Goal: Task Accomplishment & Management: Complete application form

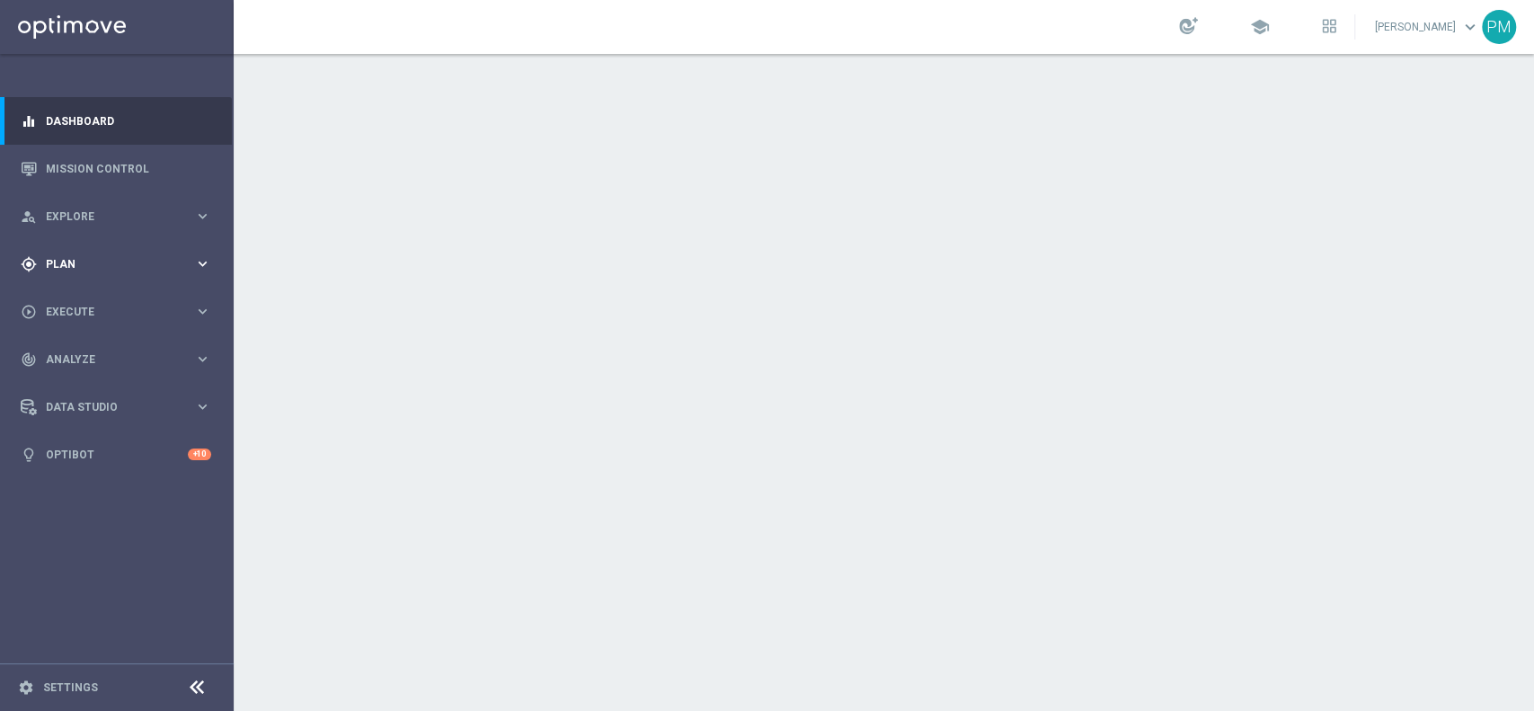
click at [58, 256] on div "gps_fixed Plan" at bounding box center [107, 264] width 173 height 16
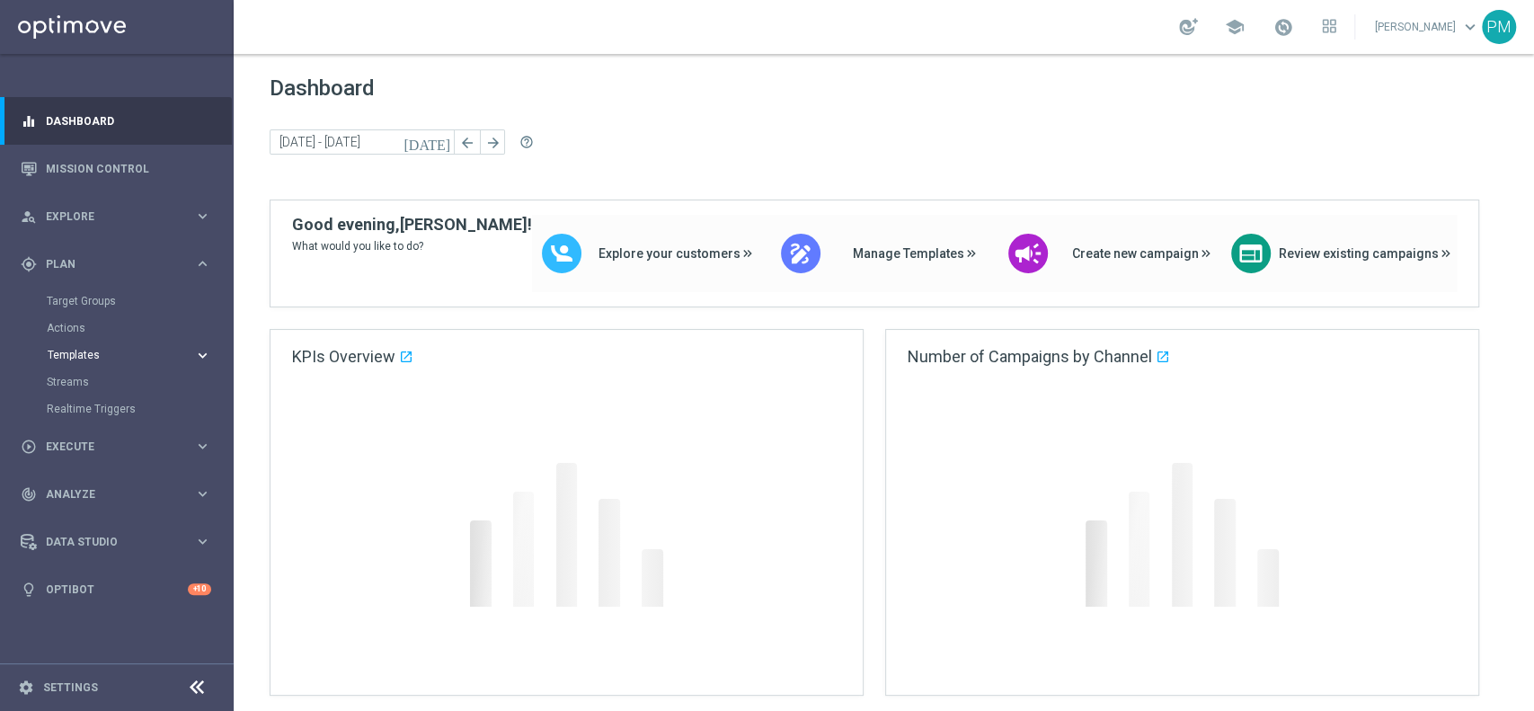
click at [82, 350] on span "Templates" at bounding box center [112, 355] width 128 height 11
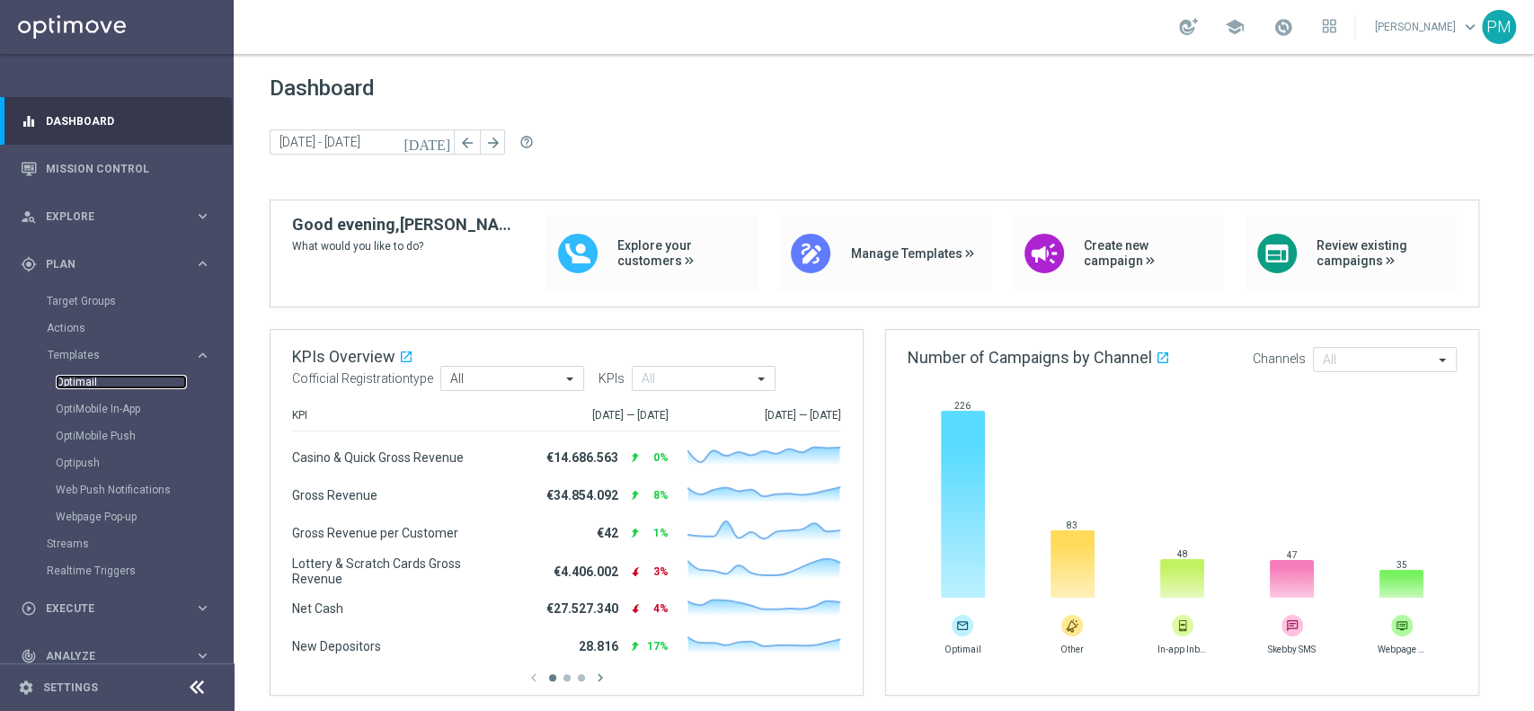
click at [82, 387] on link "Optimail" at bounding box center [121, 382] width 131 height 14
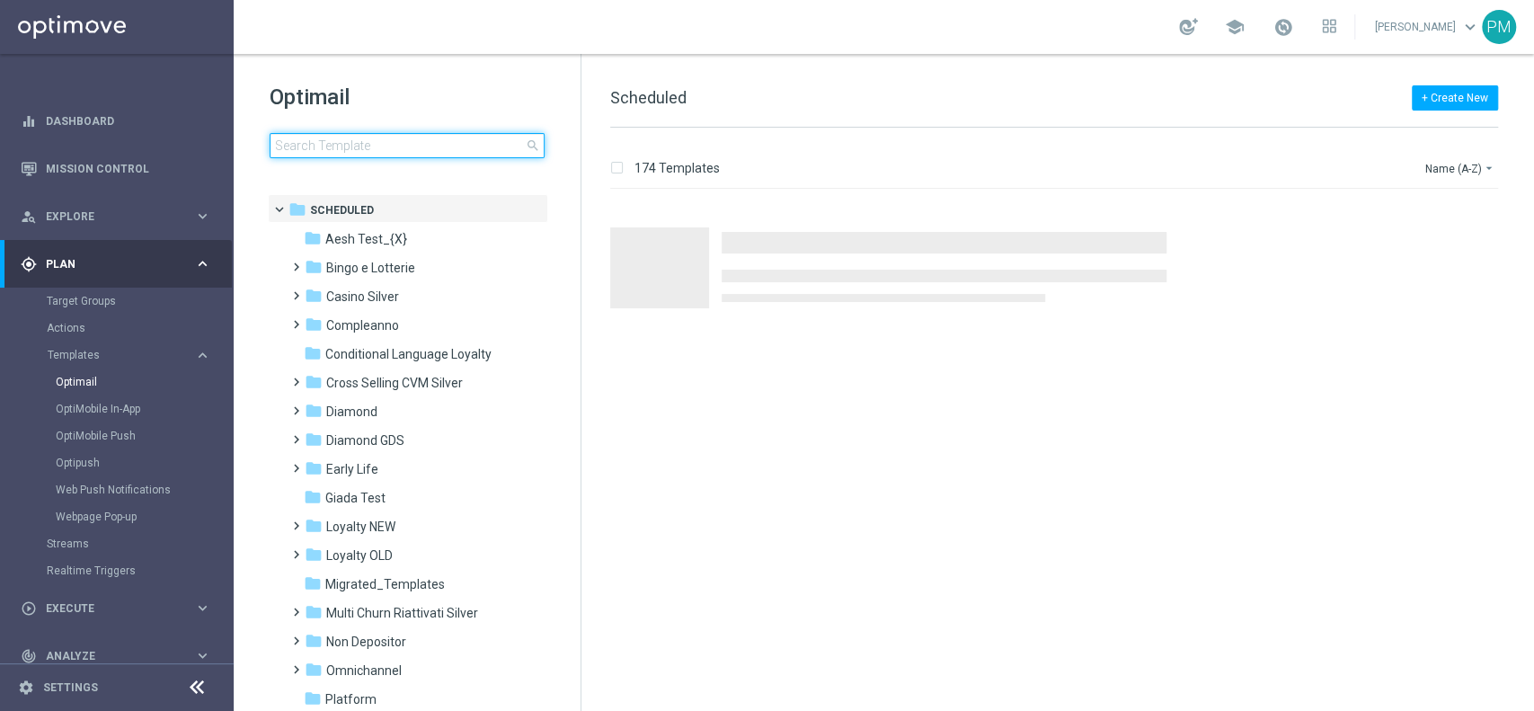
click at [470, 143] on input at bounding box center [407, 145] width 275 height 25
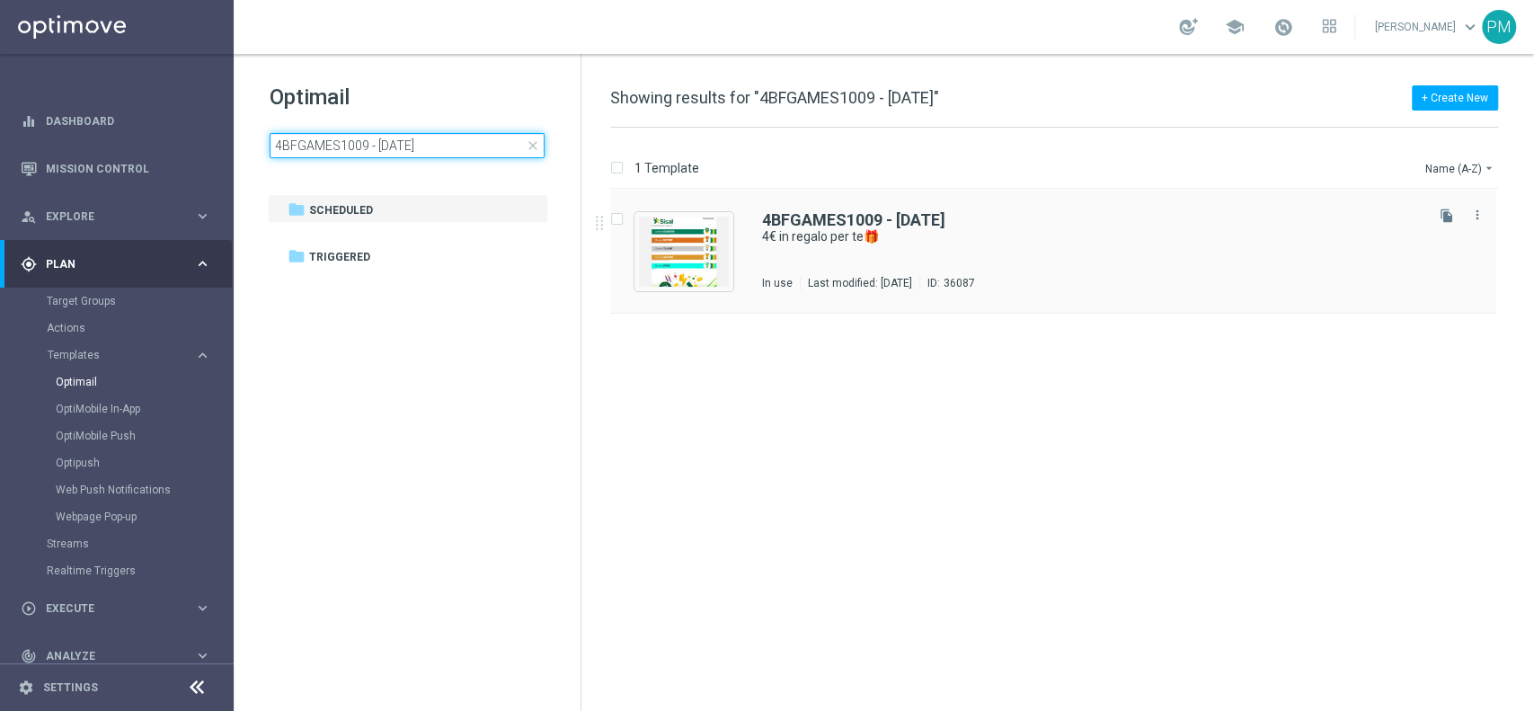
type input "4BFGAMES1009 - 2025-09-10"
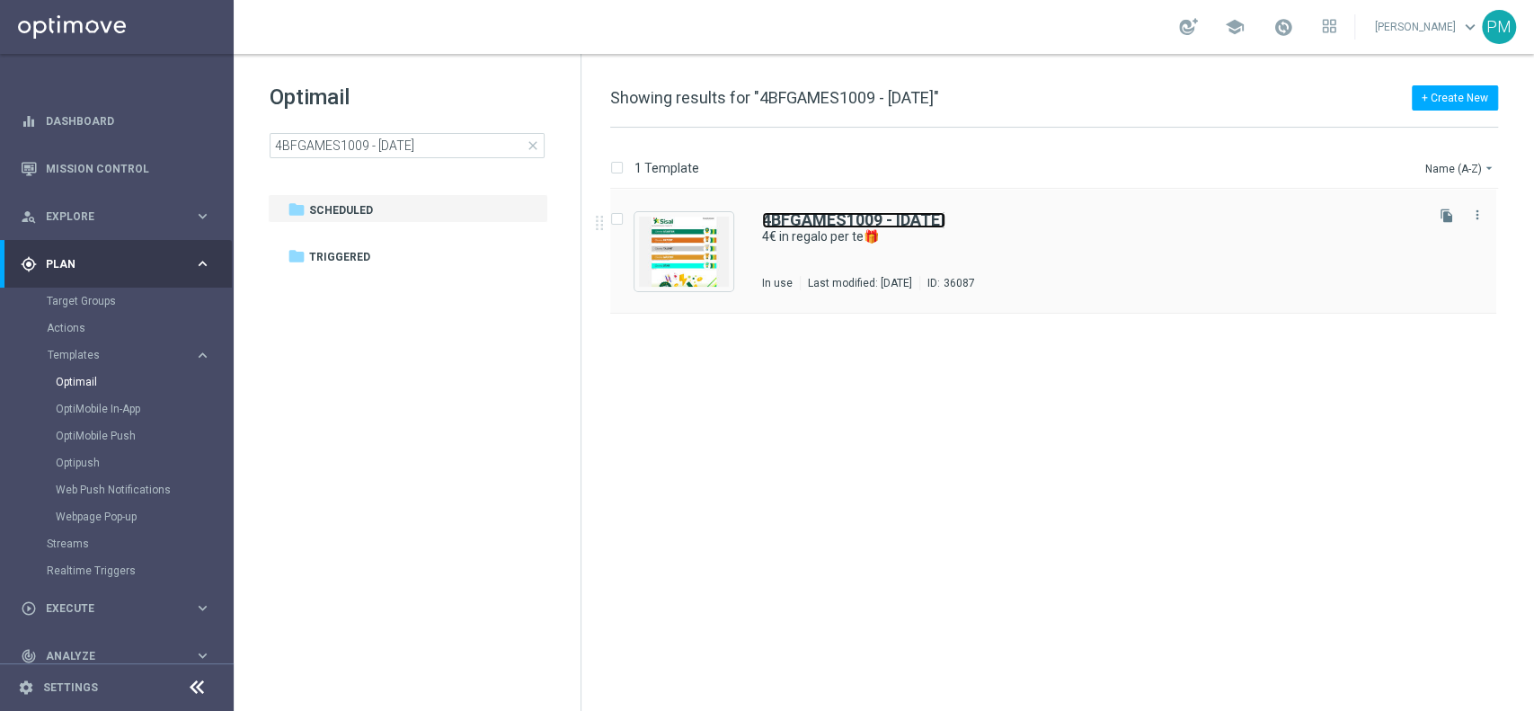
click at [805, 221] on b "4BFGAMES1009 - 2025-09-10" at bounding box center [853, 219] width 183 height 19
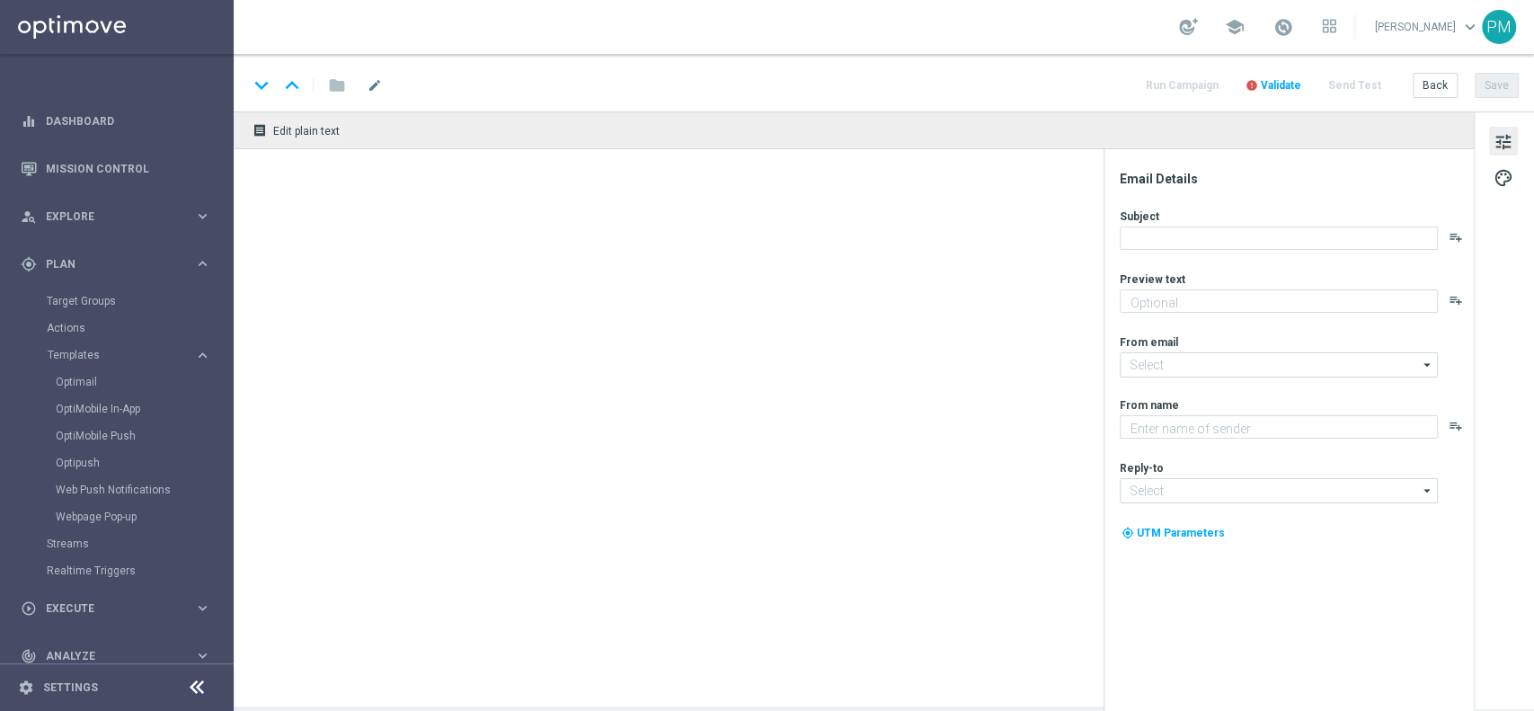
type textarea "da usare su qualsiasi gioco!"
type input "newsletter@comunicazioni.sisal.it"
type textarea "Sisal"
type input "info@sisal.it"
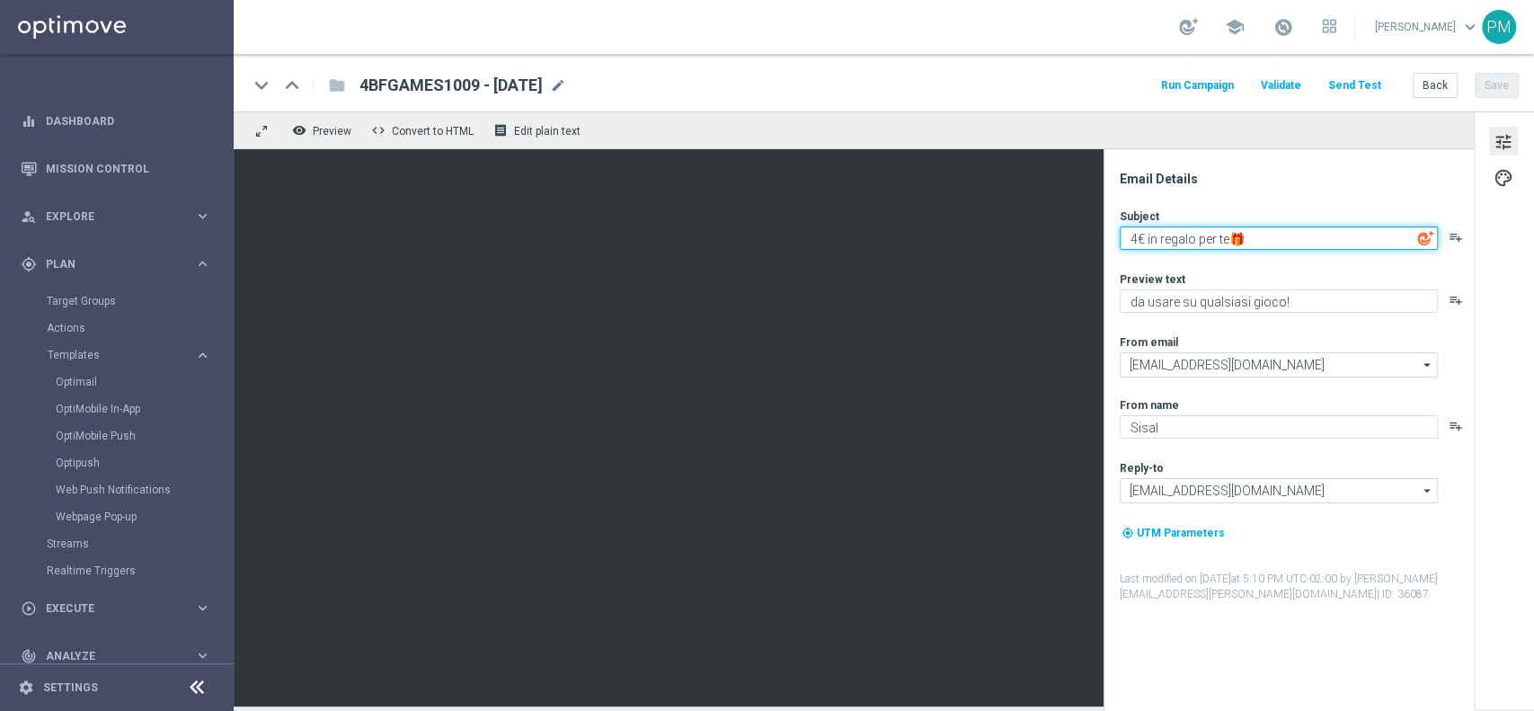
click at [1136, 240] on textarea "4€ in regalo per te🎁" at bounding box center [1279, 237] width 318 height 23
type textarea "15€ in regalo per te🎁"
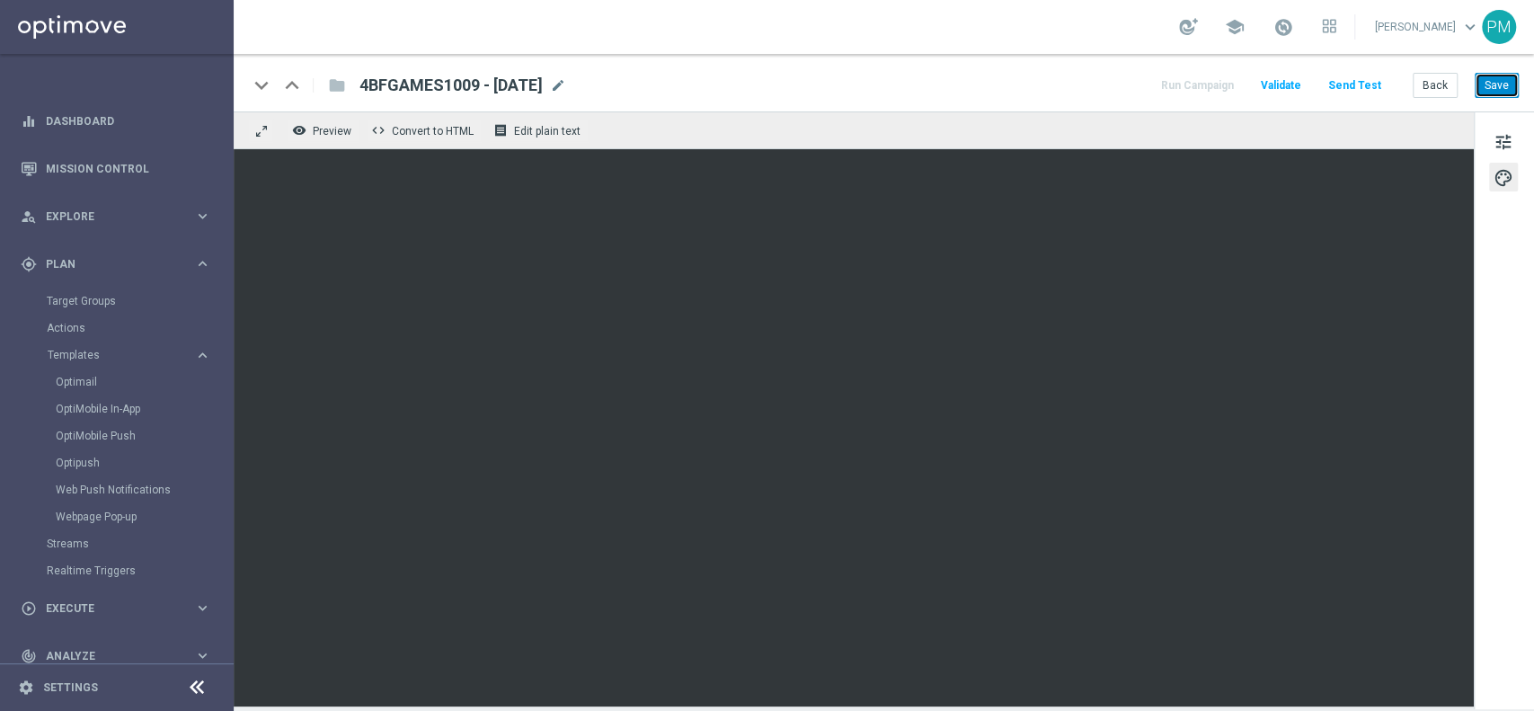
click at [1494, 85] on button "Save" at bounding box center [1497, 85] width 44 height 25
click at [435, 78] on span "4BFGAMES1009 - 2025-09-10" at bounding box center [450, 86] width 183 height 22
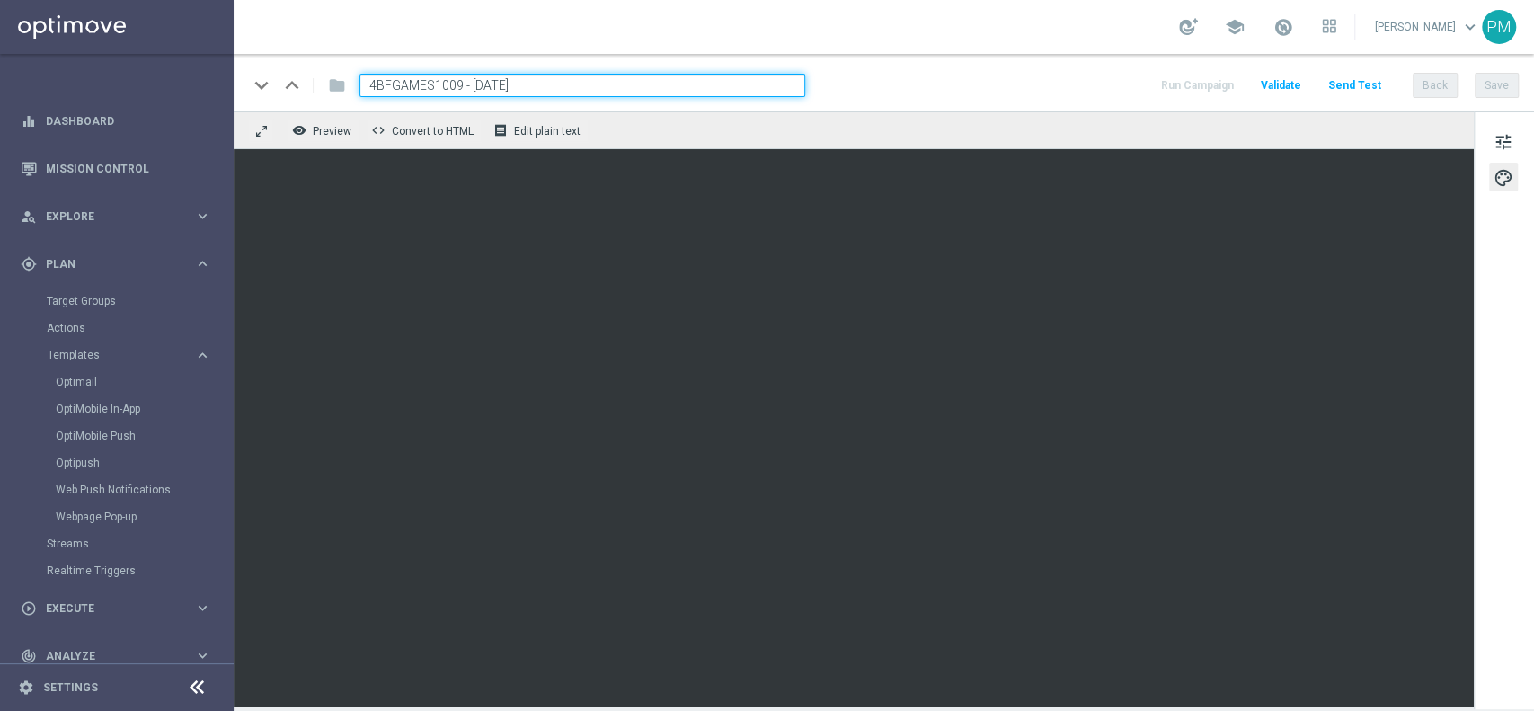
click at [435, 78] on input "4BFGAMES1009 - 2025-09-10" at bounding box center [582, 85] width 446 height 23
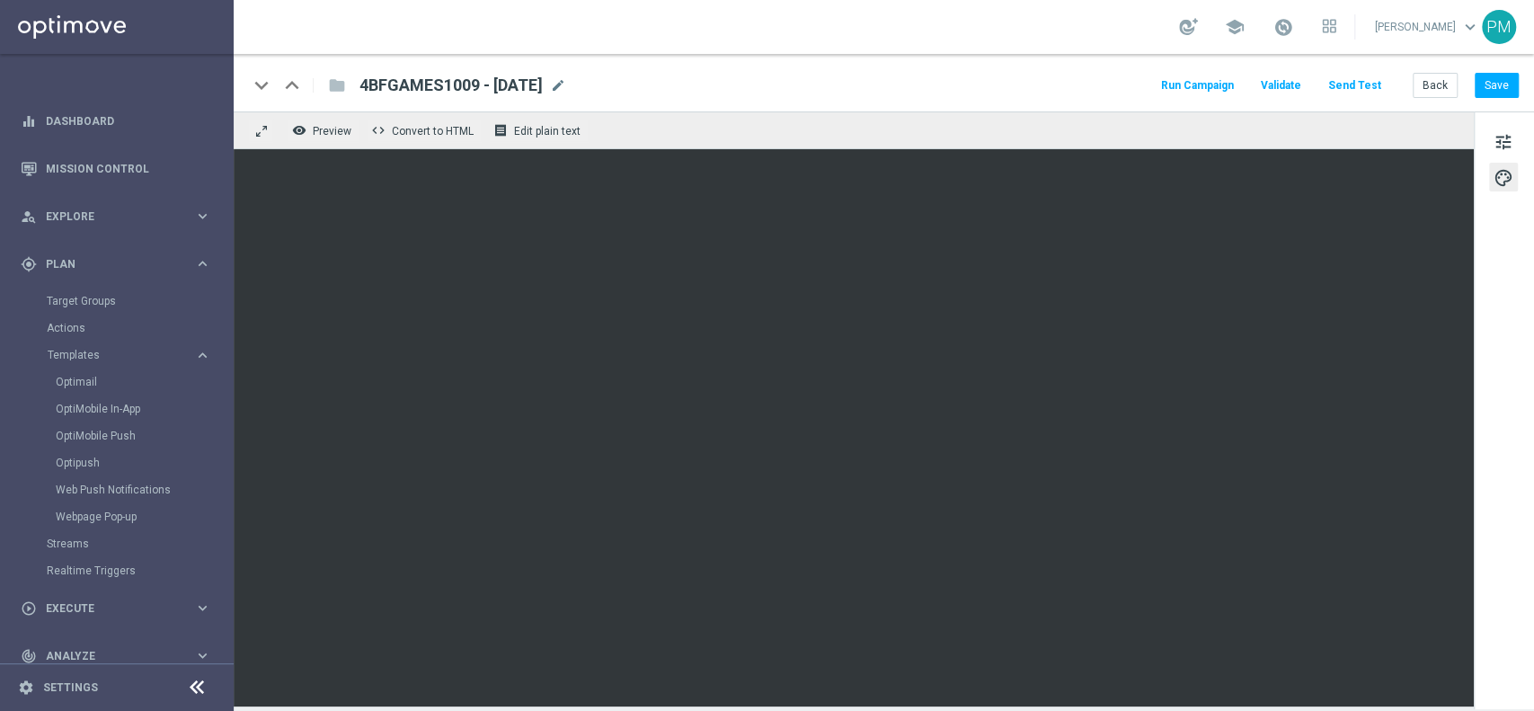
click at [956, 34] on div "school Paolo Martiradonna keyboard_arrow_down PM" at bounding box center [884, 27] width 1300 height 54
click at [1513, 145] on button "tune" at bounding box center [1503, 141] width 29 height 29
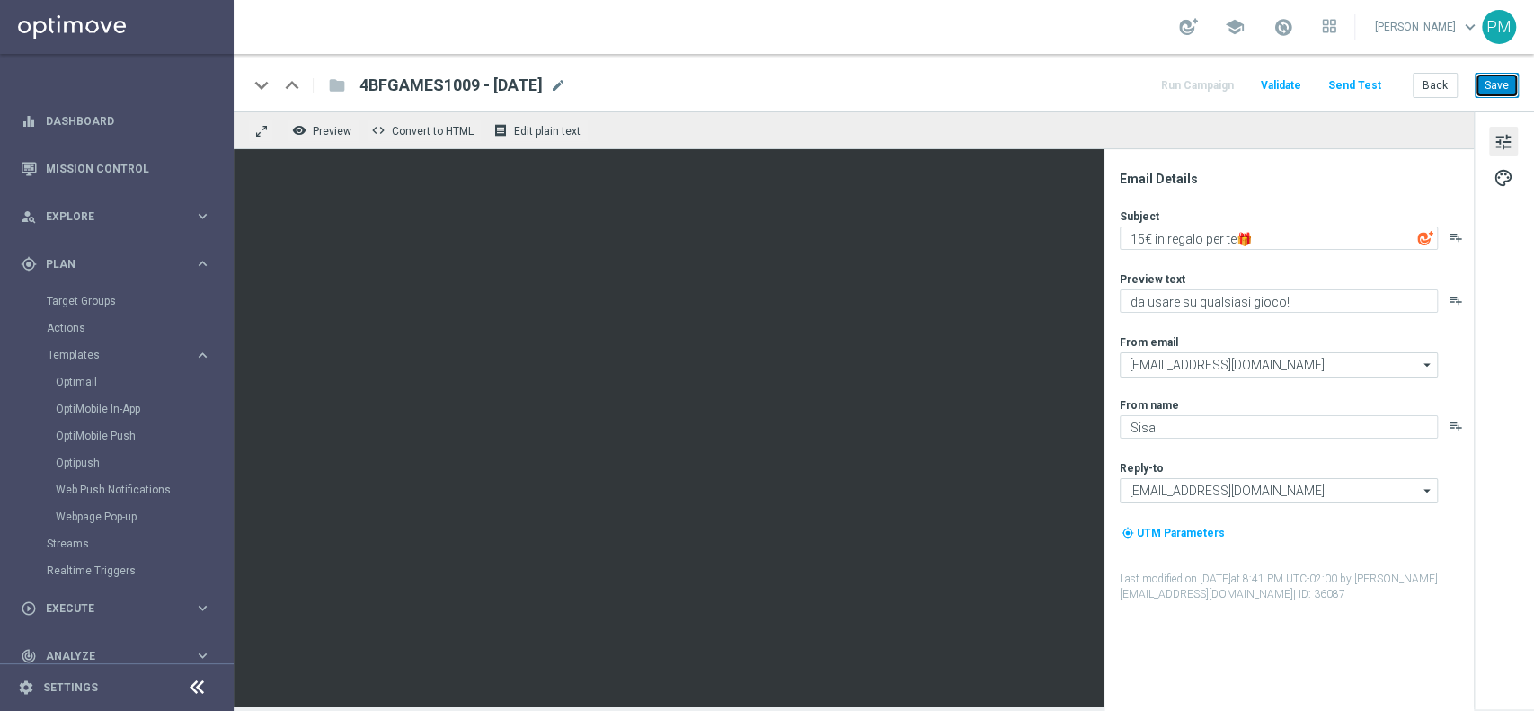
click at [1501, 87] on button "Save" at bounding box center [1497, 85] width 44 height 25
click at [83, 295] on link "Target Groups" at bounding box center [117, 301] width 140 height 14
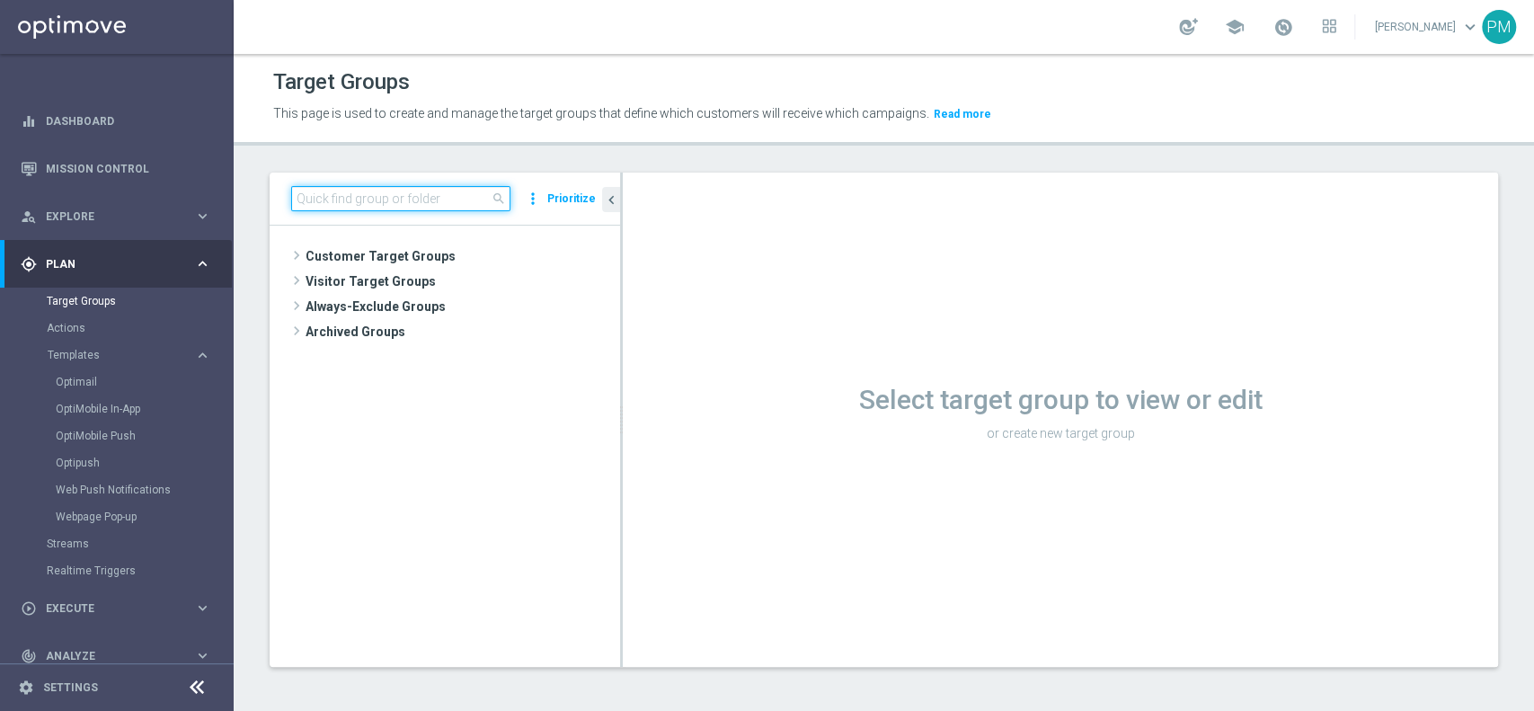
click at [447, 198] on input at bounding box center [400, 198] width 219 height 25
paste input "Giocanti Master low M-1 non Active mtd NO SLOT"
type input "Giocanti Master low M-1 non Active mtd NO SLOT"
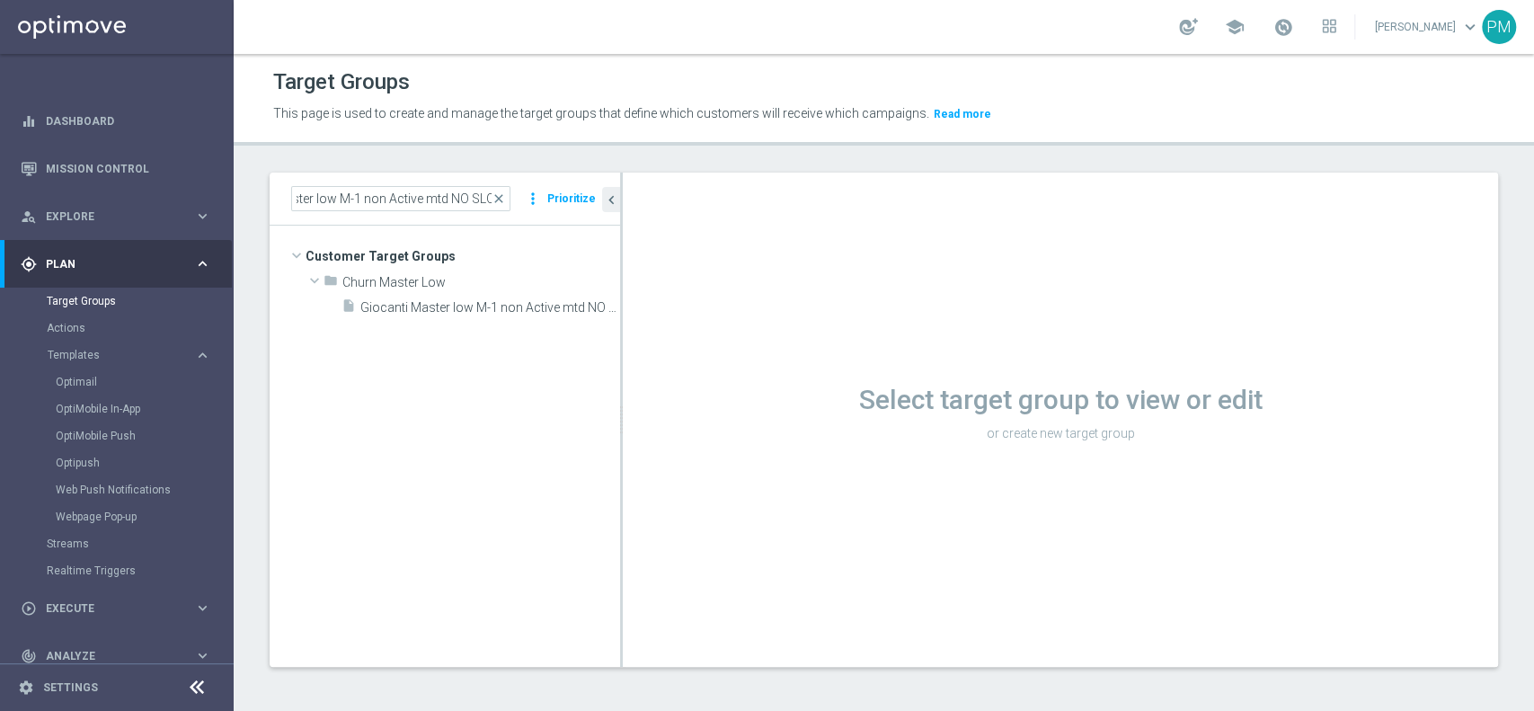
click at [457, 319] on tree-viewport "Customer Target Groups library_add create_new_folder folder" at bounding box center [445, 446] width 350 height 440
click at [457, 313] on span "Giocanti Master low M-1 non Active mtd NO SLOT" at bounding box center [469, 307] width 219 height 15
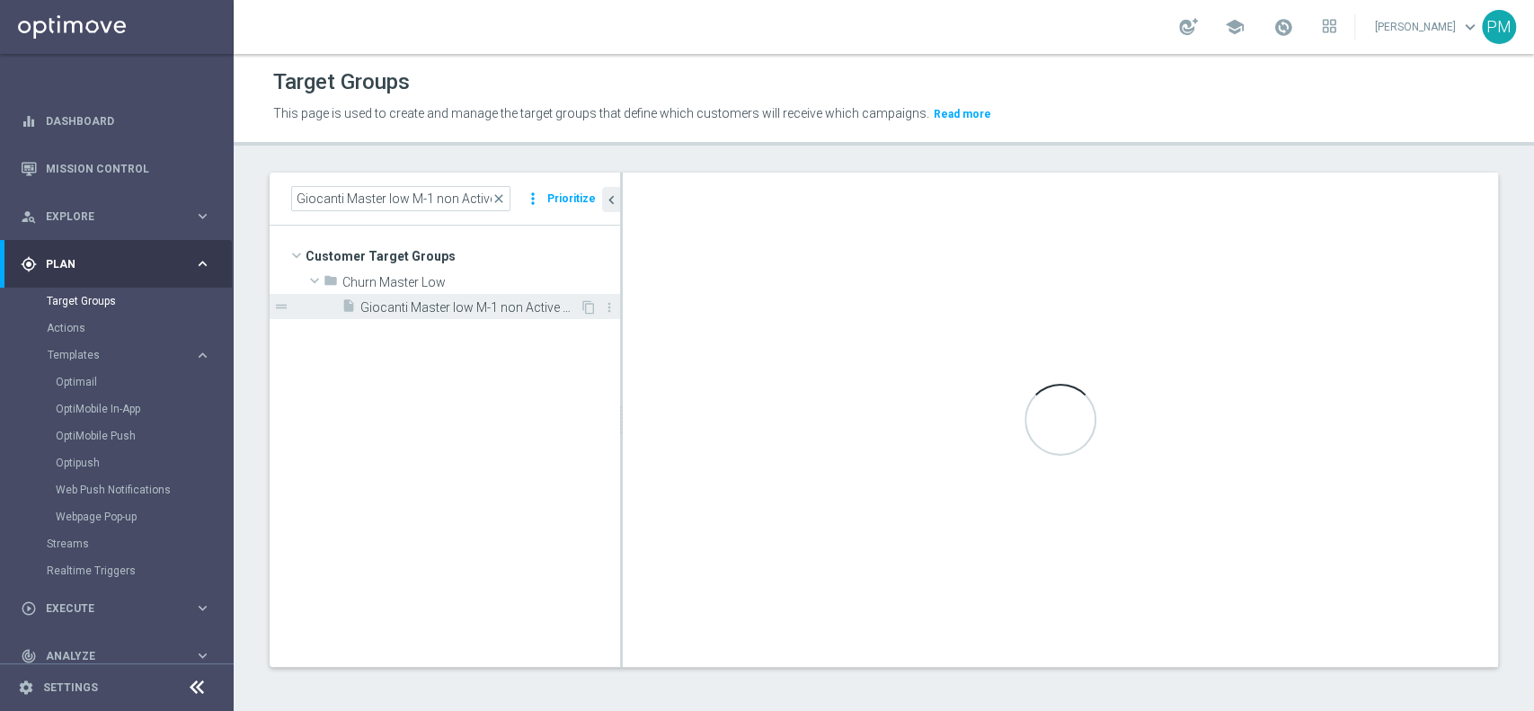
click at [506, 297] on div "insert_drive_file Giocanti Master low M-1 non Active mtd NO SLOT" at bounding box center [460, 306] width 238 height 25
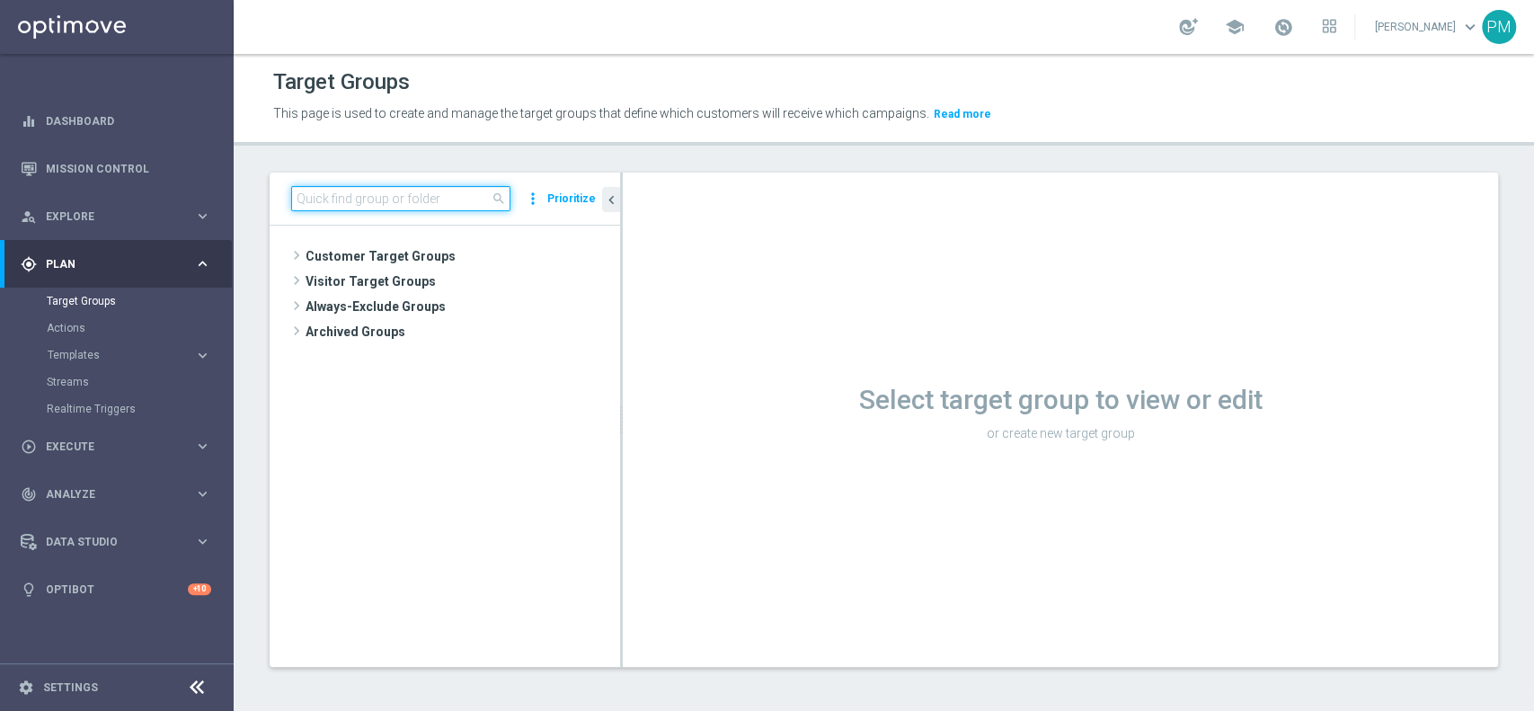
click at [385, 203] on input at bounding box center [400, 198] width 219 height 25
paste input "Giocanti Master low M-1 non Active mtd NO SLOT"
type input "Giocanti Master low M-1 non Active mtd NO SLOT"
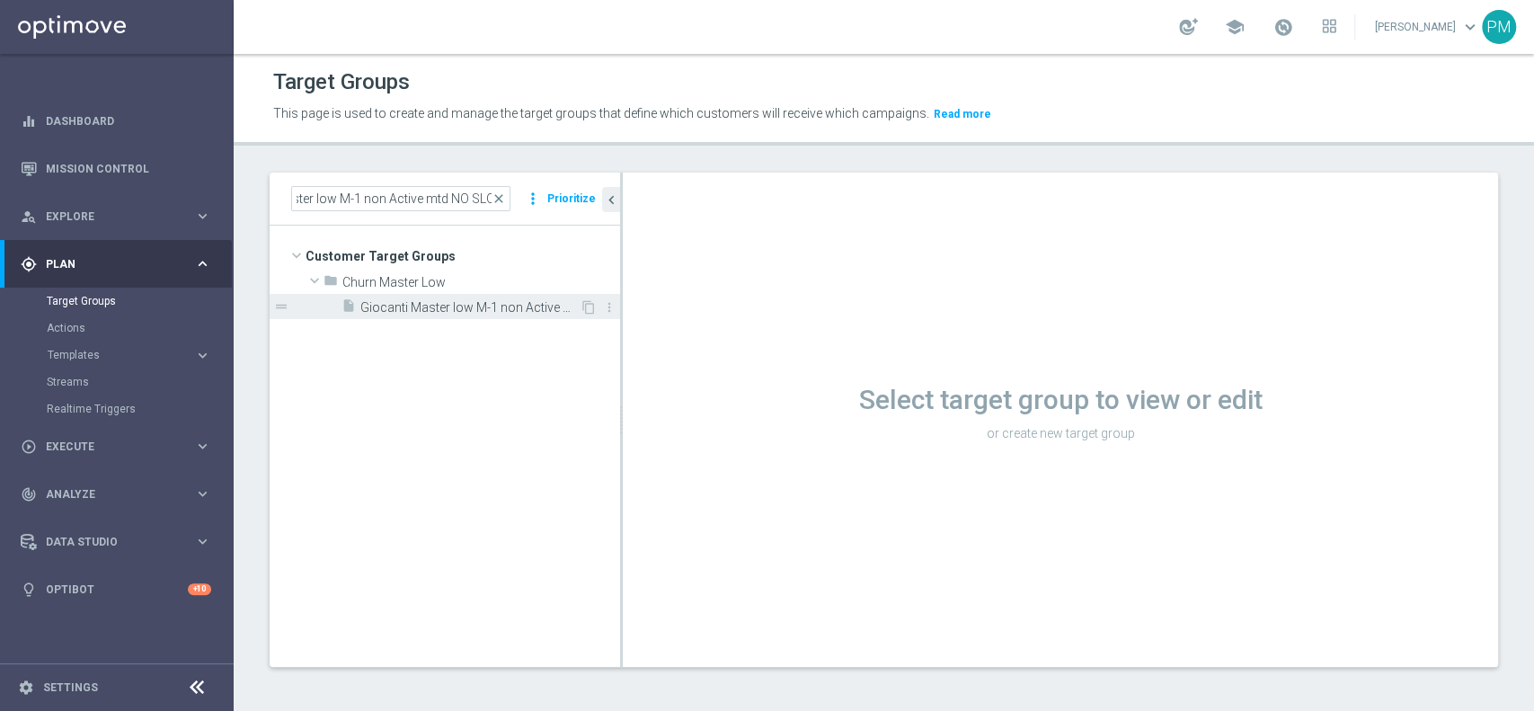
click at [491, 306] on span "Giocanti Master low M-1 non Active mtd NO SLOT" at bounding box center [469, 307] width 219 height 15
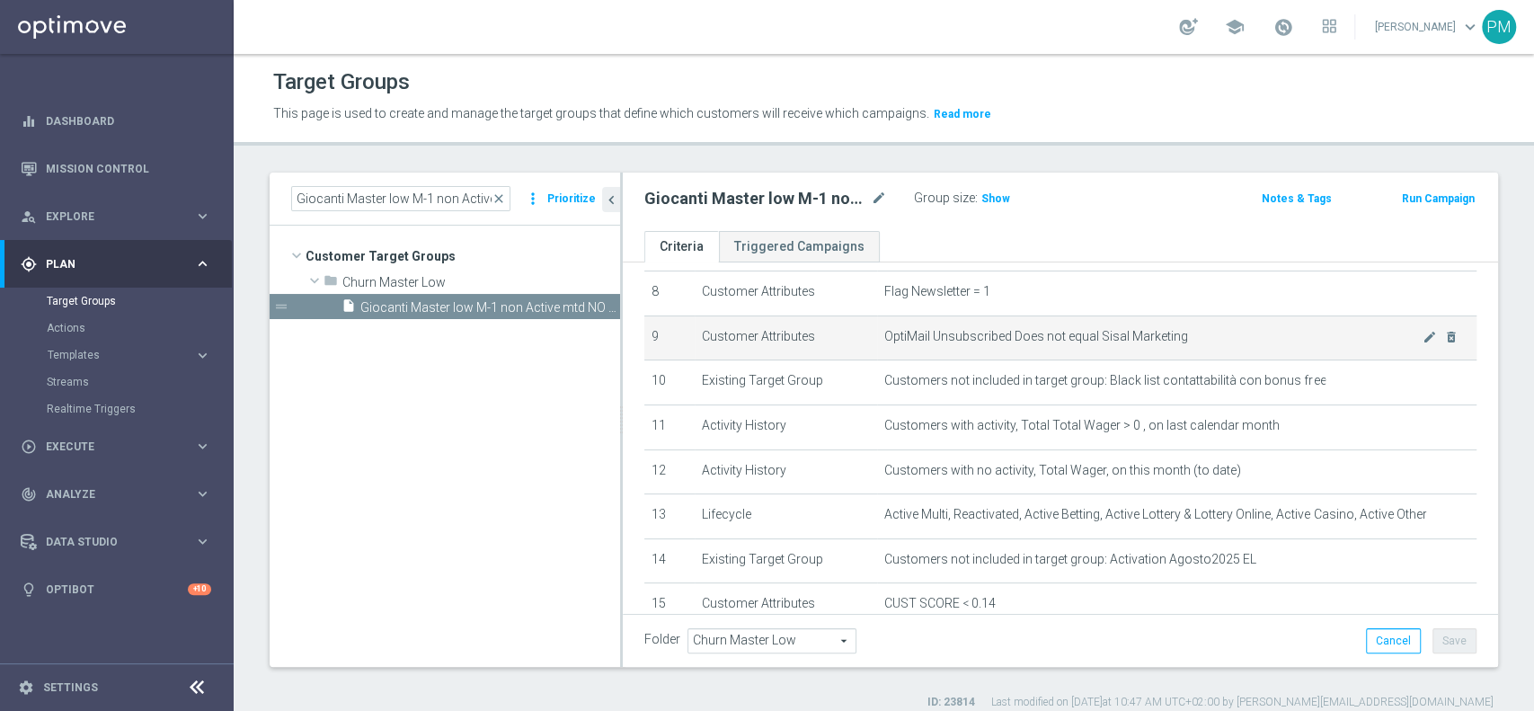
scroll to position [338, 0]
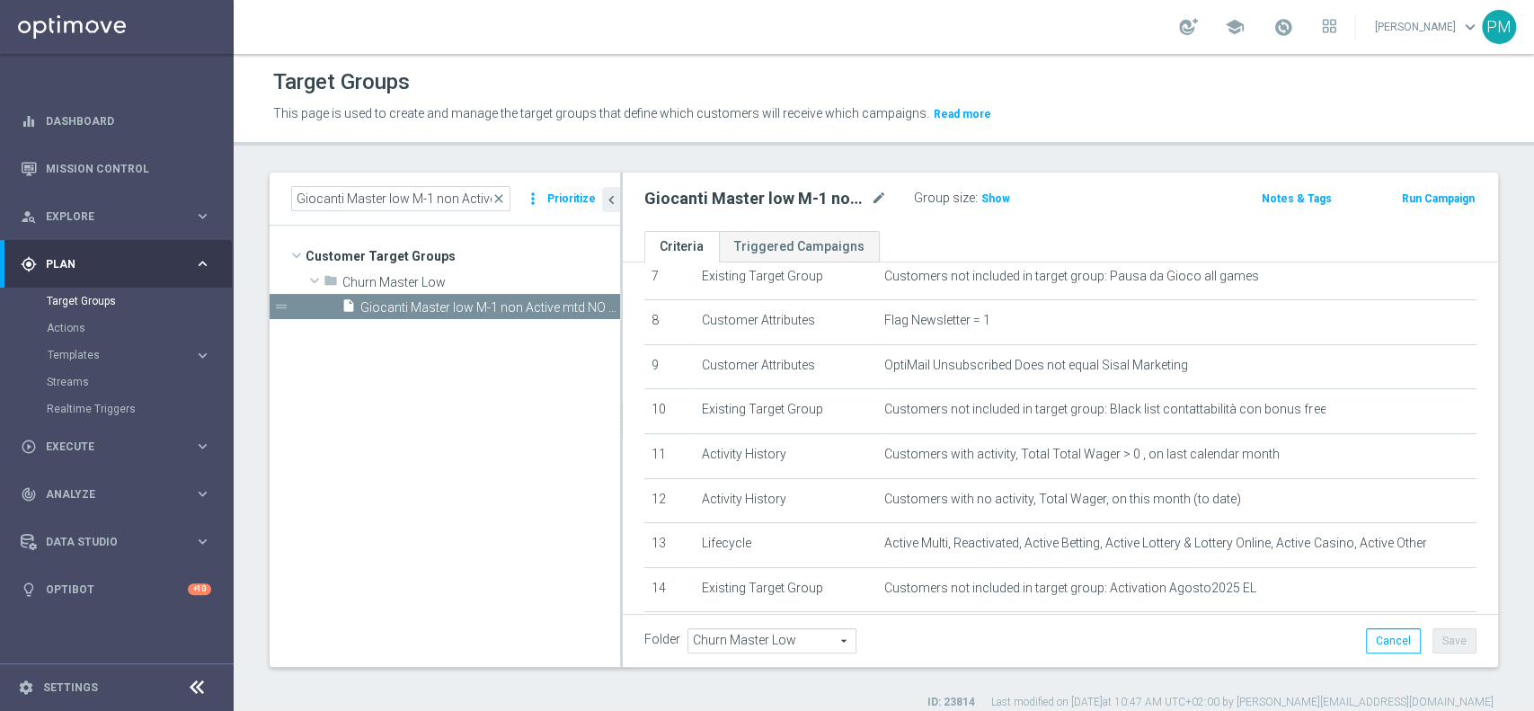
click at [1453, 205] on button "Run Campaign" at bounding box center [1438, 199] width 76 height 20
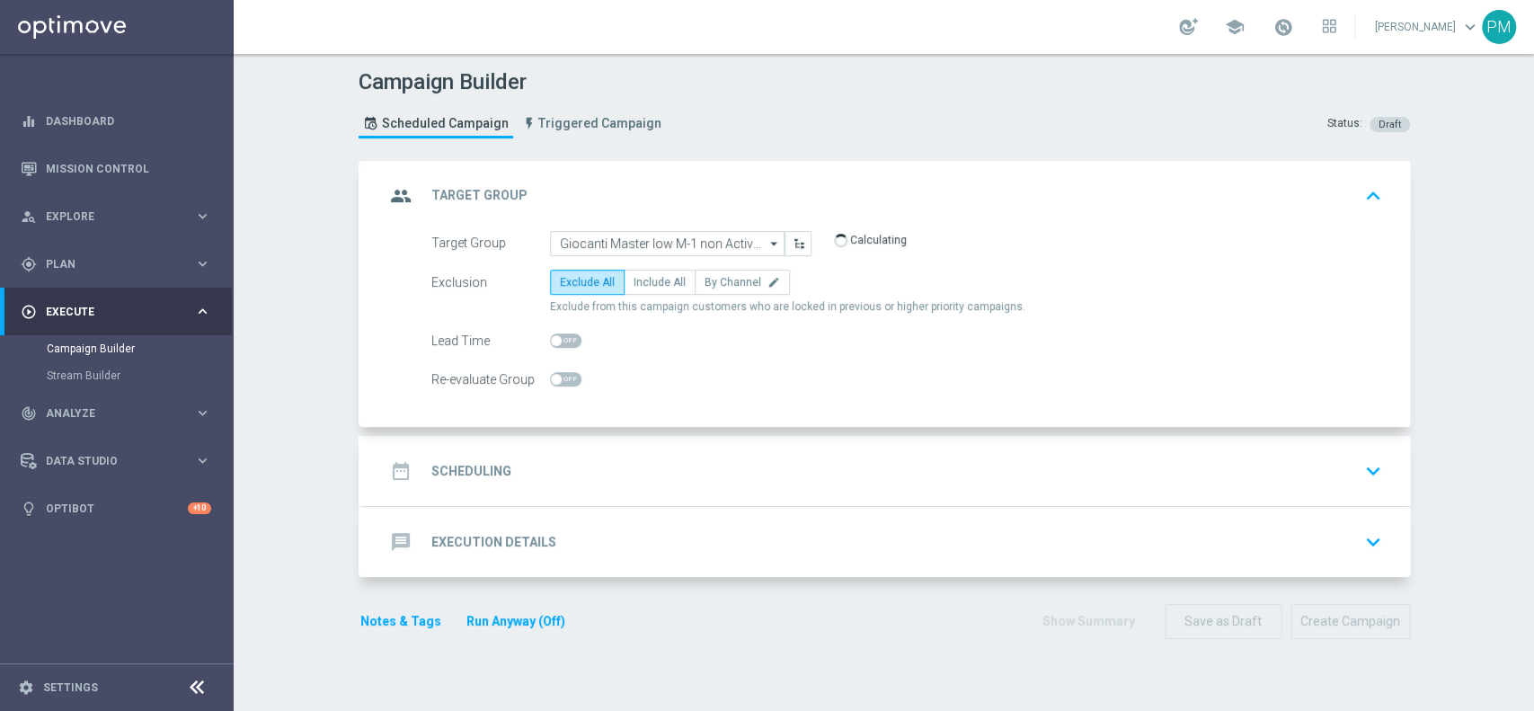
click at [730, 461] on div "date_range Scheduling keyboard_arrow_down" at bounding box center [887, 471] width 1004 height 34
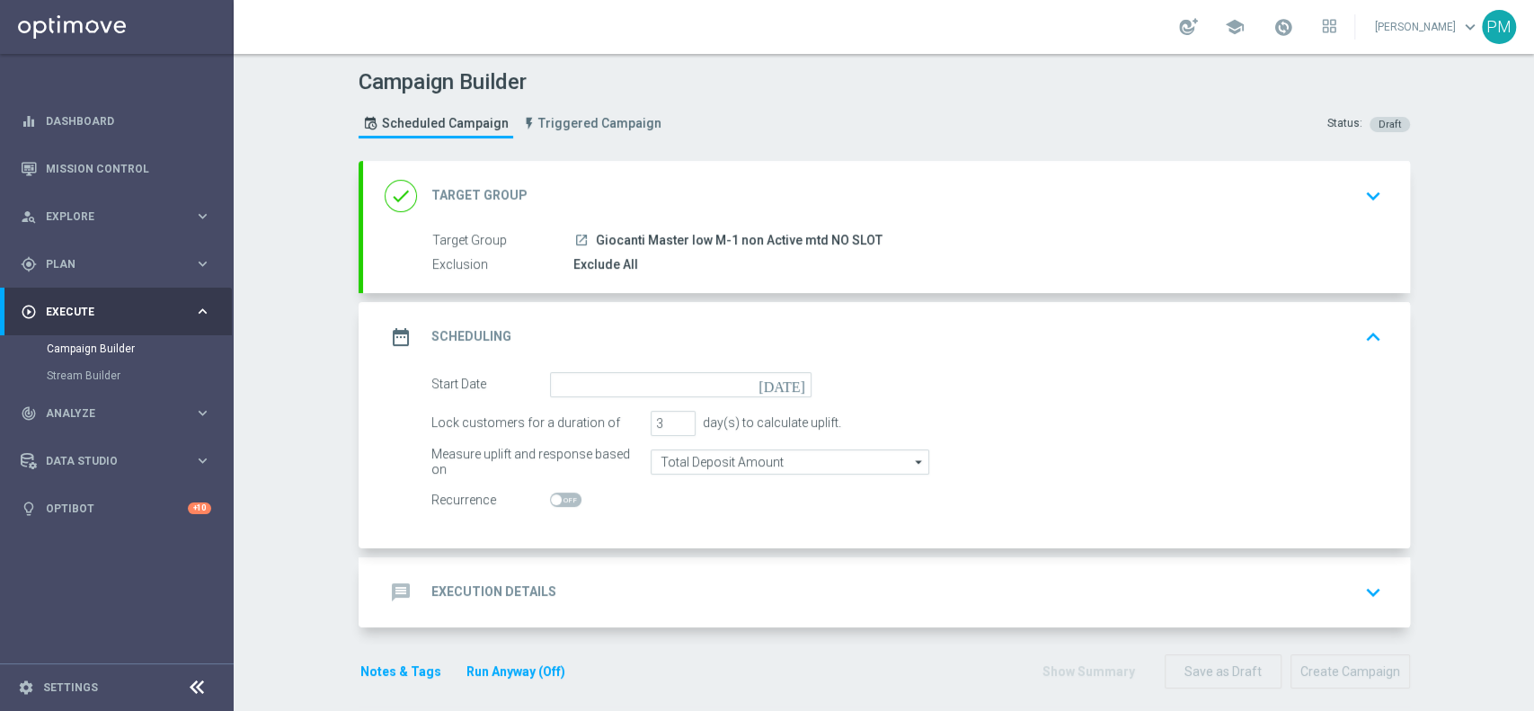
scroll to position [12, 0]
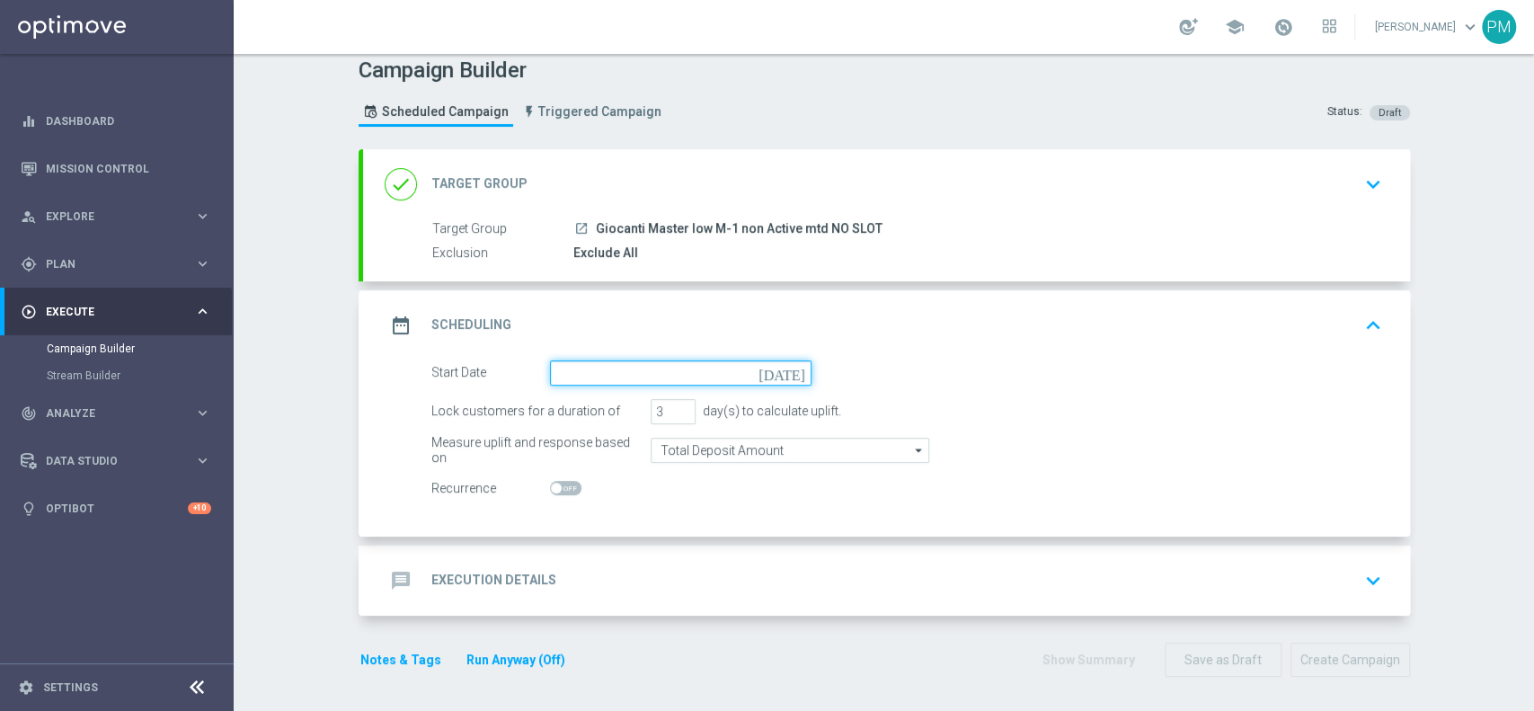
click at [720, 363] on input at bounding box center [680, 372] width 261 height 25
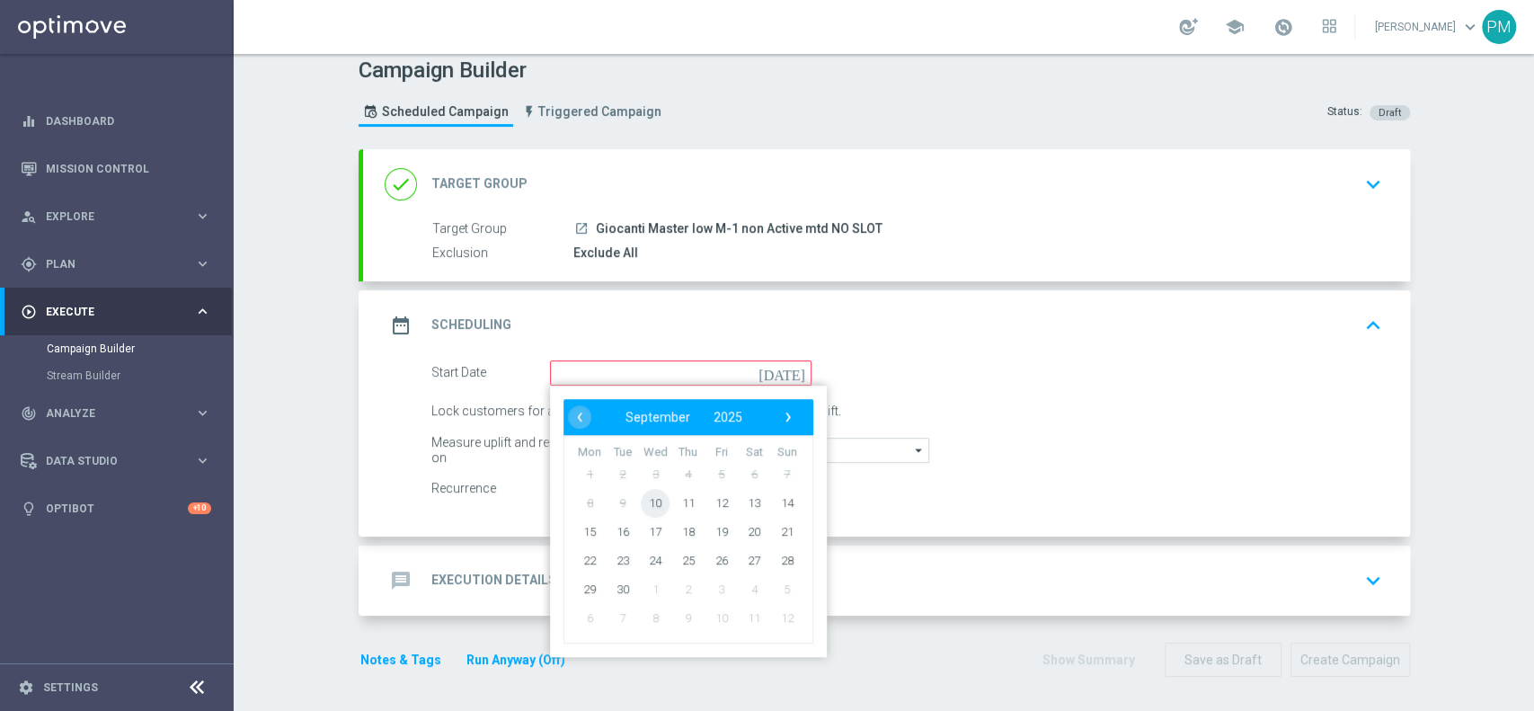
click at [641, 508] on span "10" at bounding box center [655, 502] width 29 height 29
type input "10 Sep 2025"
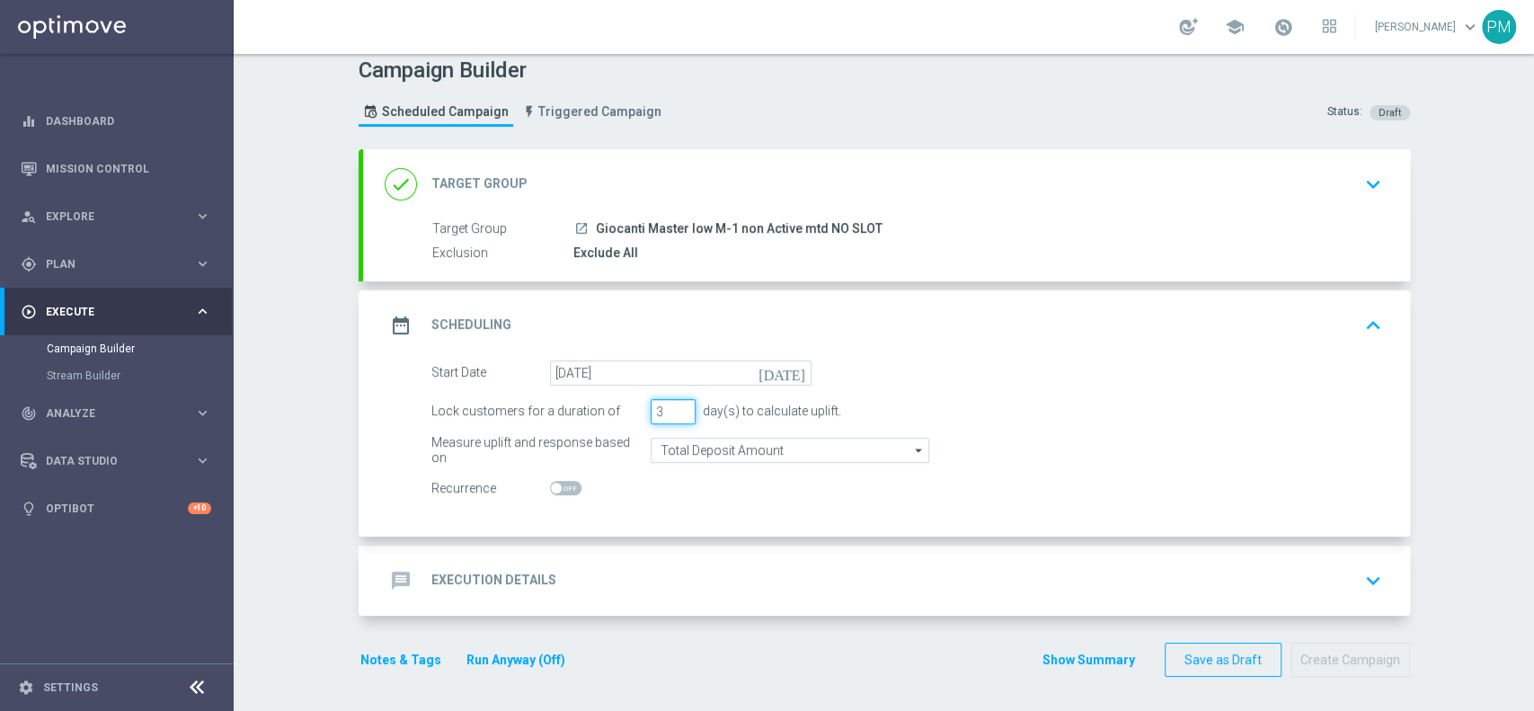
type input "4"
click at [670, 406] on input "4" at bounding box center [673, 411] width 45 height 25
click at [712, 452] on input "Total Deposit Amount" at bounding box center [790, 450] width 279 height 25
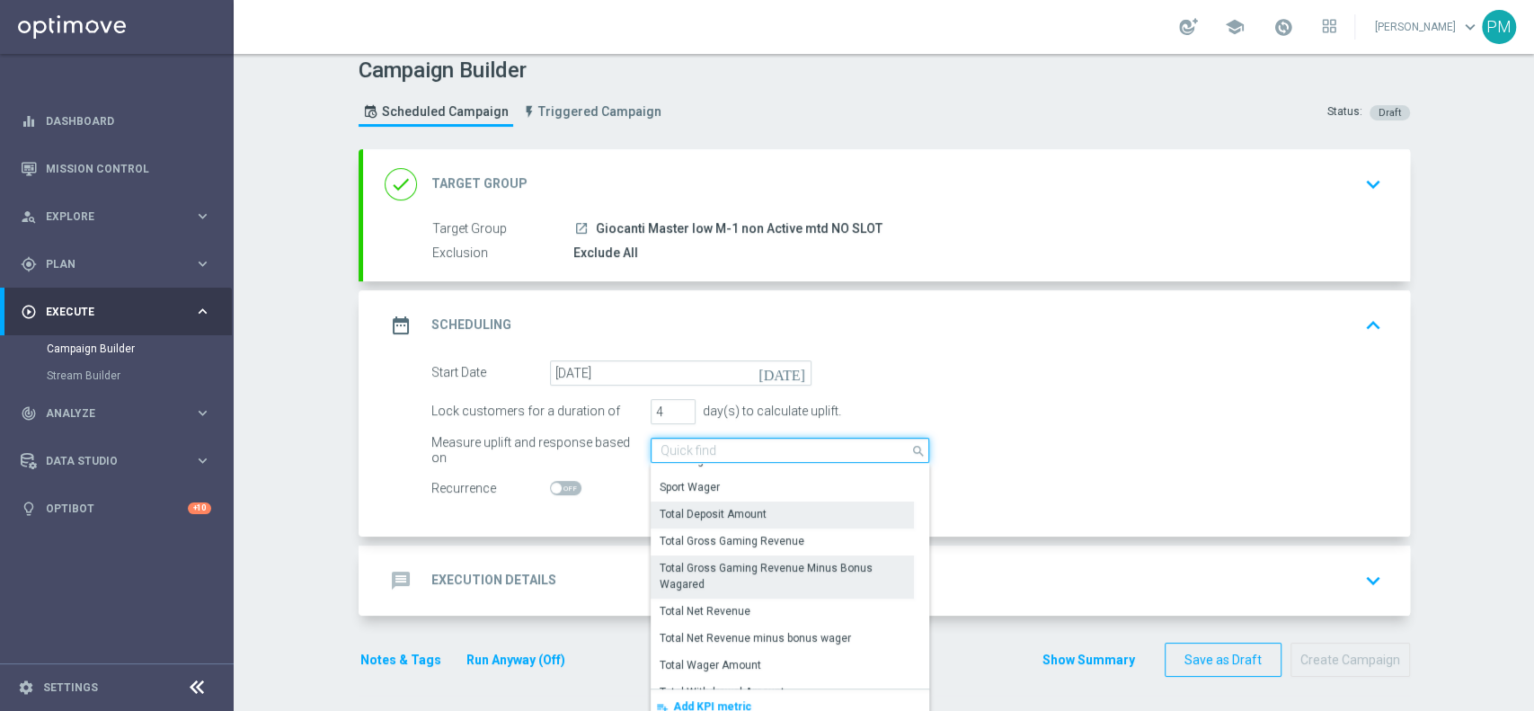
scroll to position [411, 0]
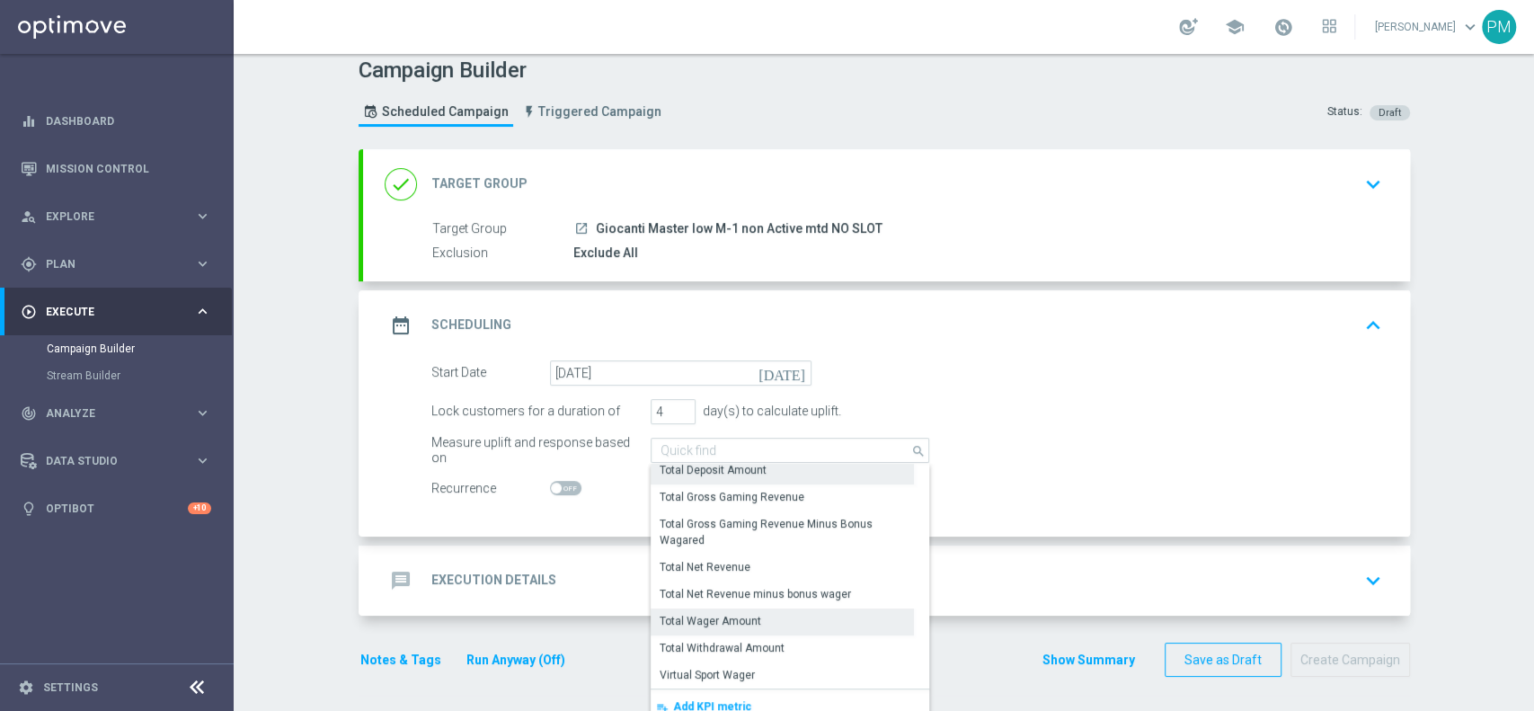
click at [718, 613] on div "Total Wager Amount" at bounding box center [711, 621] width 102 height 16
type input "Total Wager Amount"
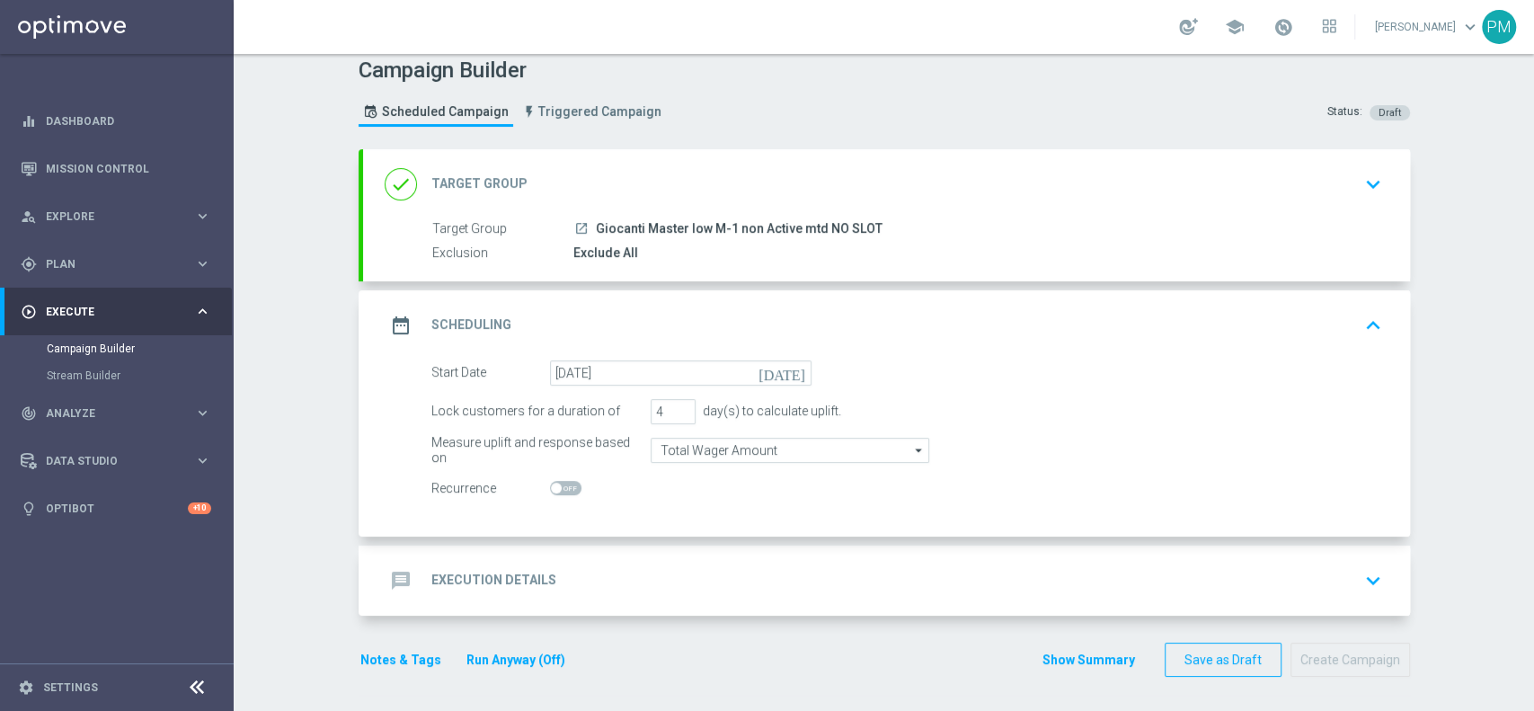
click at [699, 574] on div "message Execution Details keyboard_arrow_down" at bounding box center [887, 580] width 1004 height 34
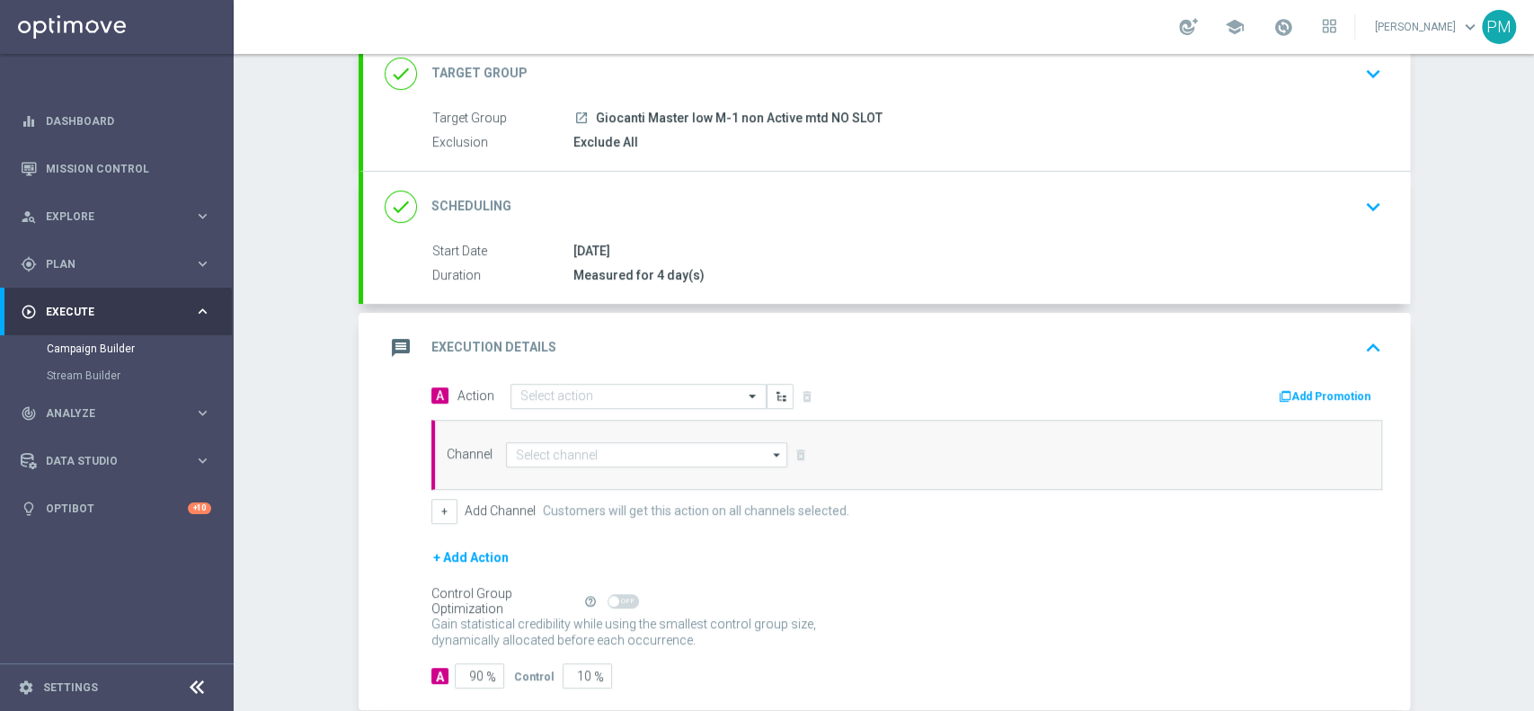
scroll to position [216, 0]
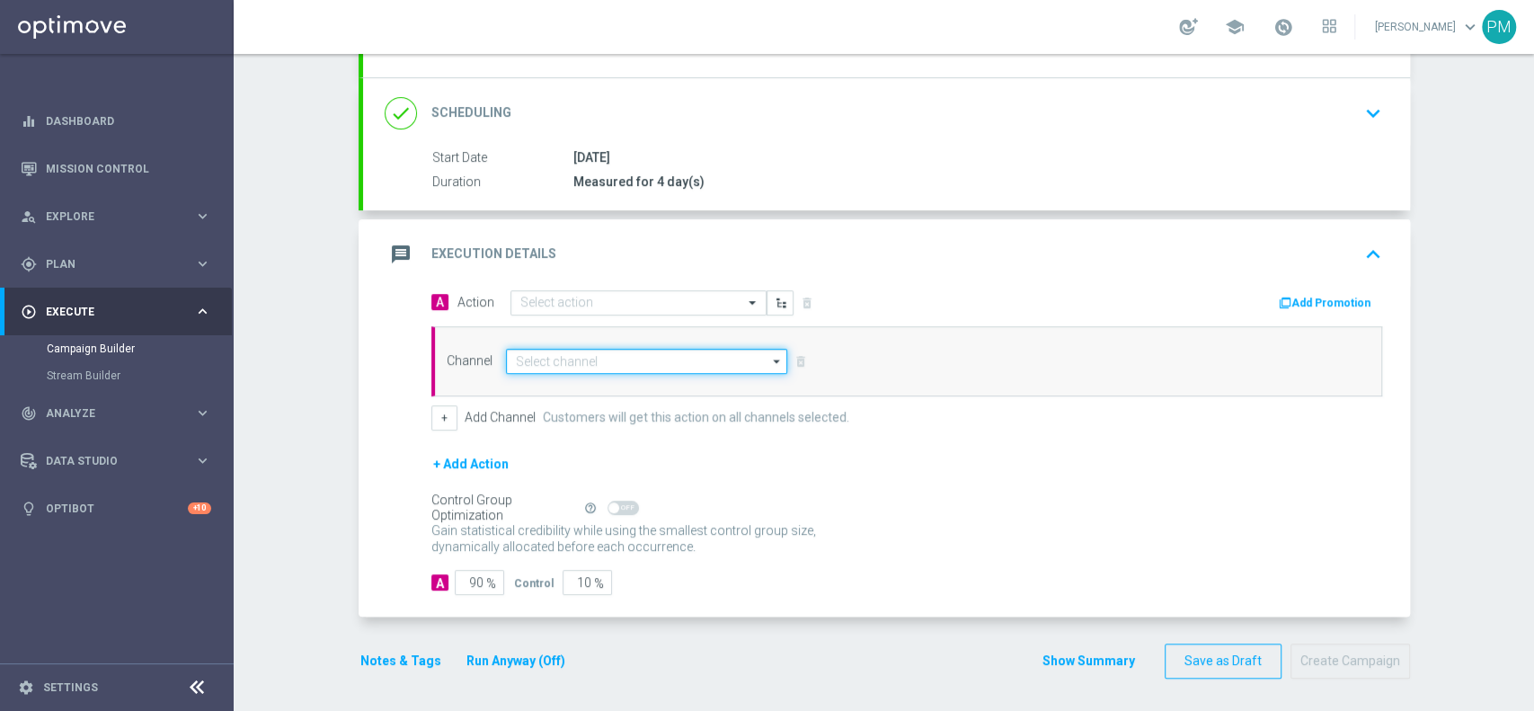
click at [630, 359] on input at bounding box center [647, 361] width 282 height 25
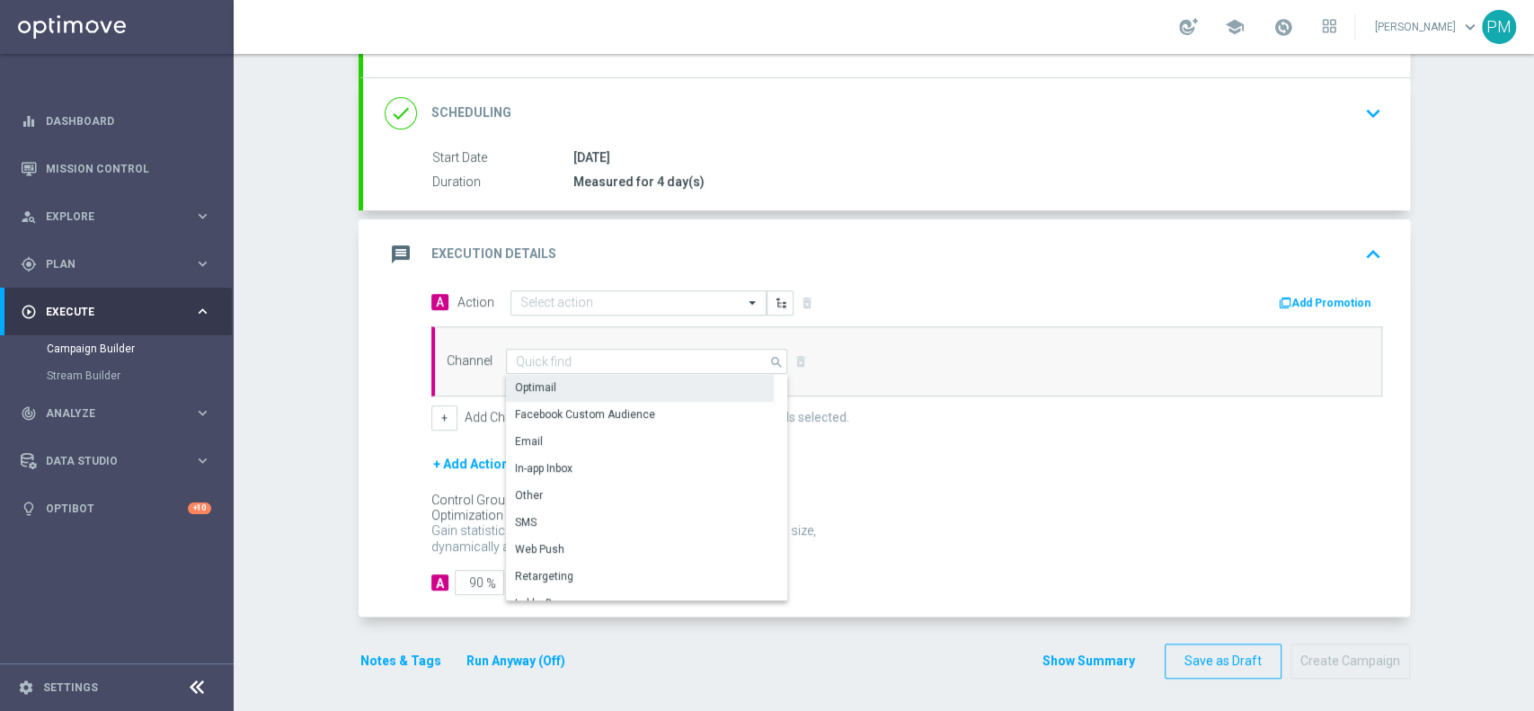
click at [631, 385] on div "Optimail" at bounding box center [640, 387] width 268 height 25
type input "Optimail"
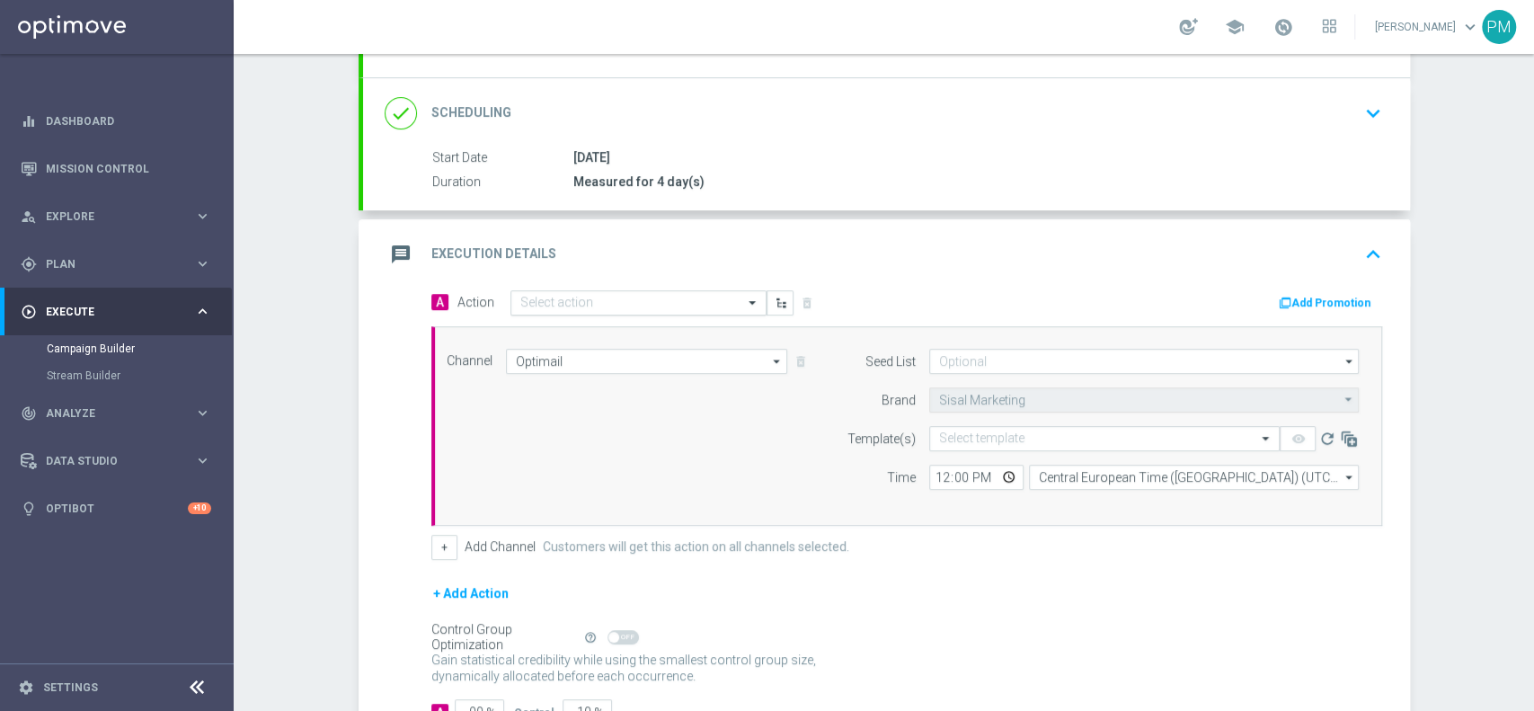
click at [554, 304] on input "text" at bounding box center [620, 303] width 200 height 15
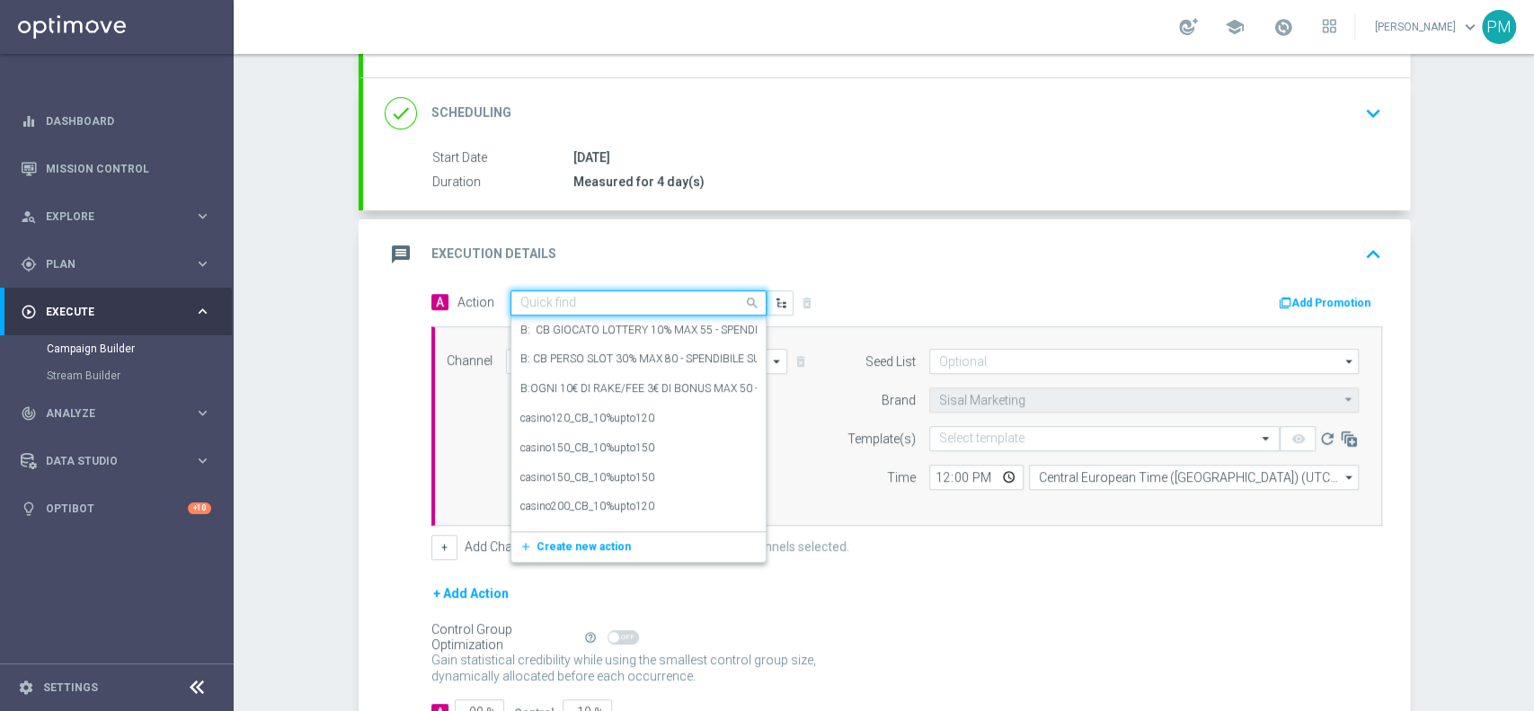
paste input "BF 15€ TUTTI I GIOCHI QeL3"
type input "BF 15€ TUTTI I GIOCHI QeL3"
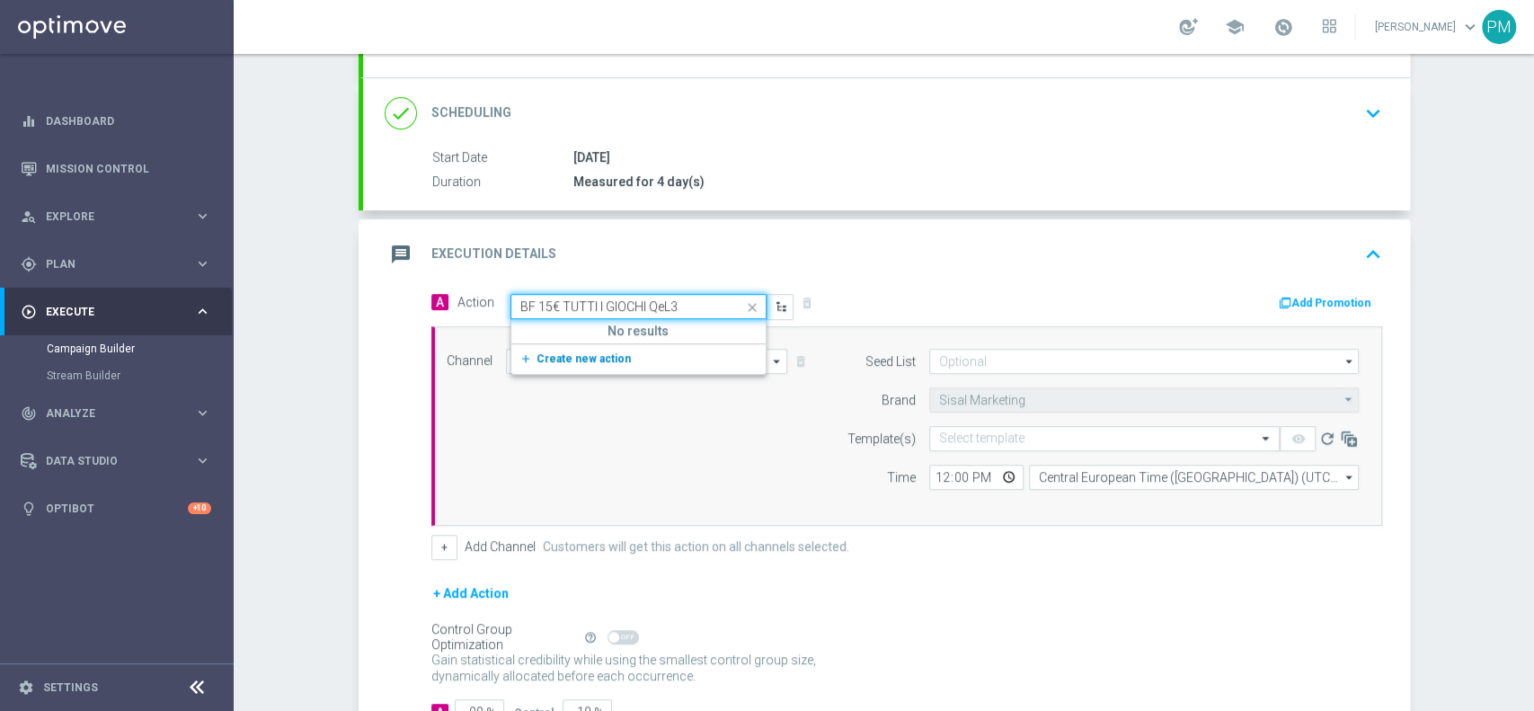
click at [580, 362] on span "Create new action" at bounding box center [583, 358] width 94 height 13
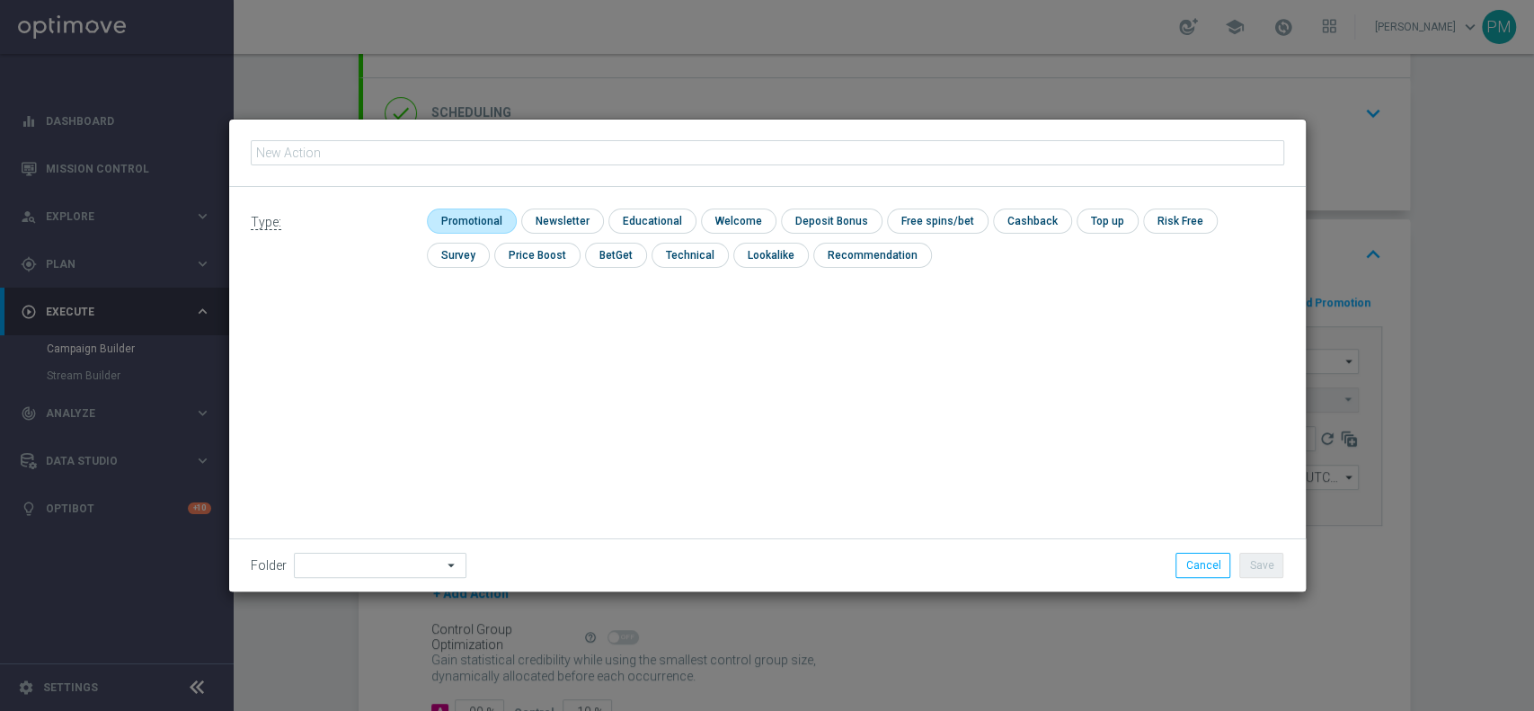
click at [472, 214] on input "checkbox" at bounding box center [469, 220] width 85 height 24
checkbox input "true"
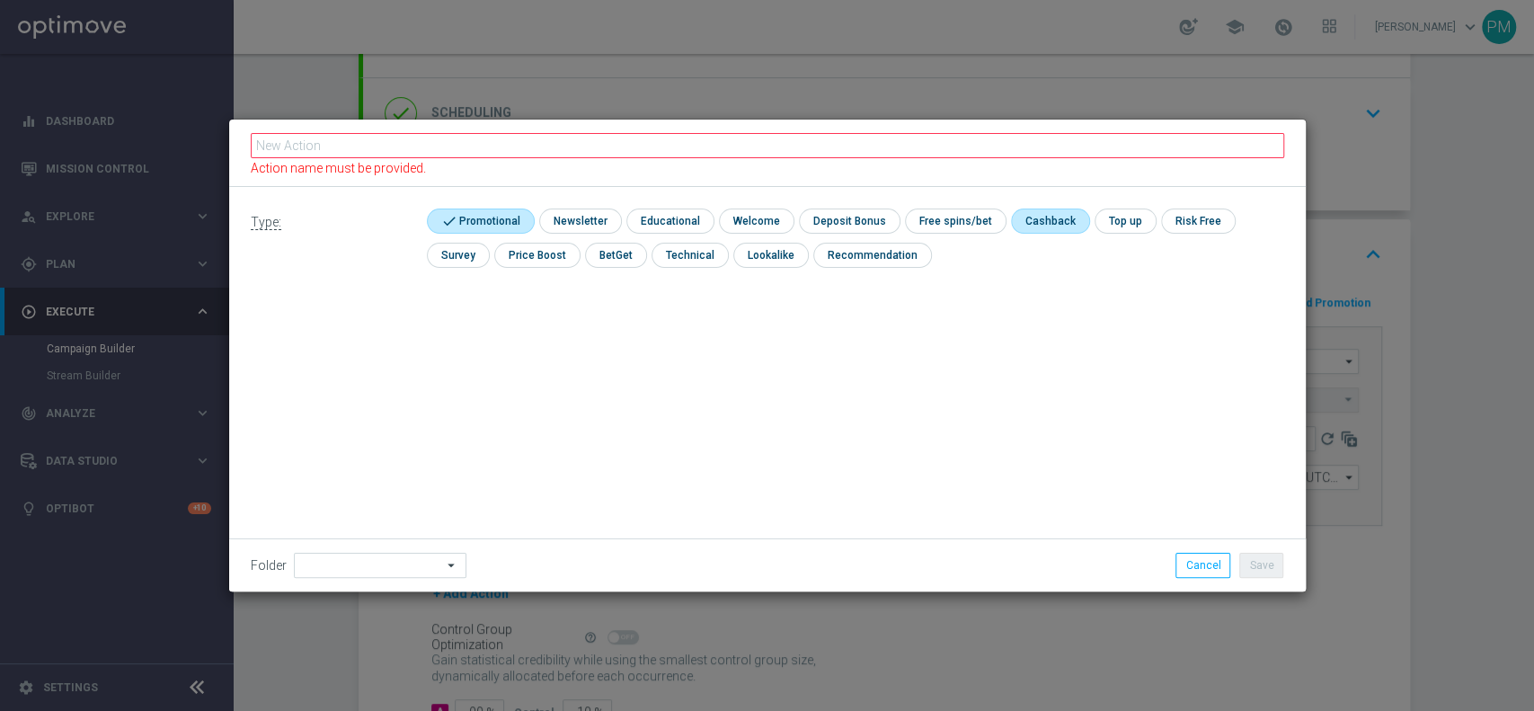
click at [1014, 220] on input "checkbox" at bounding box center [1048, 220] width 75 height 24
checkbox input "true"
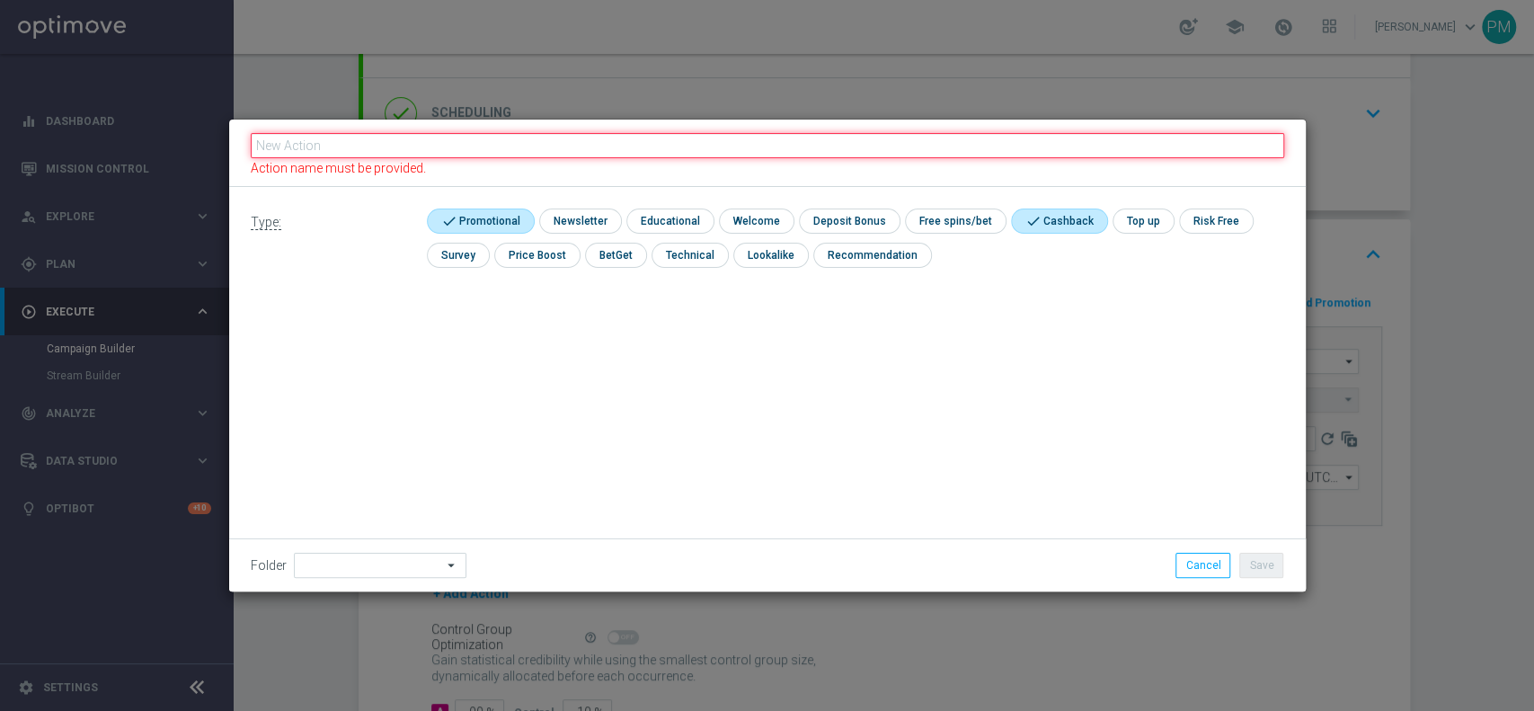
click at [959, 155] on input "text" at bounding box center [767, 145] width 1033 height 25
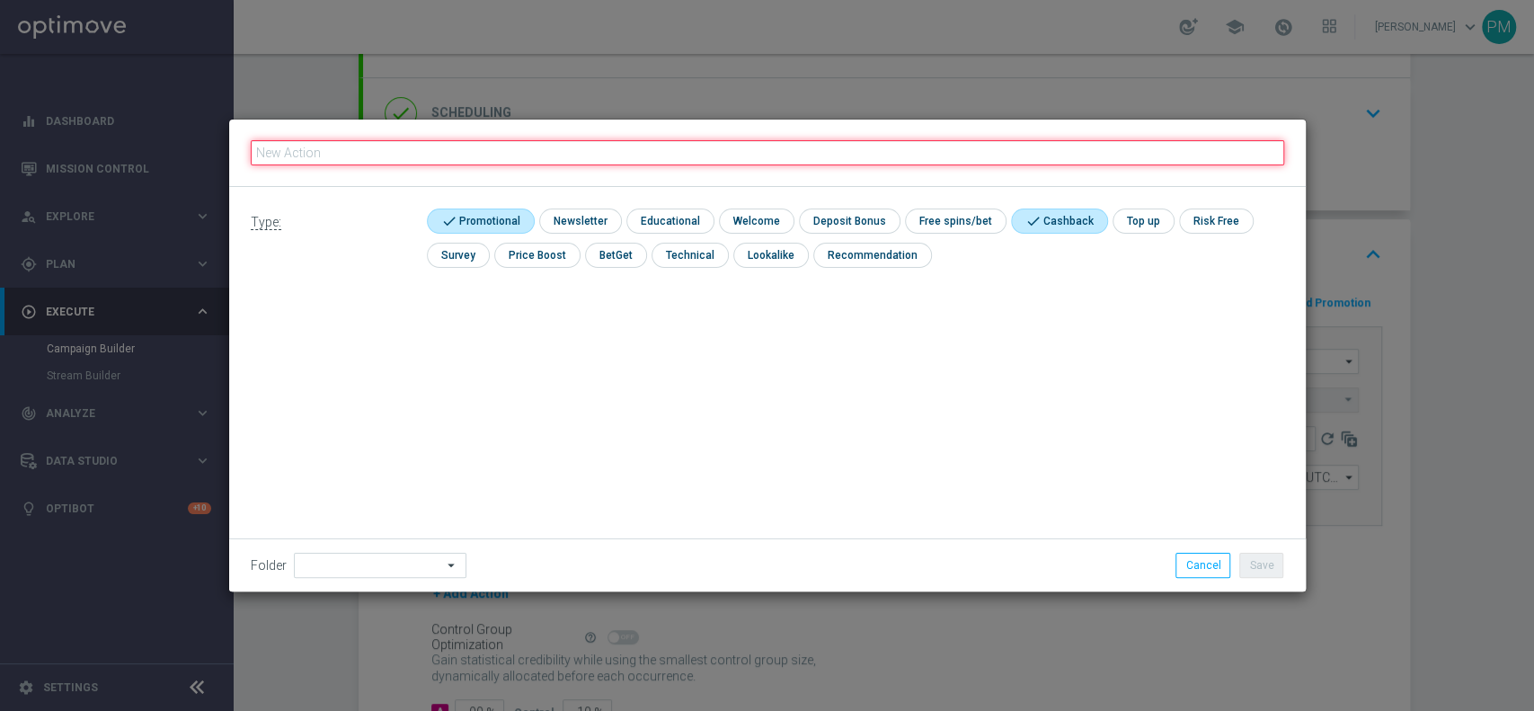
paste input "BF 15€ TUTTI I GIOCHI QeL3"
type input "BF 15€ TUTTI I GIOCHI QeL3"
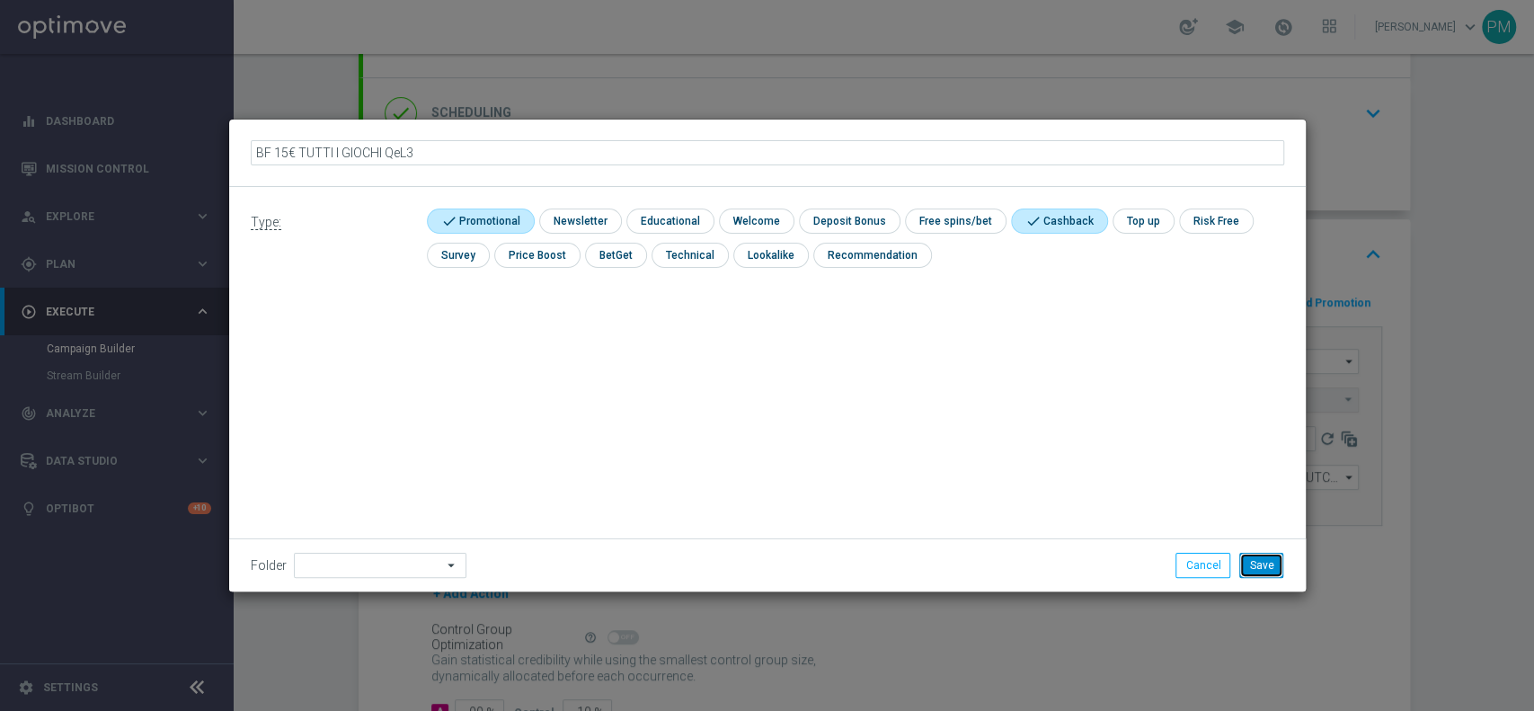
click at [1245, 562] on button "Save" at bounding box center [1261, 565] width 44 height 25
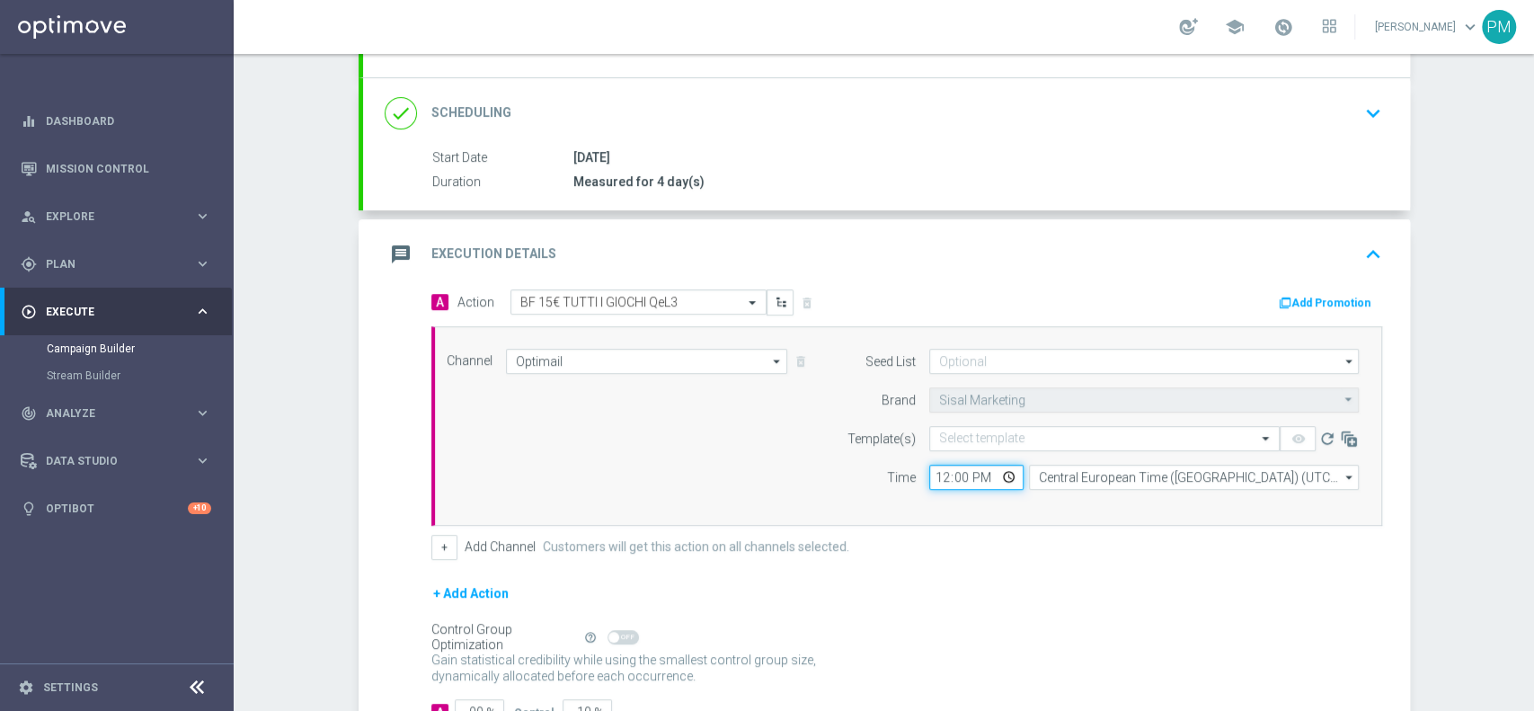
click at [937, 472] on input "12:00" at bounding box center [976, 477] width 94 height 25
type input "21:30"
click at [772, 421] on div "Channel Optimail Optimail arrow_drop_down Show Selected 1 of 20 Optimail" at bounding box center [903, 426] width 940 height 155
click at [997, 431] on input "text" at bounding box center [1086, 438] width 295 height 15
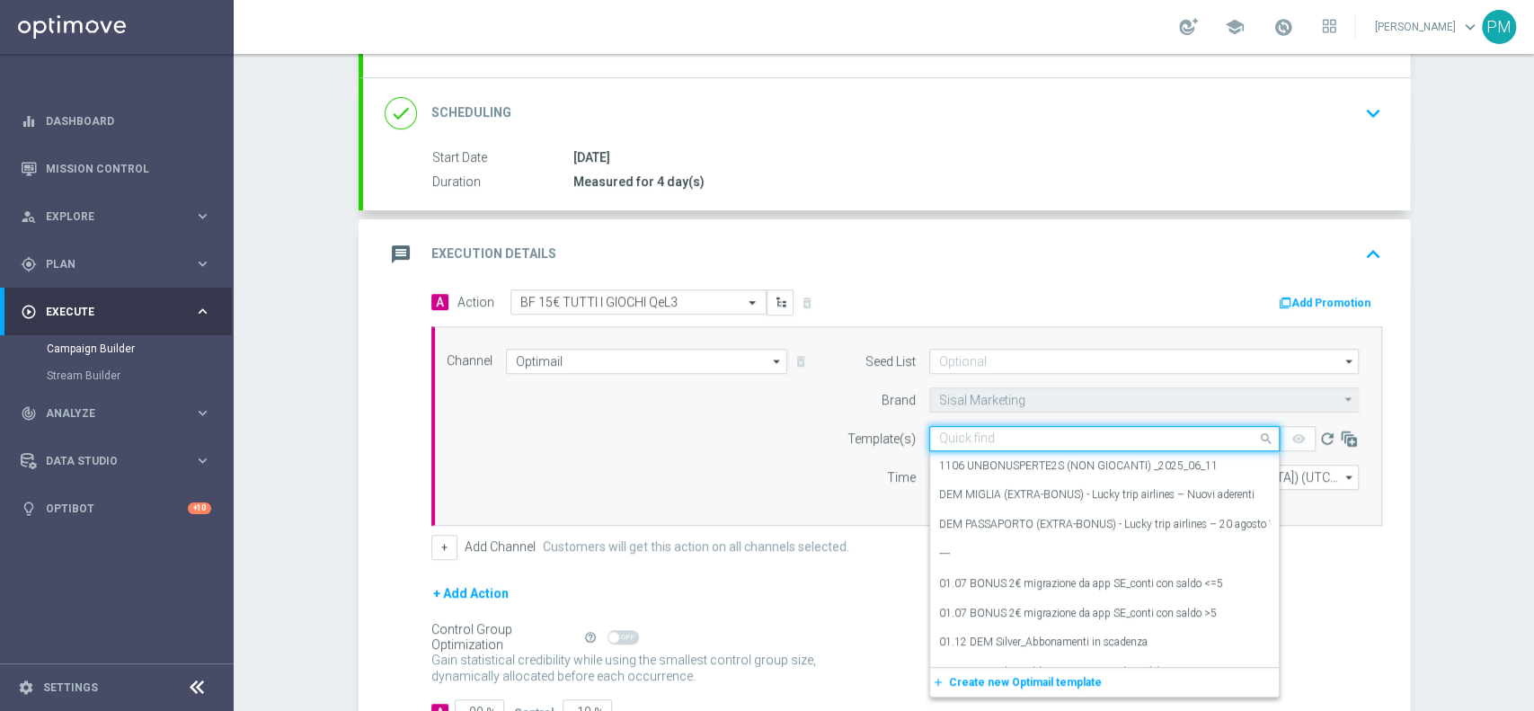
paste input "4BFGAMES1009 - 2025-09-10"
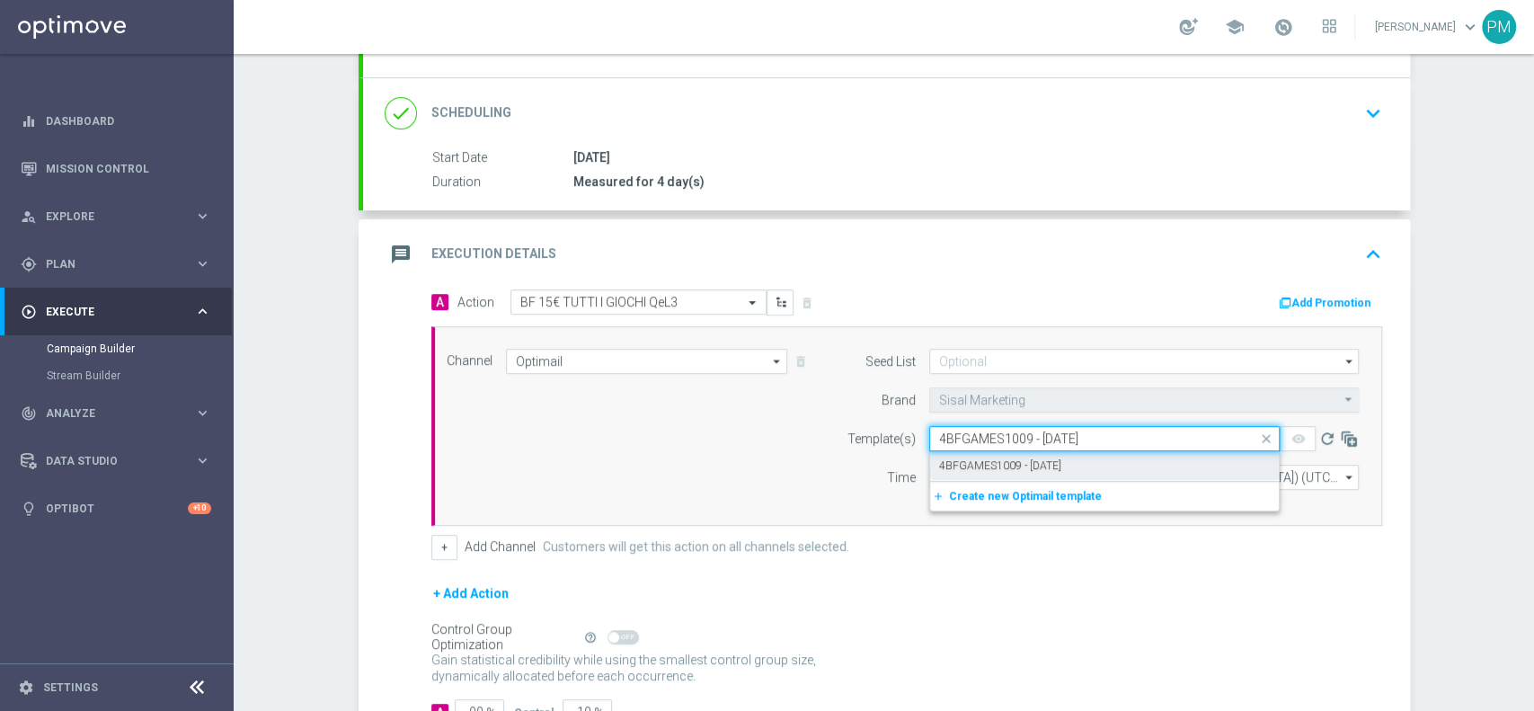
click at [989, 461] on label "4BFGAMES1009 - 2025-09-10" at bounding box center [1000, 465] width 122 height 15
type input "4BFGAMES1009 - 2025-09-10"
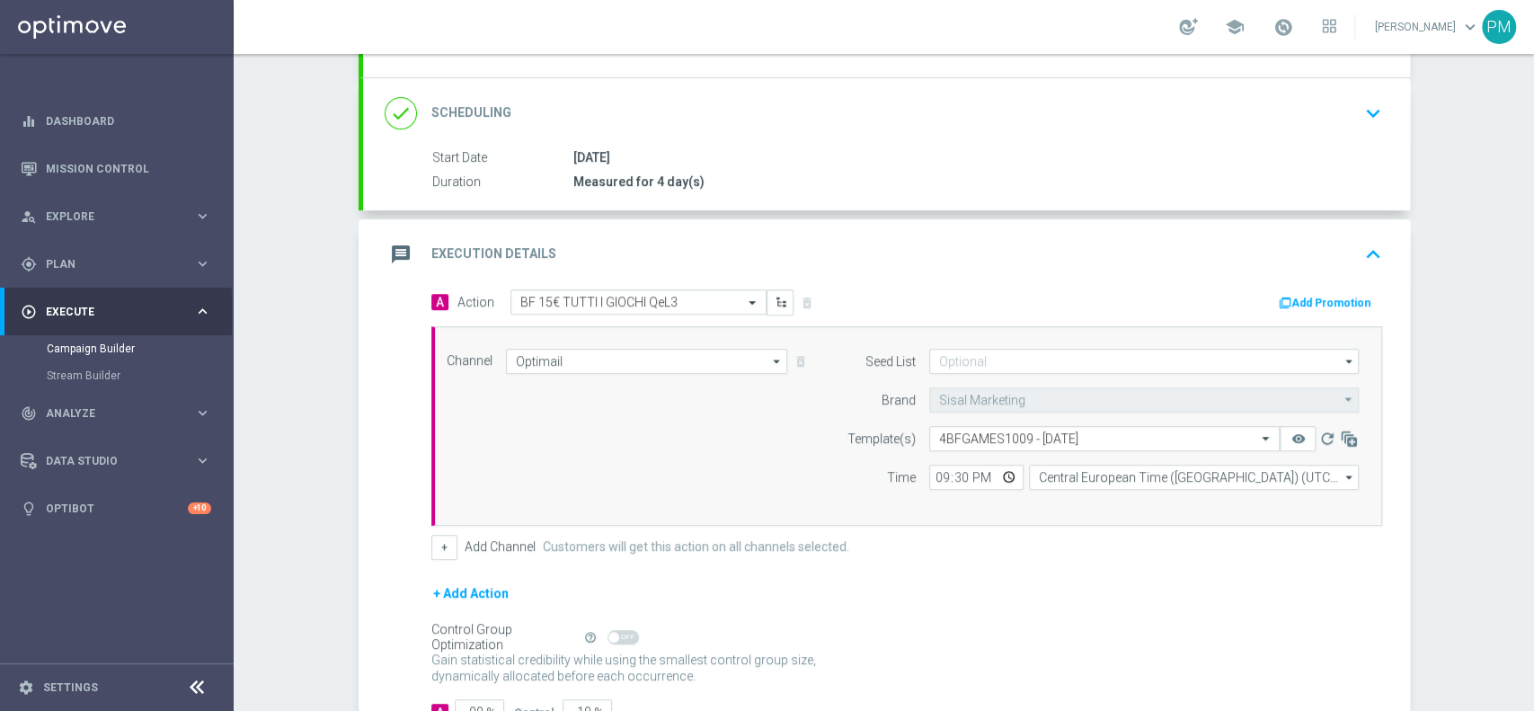
click at [1342, 298] on button "Add Promotion" at bounding box center [1327, 303] width 100 height 20
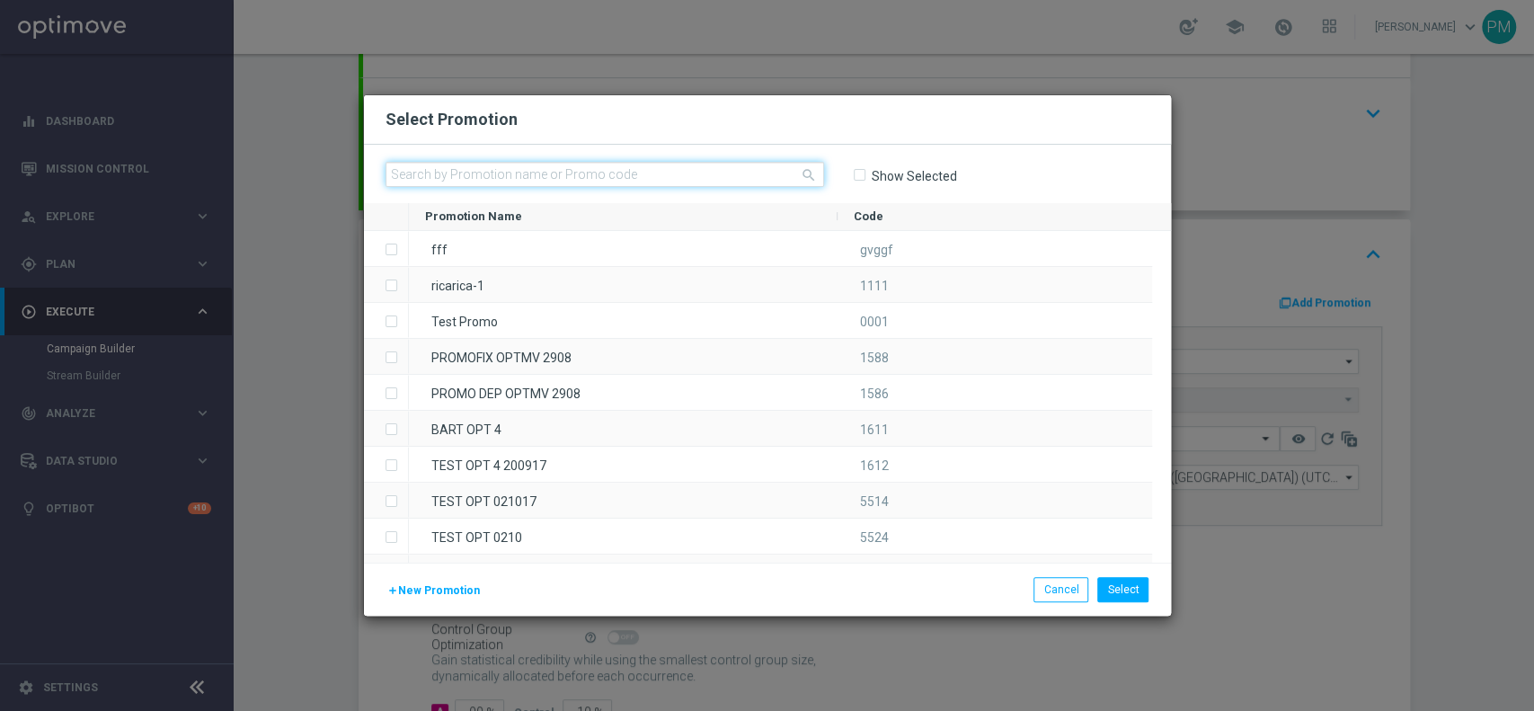
click at [487, 176] on input "text" at bounding box center [604, 174] width 438 height 25
paste input "234354"
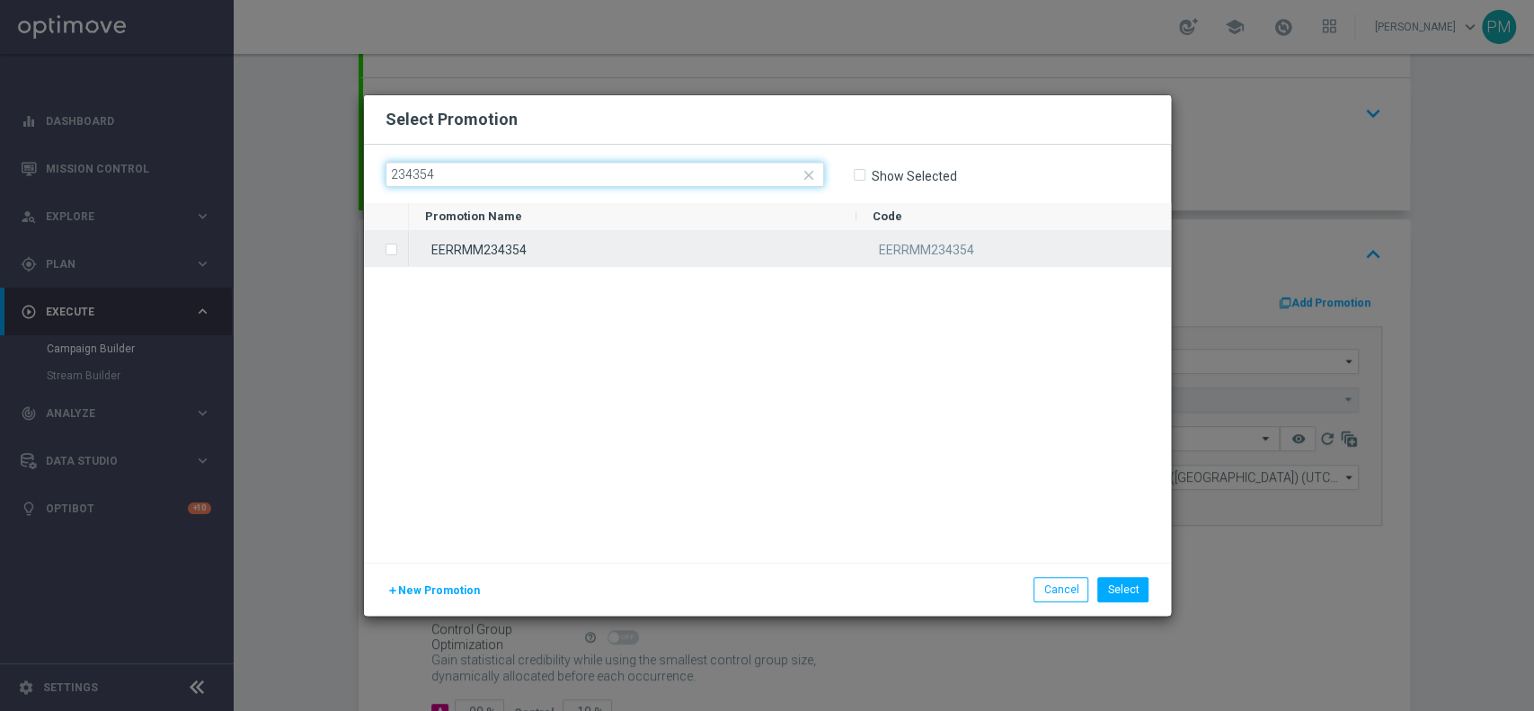
type input "234354"
click at [571, 248] on div "EERRMM234354" at bounding box center [632, 248] width 447 height 35
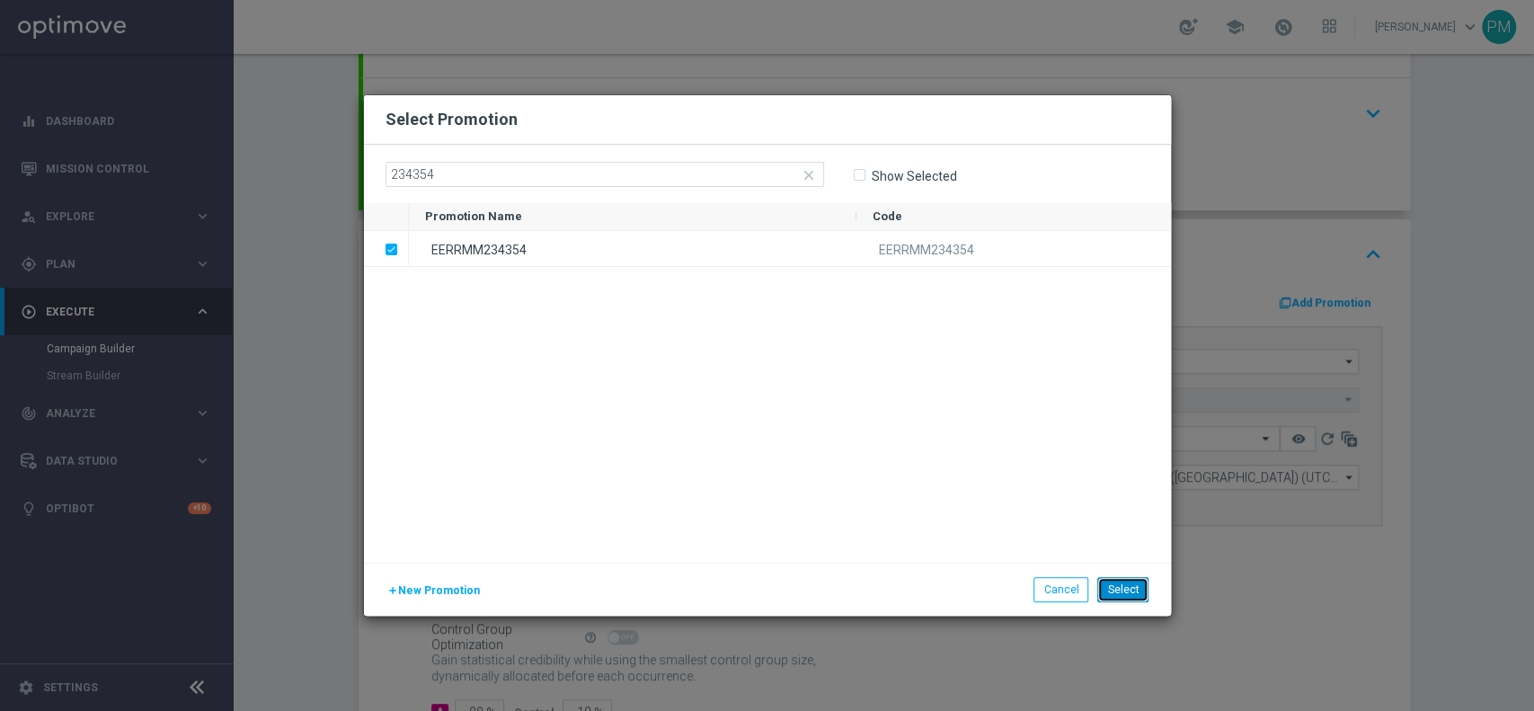
click at [1129, 593] on button "Select" at bounding box center [1122, 589] width 51 height 25
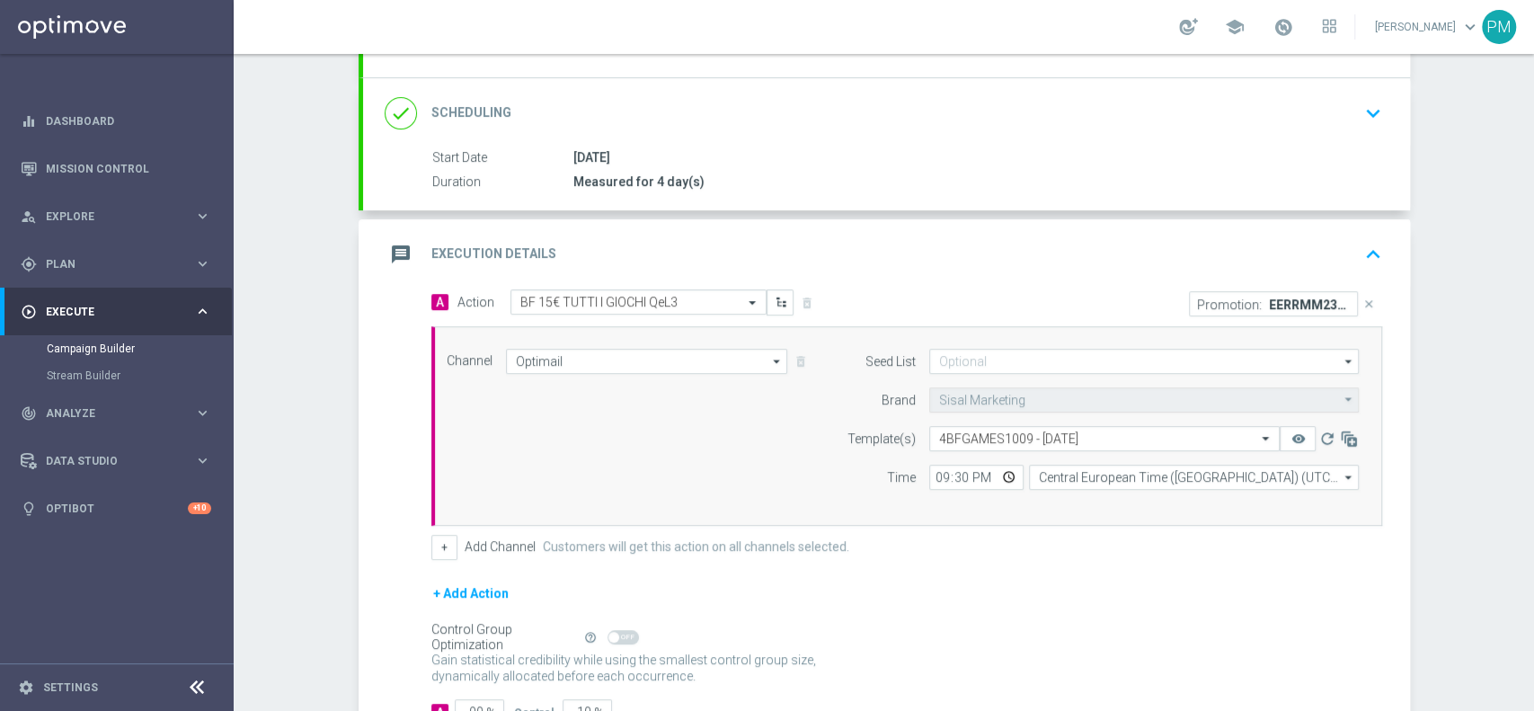
click at [1070, 241] on div "message Execution Details keyboard_arrow_up" at bounding box center [887, 254] width 1004 height 34
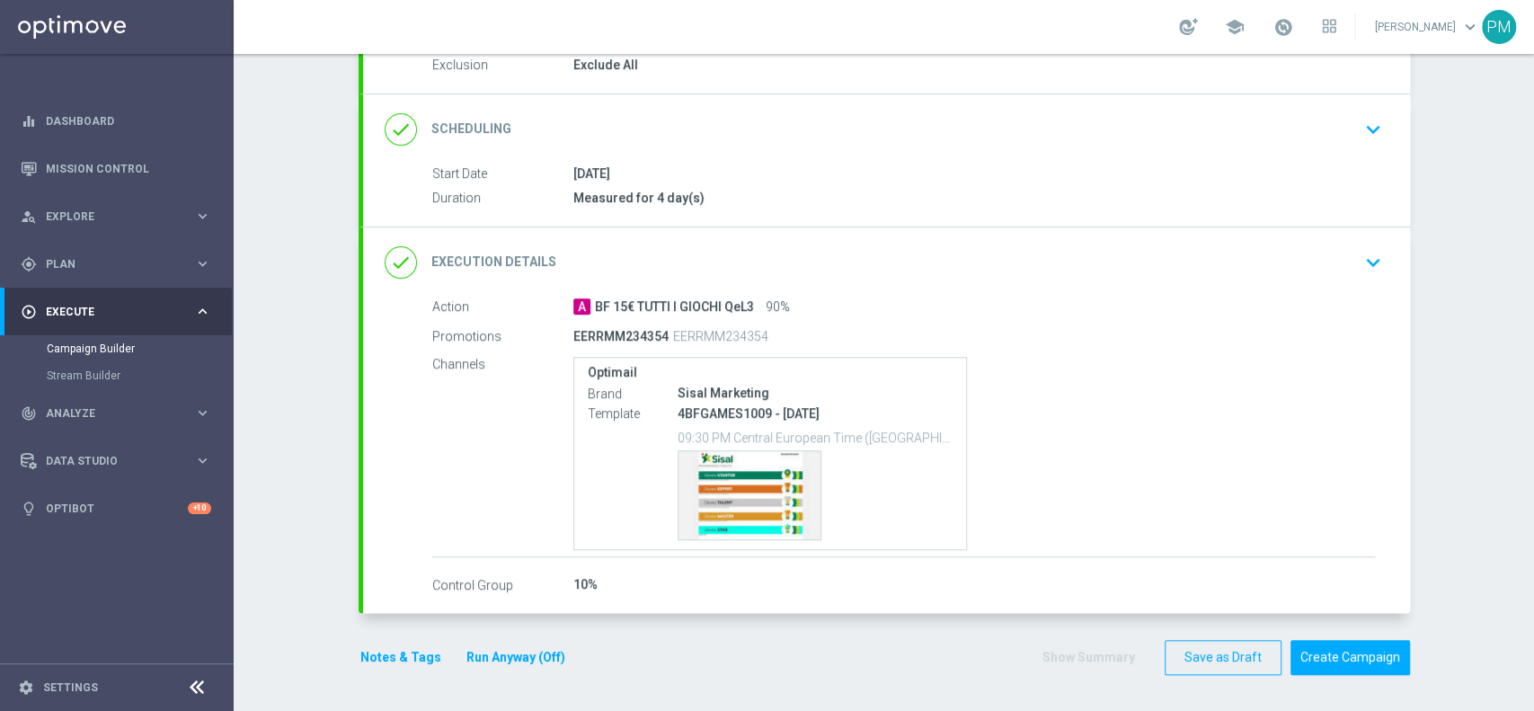
scroll to position [197, 0]
click at [397, 658] on button "Notes & Tags" at bounding box center [401, 660] width 84 height 22
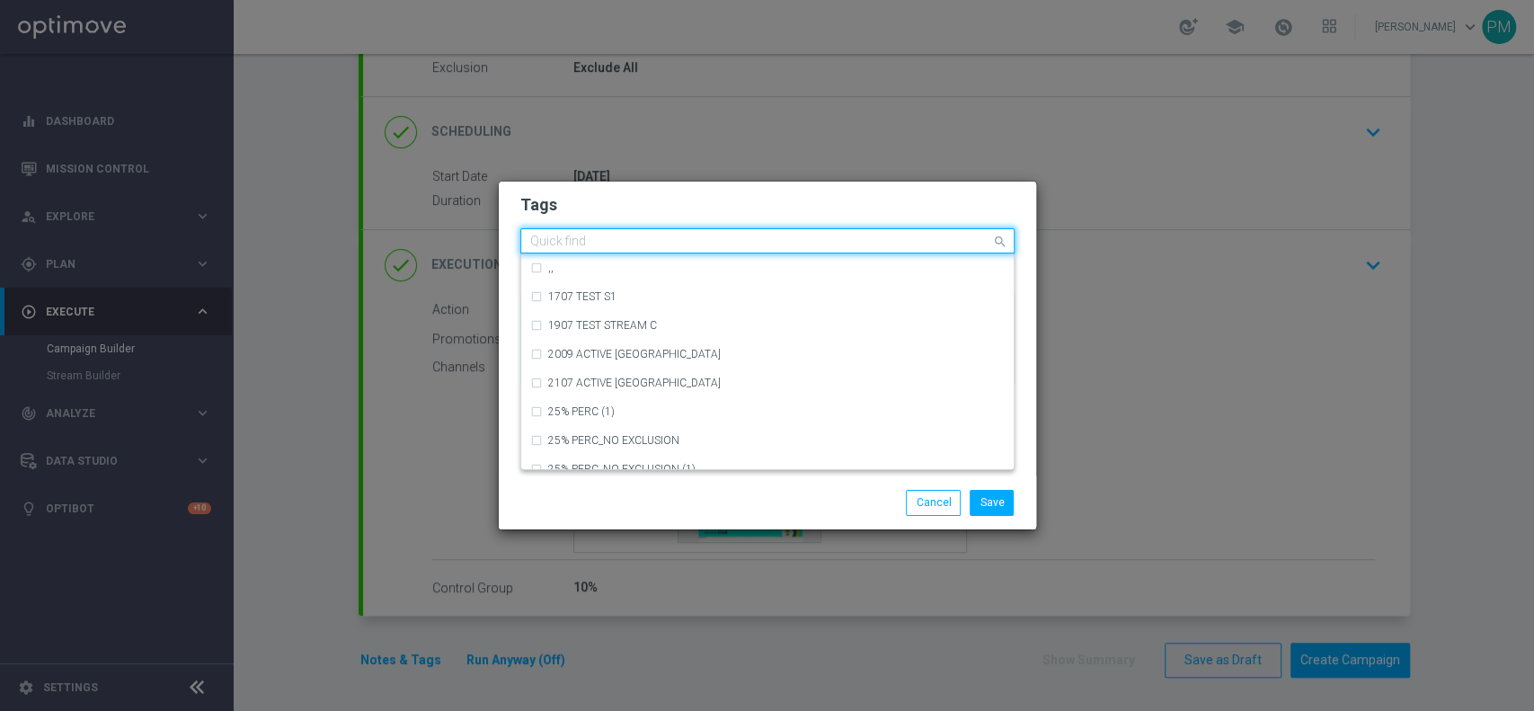
click at [604, 245] on input "text" at bounding box center [760, 242] width 461 height 15
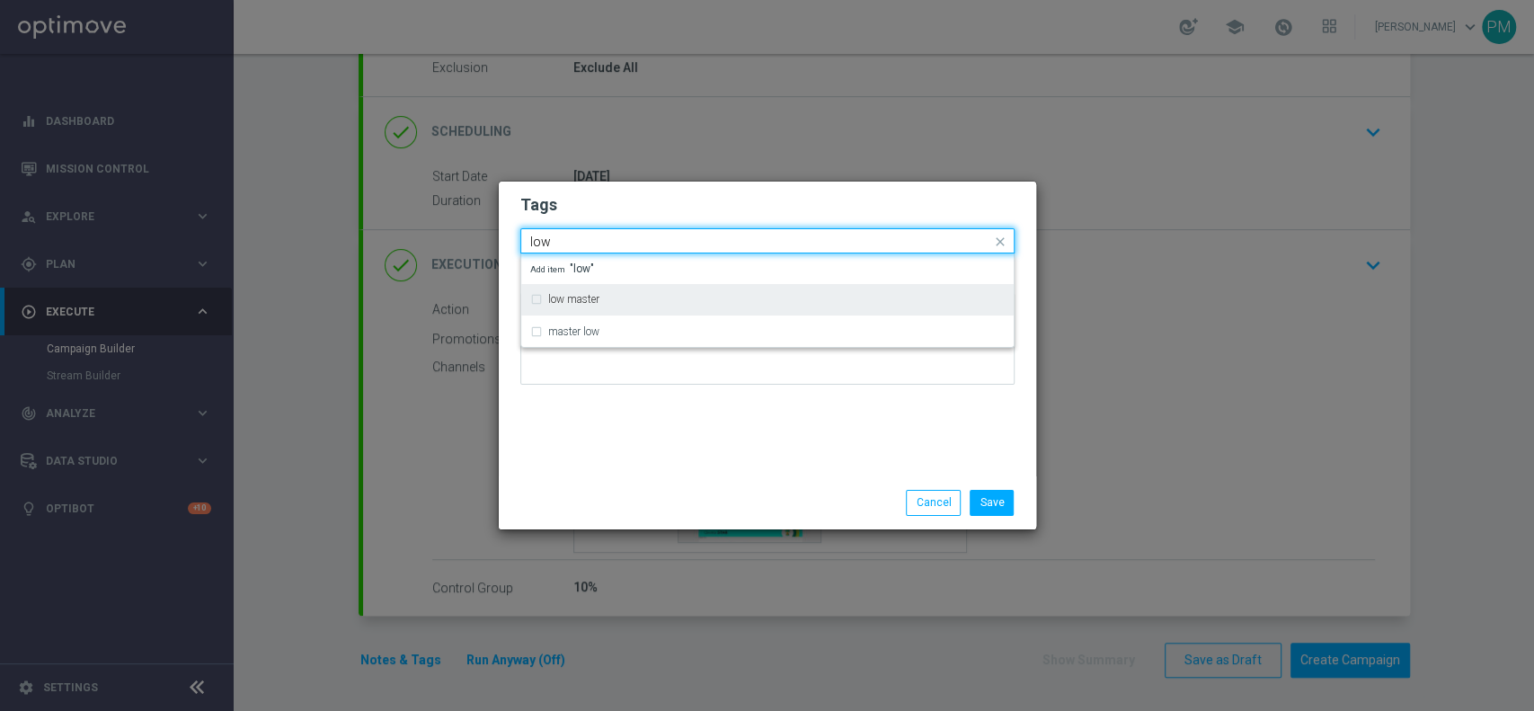
click at [624, 301] on div "low master" at bounding box center [776, 299] width 456 height 11
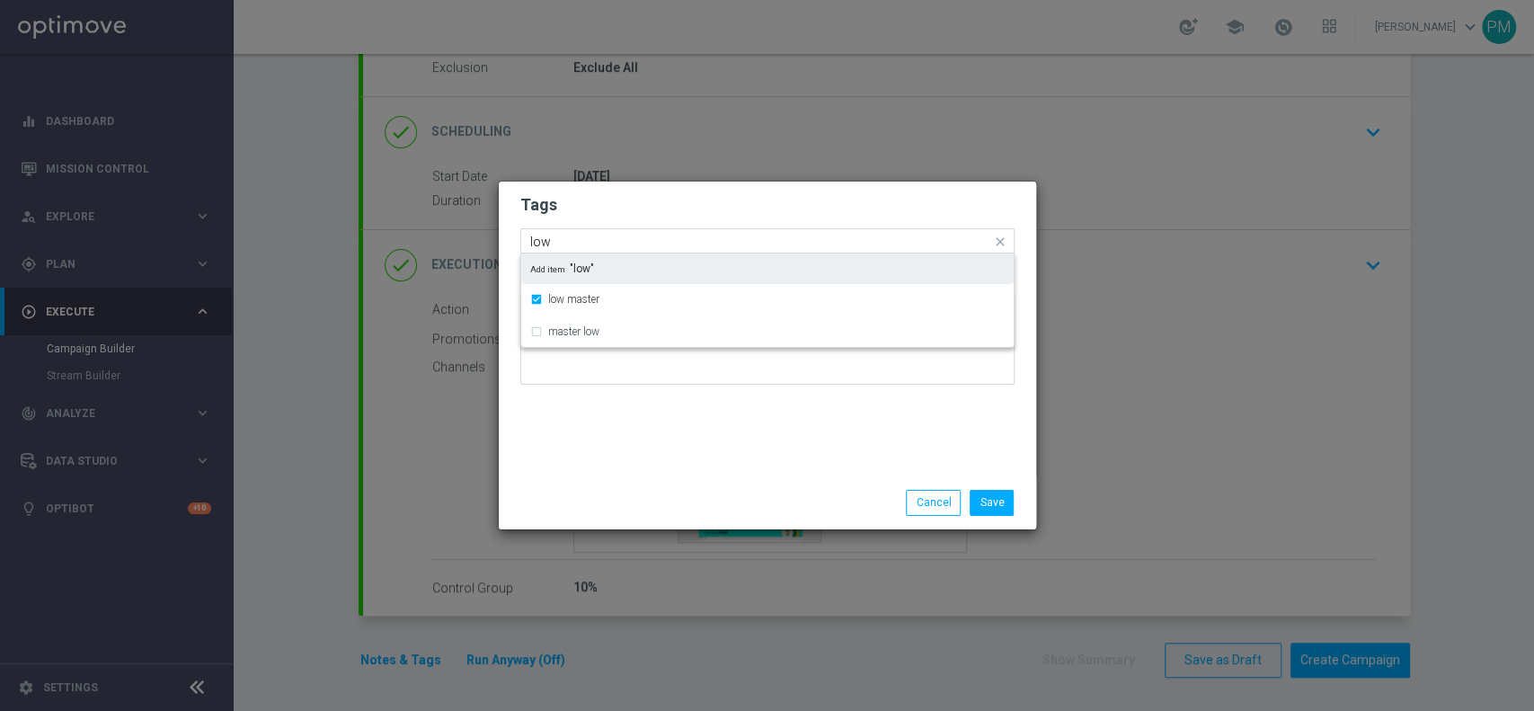
click at [540, 241] on input "low" at bounding box center [760, 242] width 461 height 15
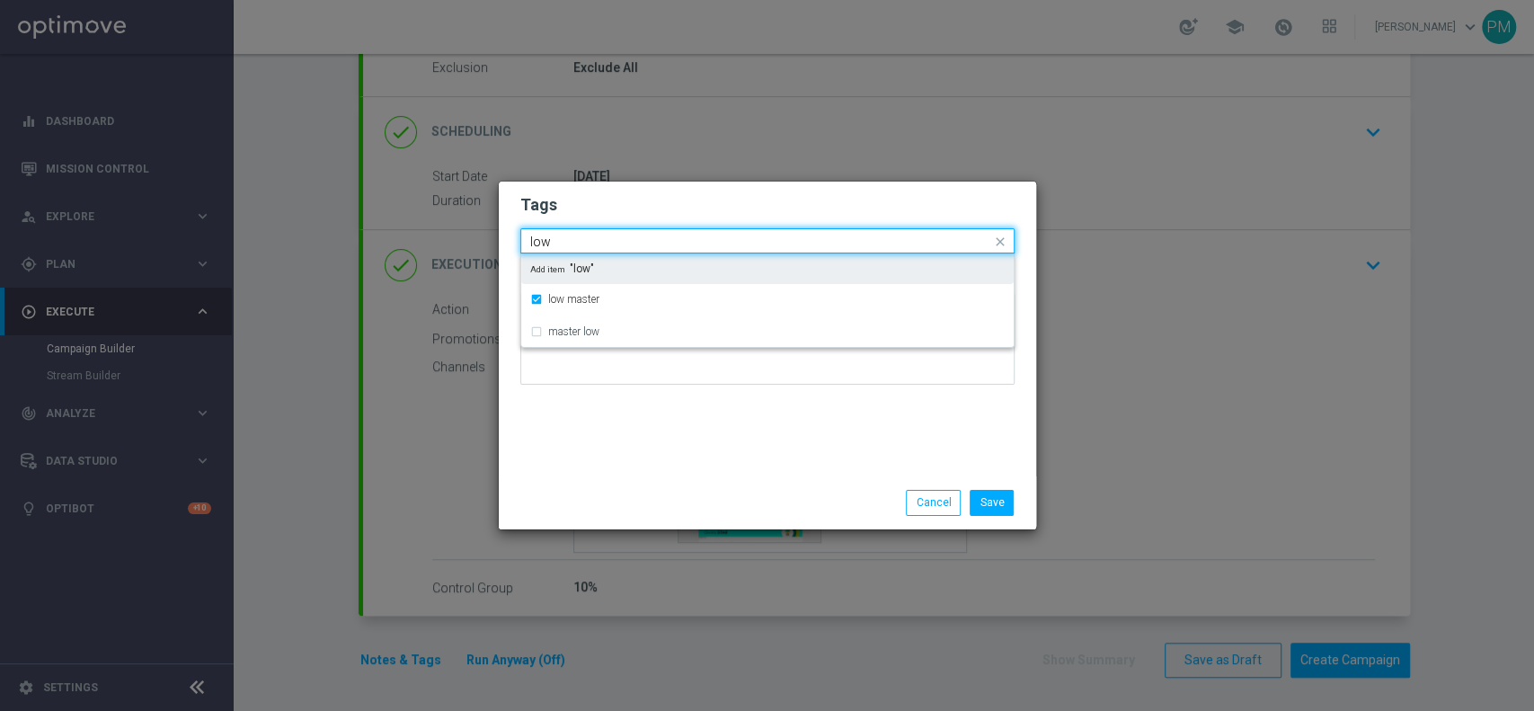
click at [540, 241] on input "low" at bounding box center [760, 242] width 461 height 15
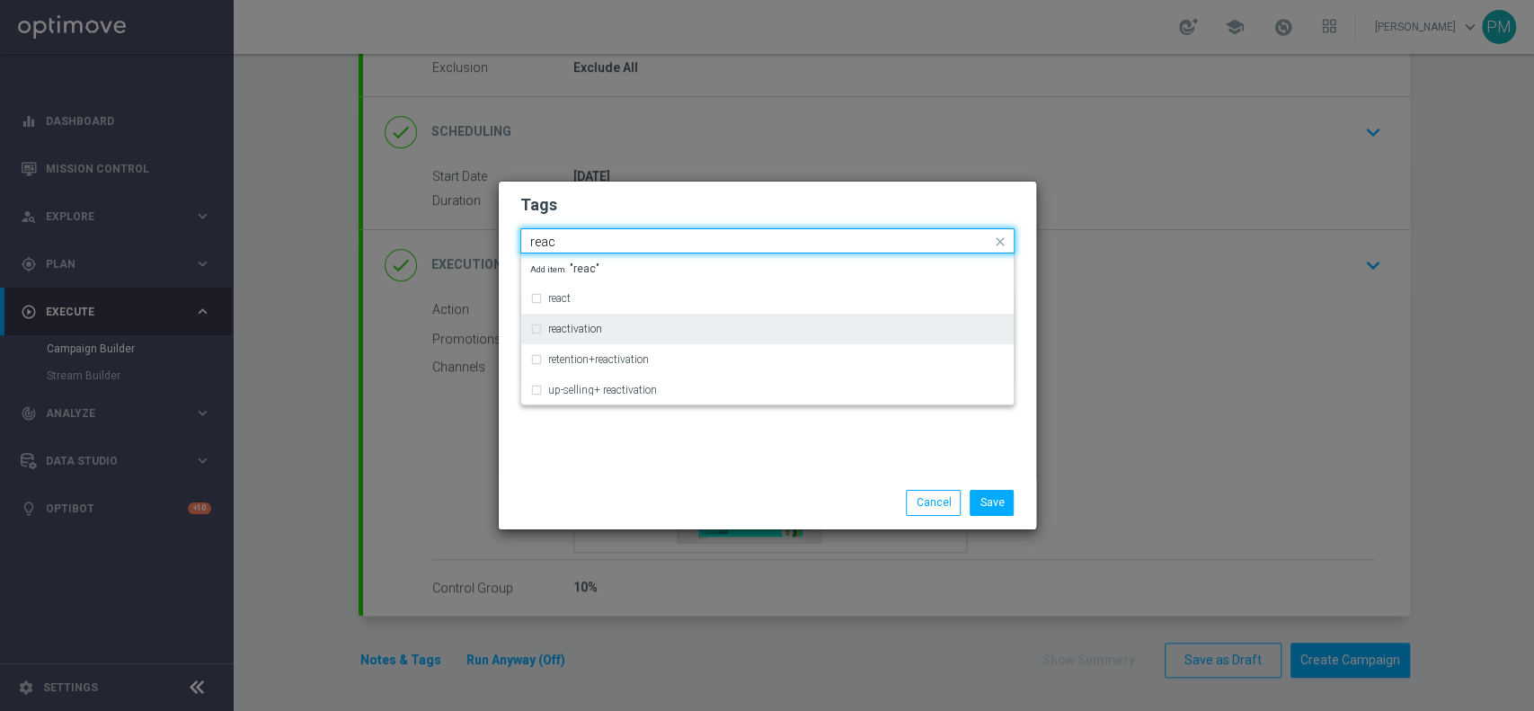
click at [580, 327] on label "reactivation" at bounding box center [575, 328] width 54 height 11
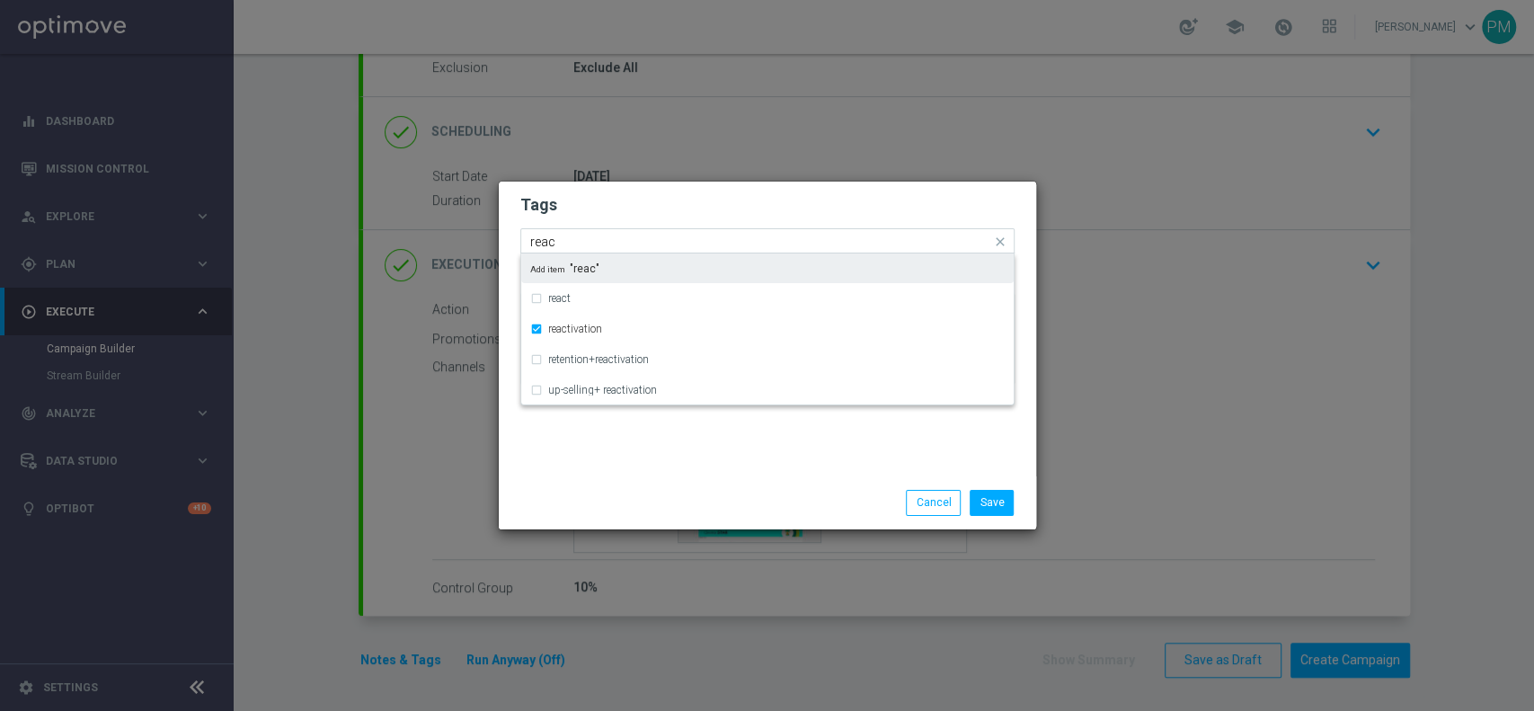
click at [544, 238] on input "reac" at bounding box center [760, 242] width 461 height 15
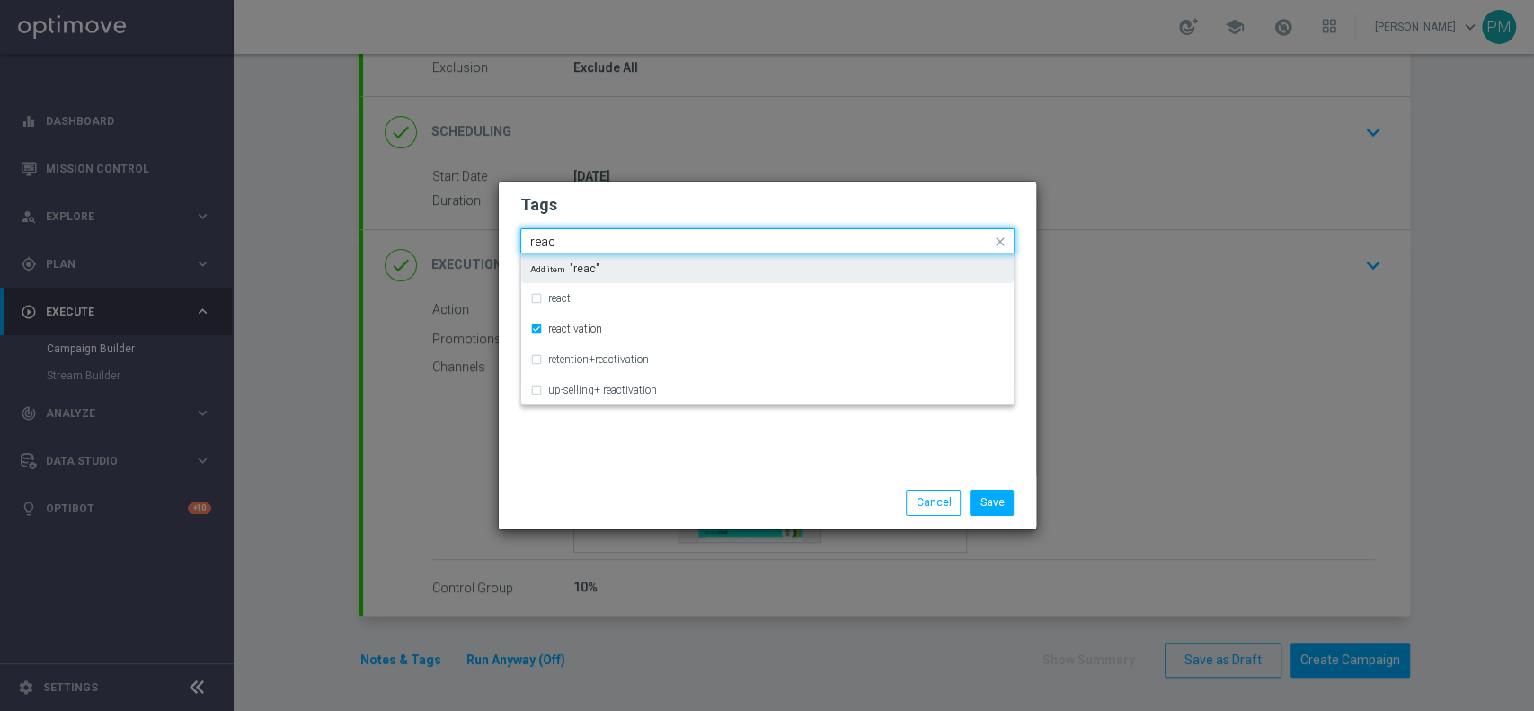
click at [544, 238] on input "reac" at bounding box center [760, 242] width 461 height 15
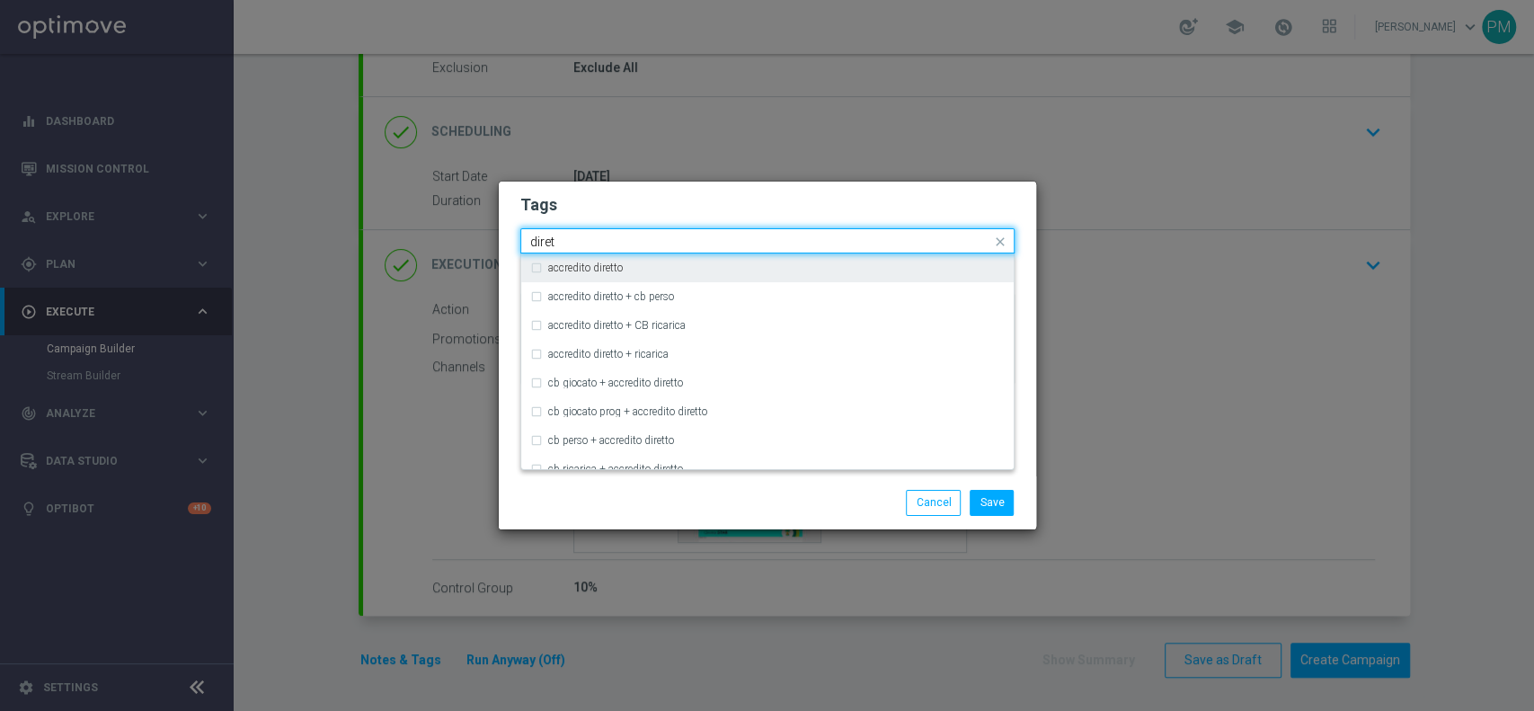
click at [559, 263] on label "accredito diretto" at bounding box center [585, 267] width 75 height 11
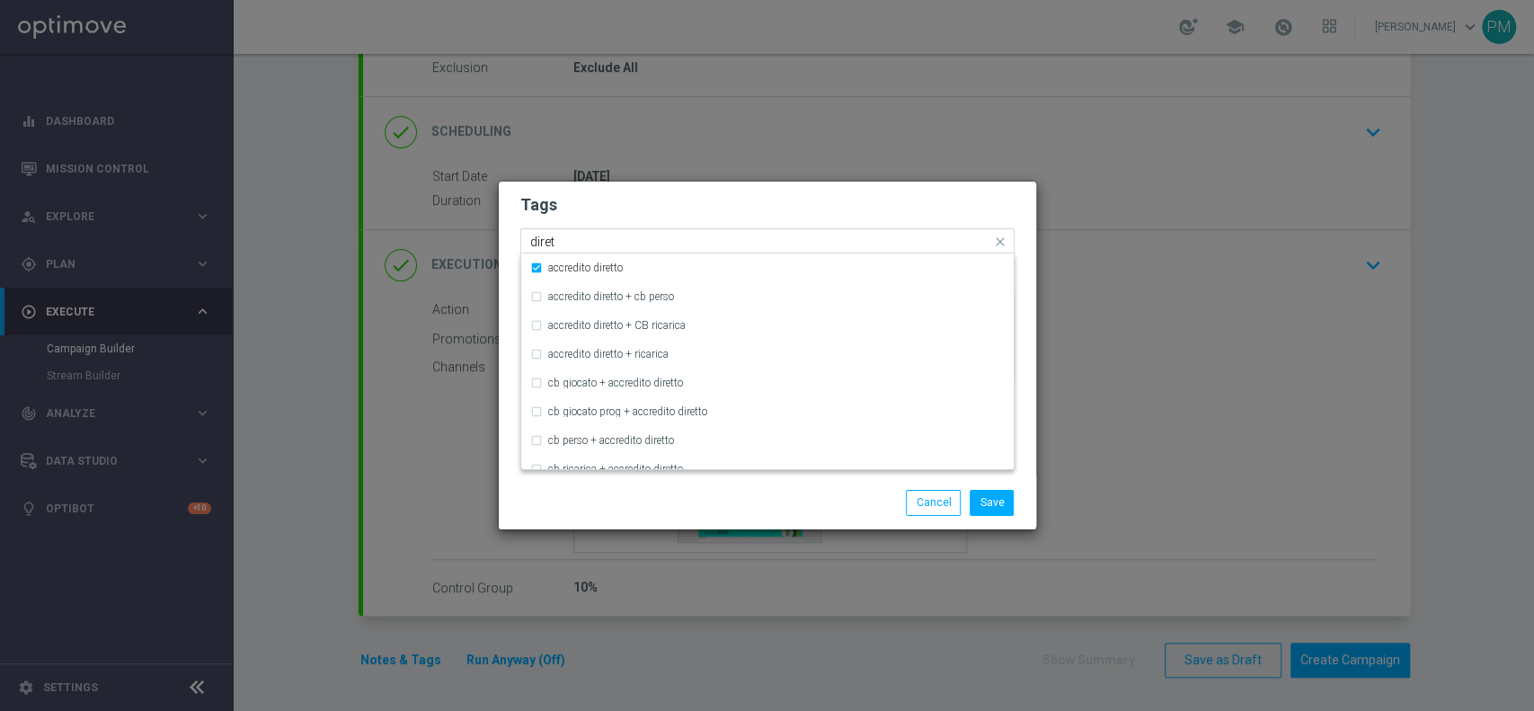
click at [543, 241] on input "diret" at bounding box center [760, 242] width 461 height 15
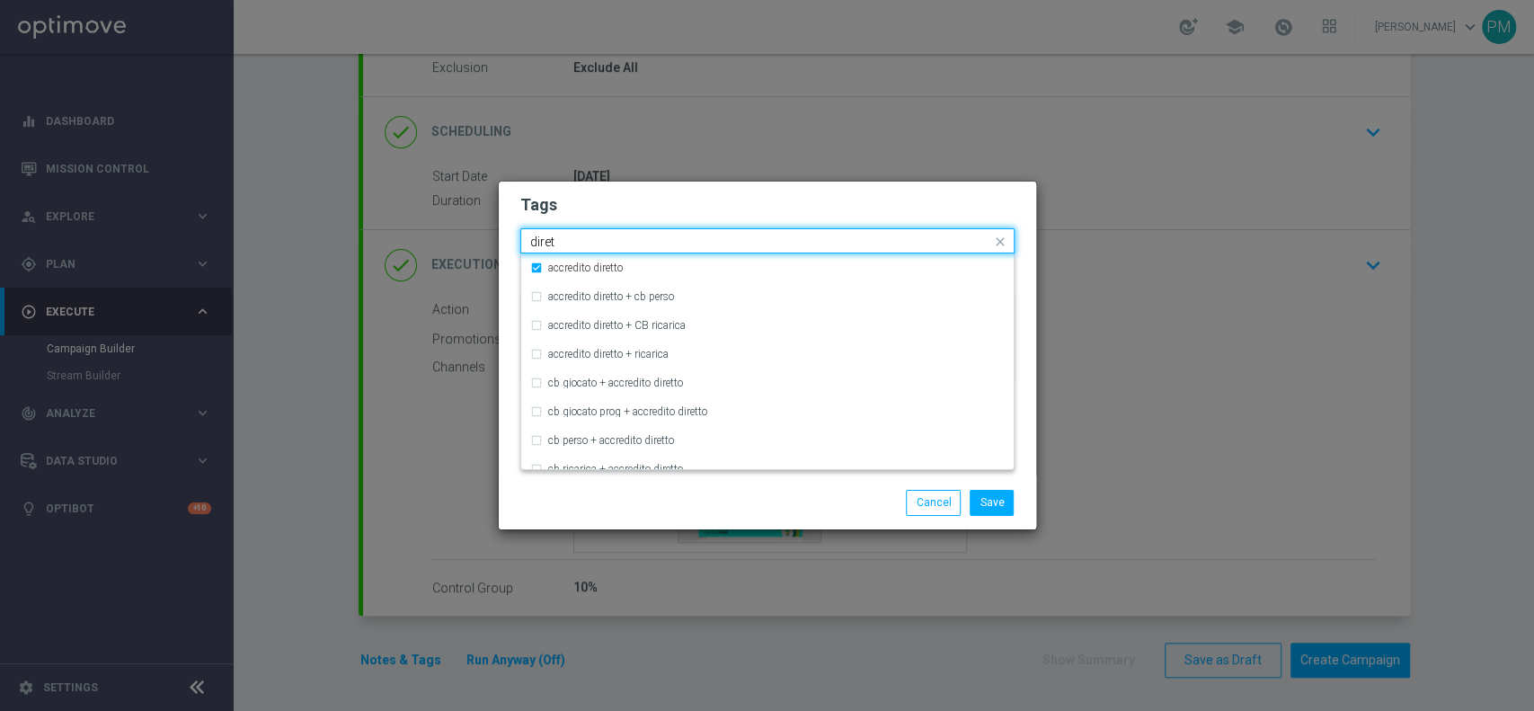
click at [543, 241] on input "diret" at bounding box center [760, 242] width 461 height 15
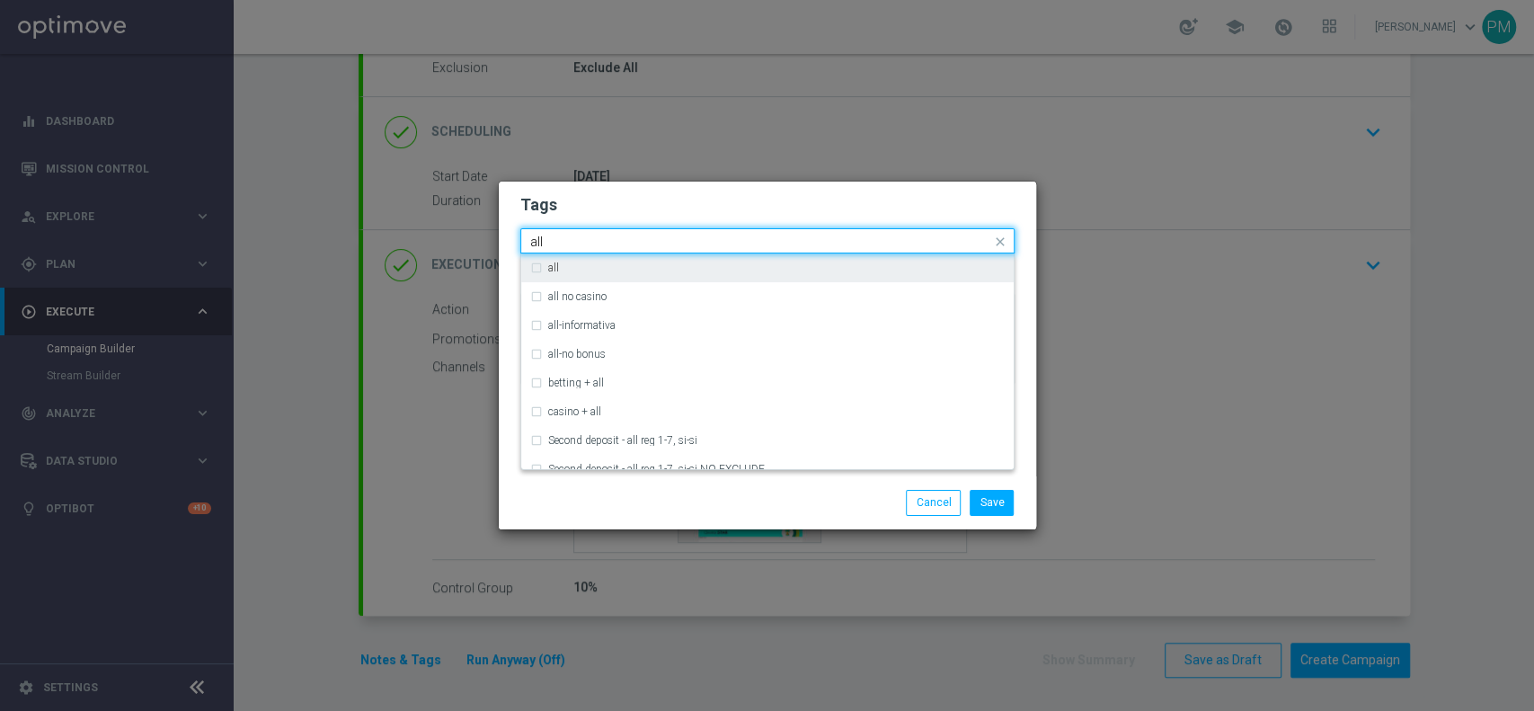
click at [554, 266] on label "all" at bounding box center [553, 267] width 11 height 11
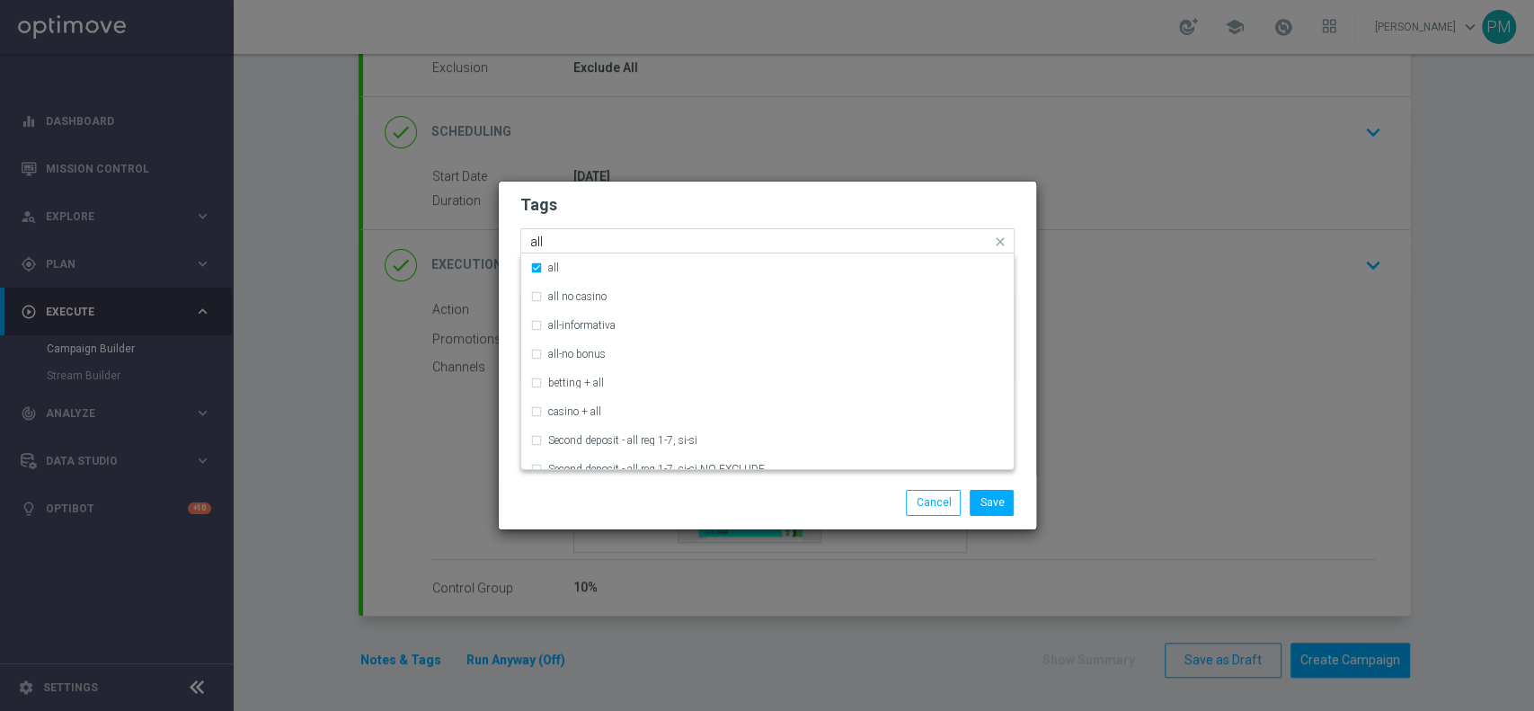
click at [533, 239] on input "all" at bounding box center [760, 242] width 461 height 15
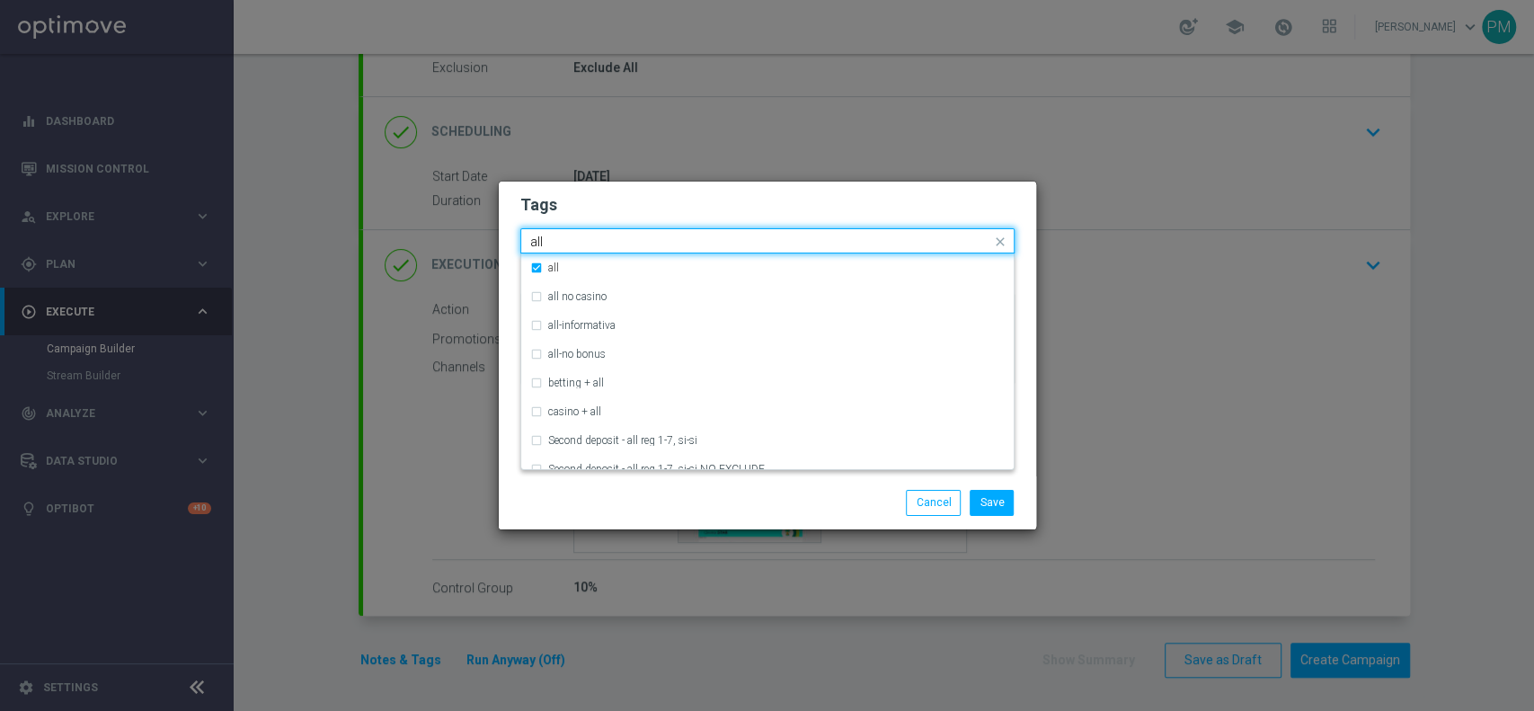
click at [533, 239] on input "all" at bounding box center [760, 242] width 461 height 15
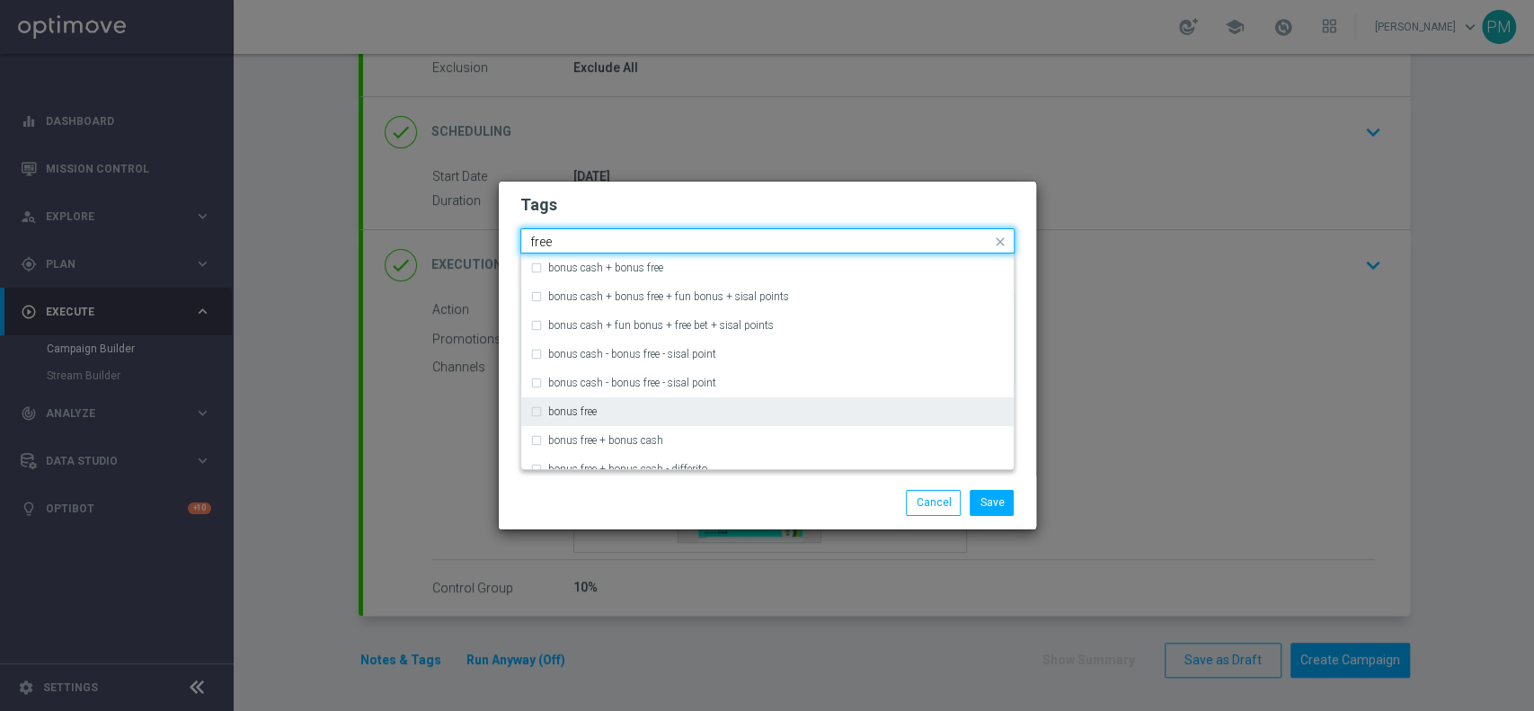
click at [618, 418] on div "bonus free" at bounding box center [767, 411] width 474 height 29
type input "free"
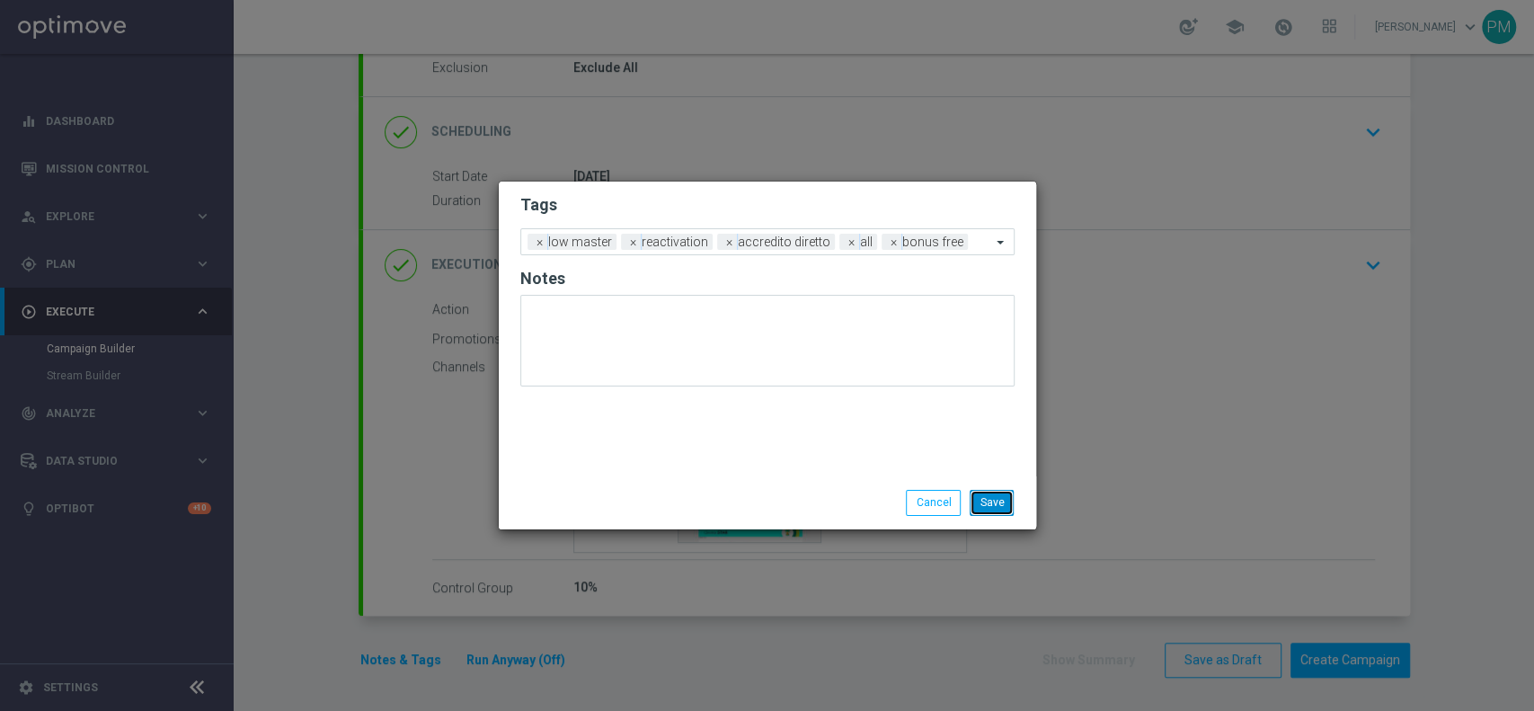
click at [988, 494] on button "Save" at bounding box center [992, 502] width 44 height 25
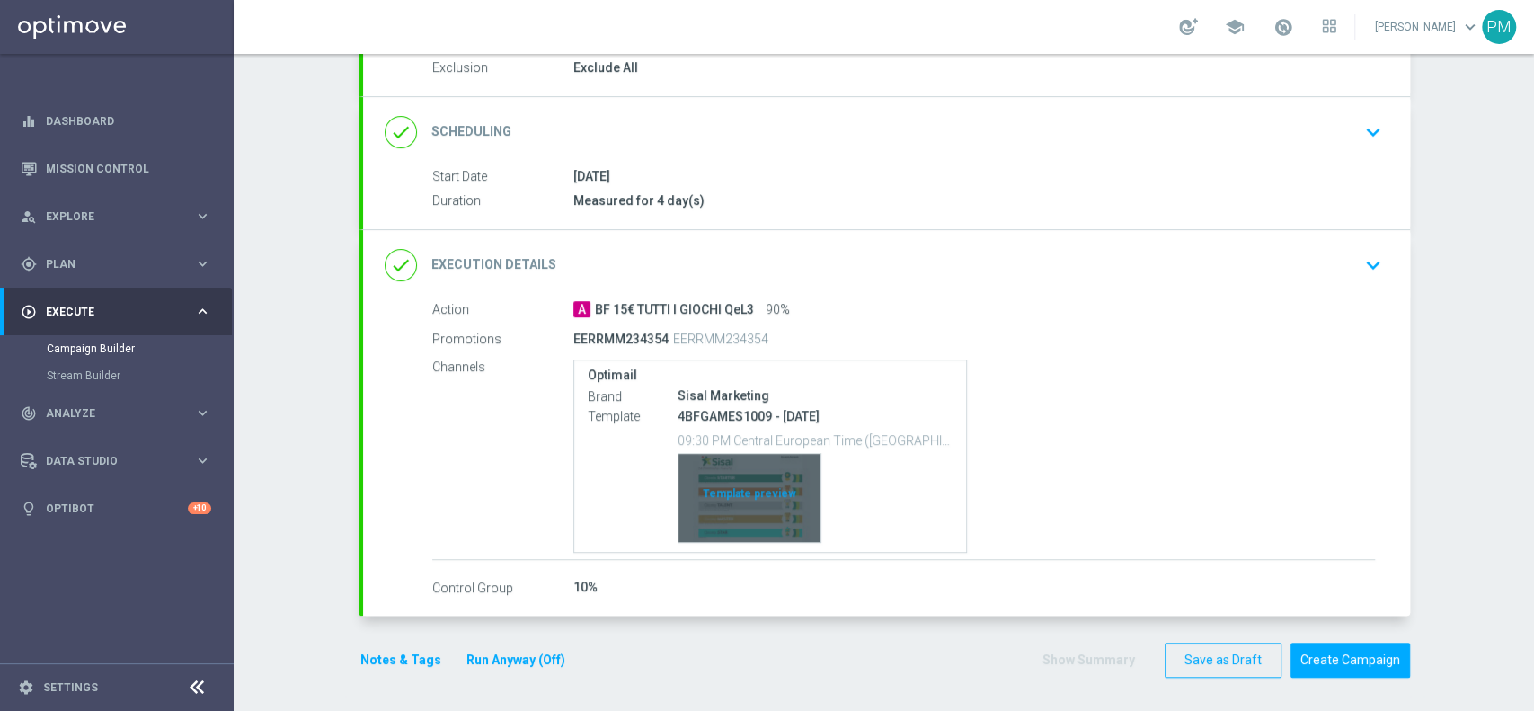
click at [748, 511] on div "Template preview" at bounding box center [749, 498] width 142 height 88
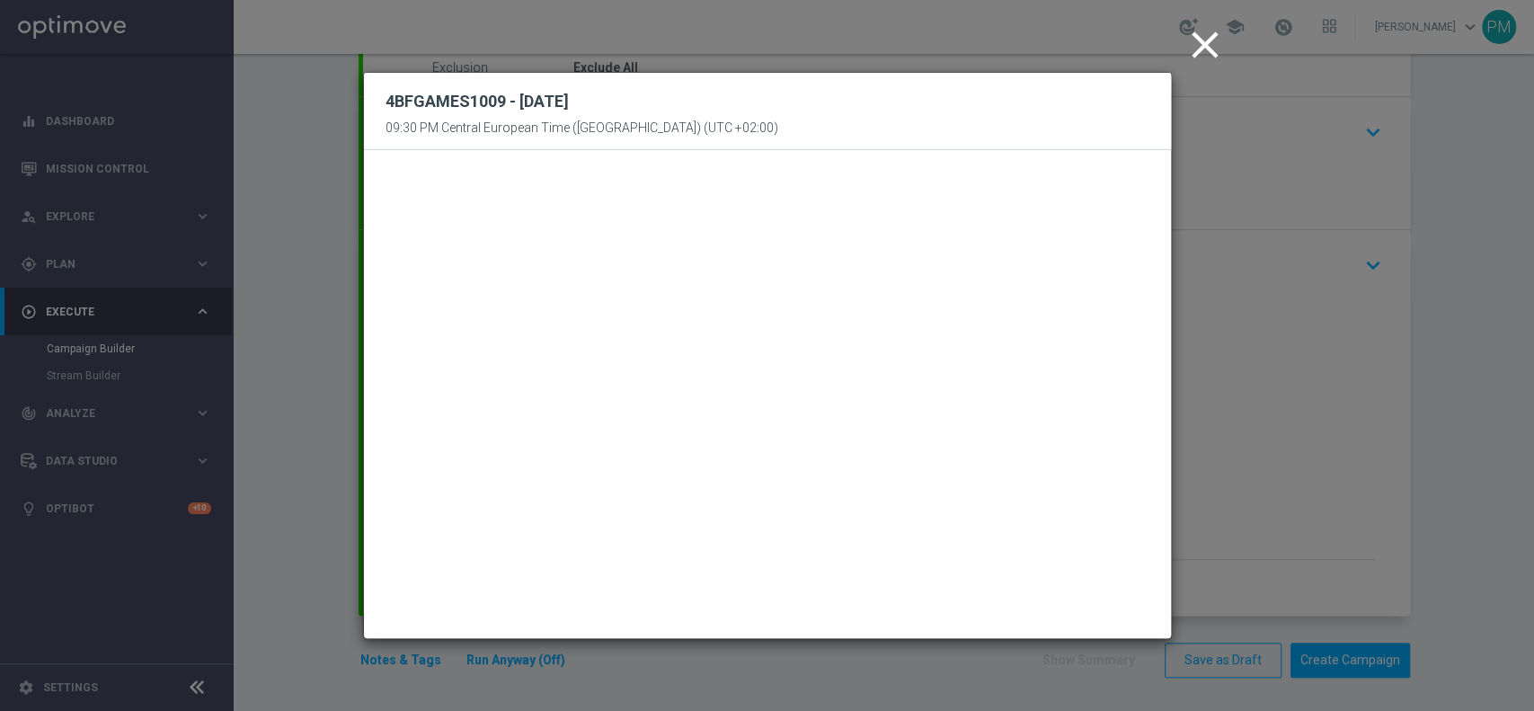
click at [1194, 51] on icon "close" at bounding box center [1204, 44] width 45 height 45
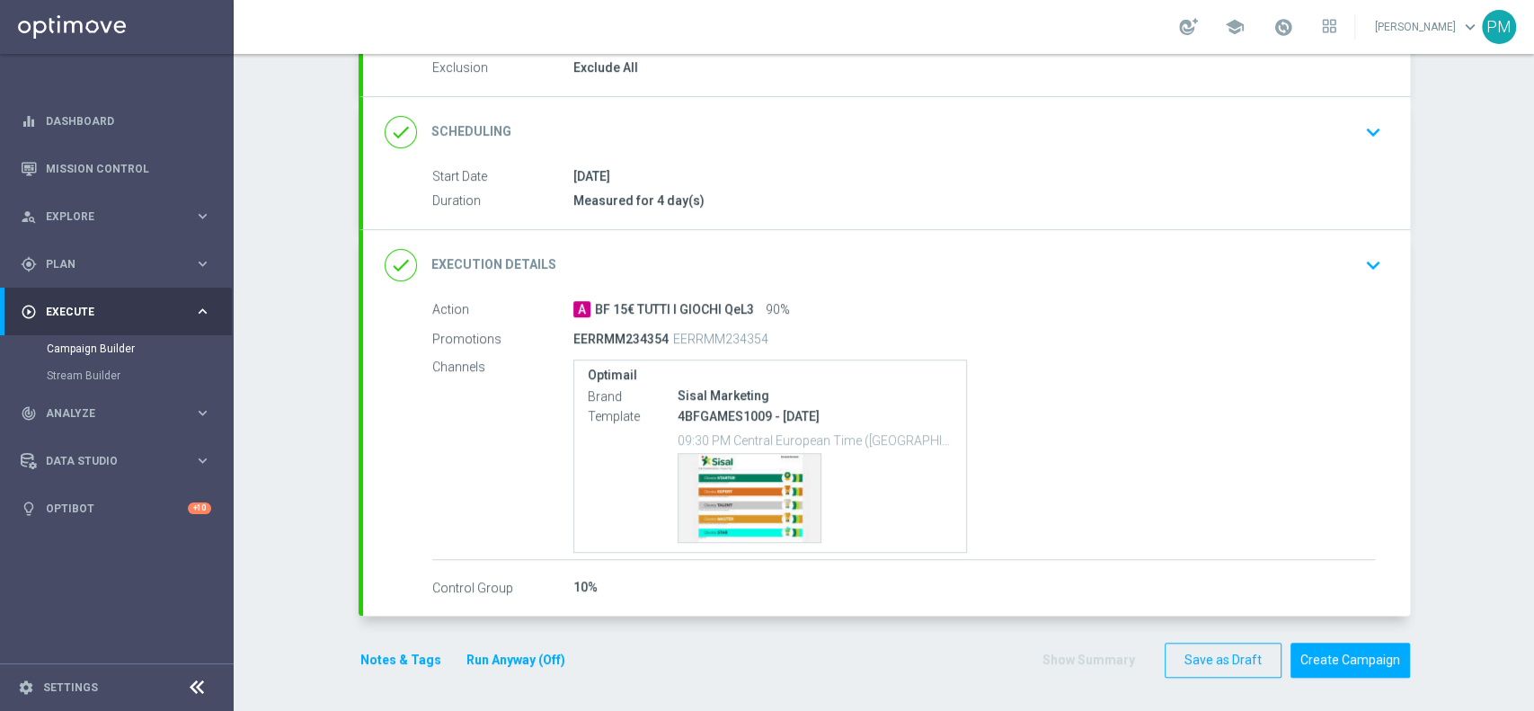
scroll to position [0, 0]
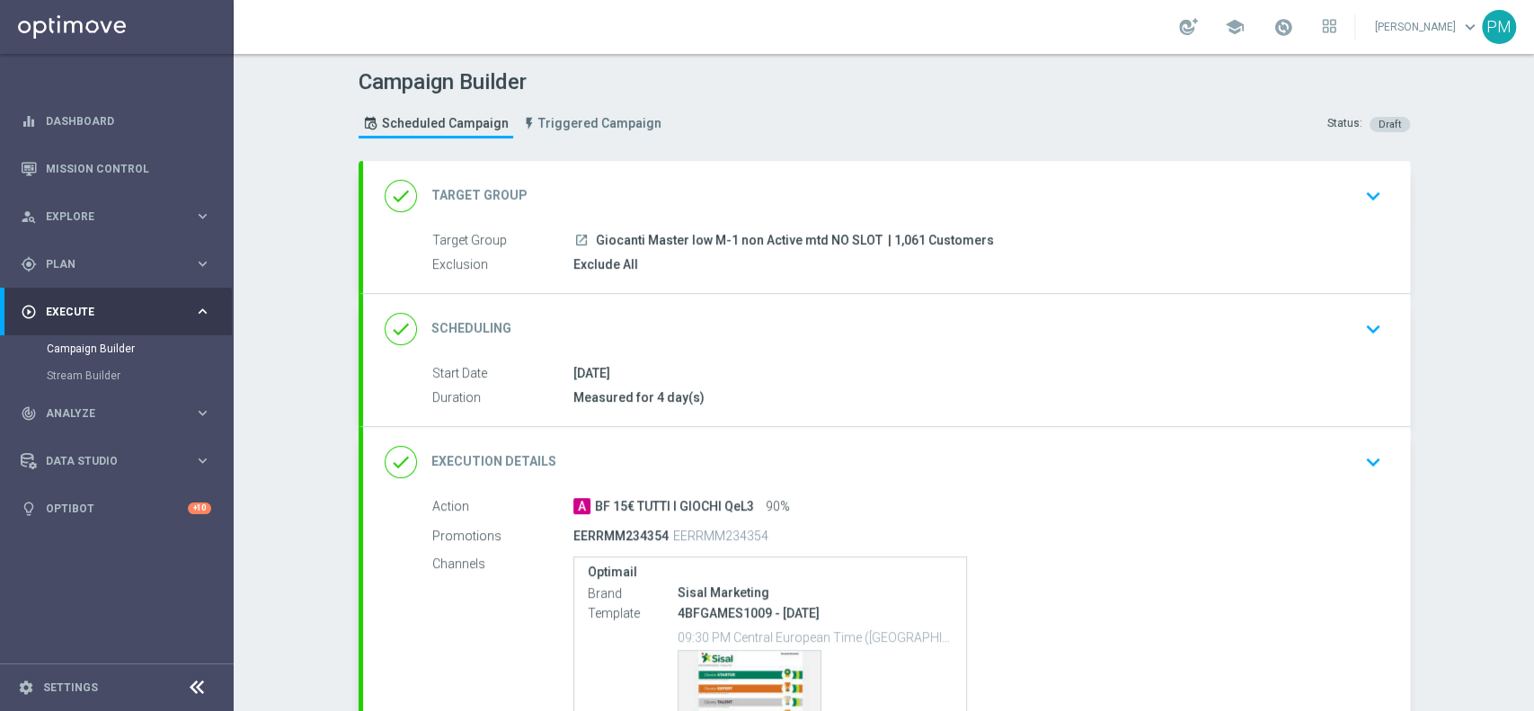
click at [900, 312] on div "done Scheduling keyboard_arrow_down" at bounding box center [887, 329] width 1004 height 34
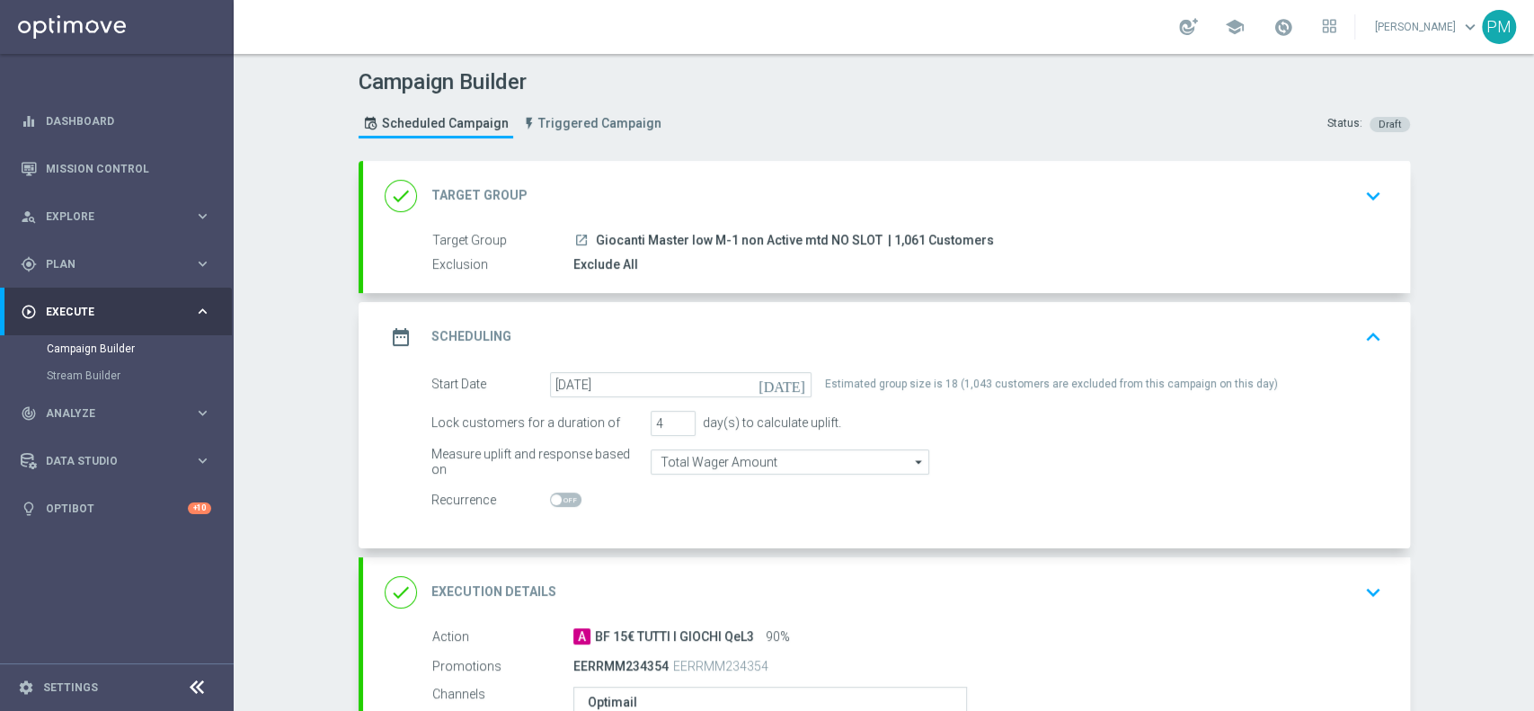
click at [961, 170] on div "done Target Group keyboard_arrow_down" at bounding box center [886, 196] width 1047 height 70
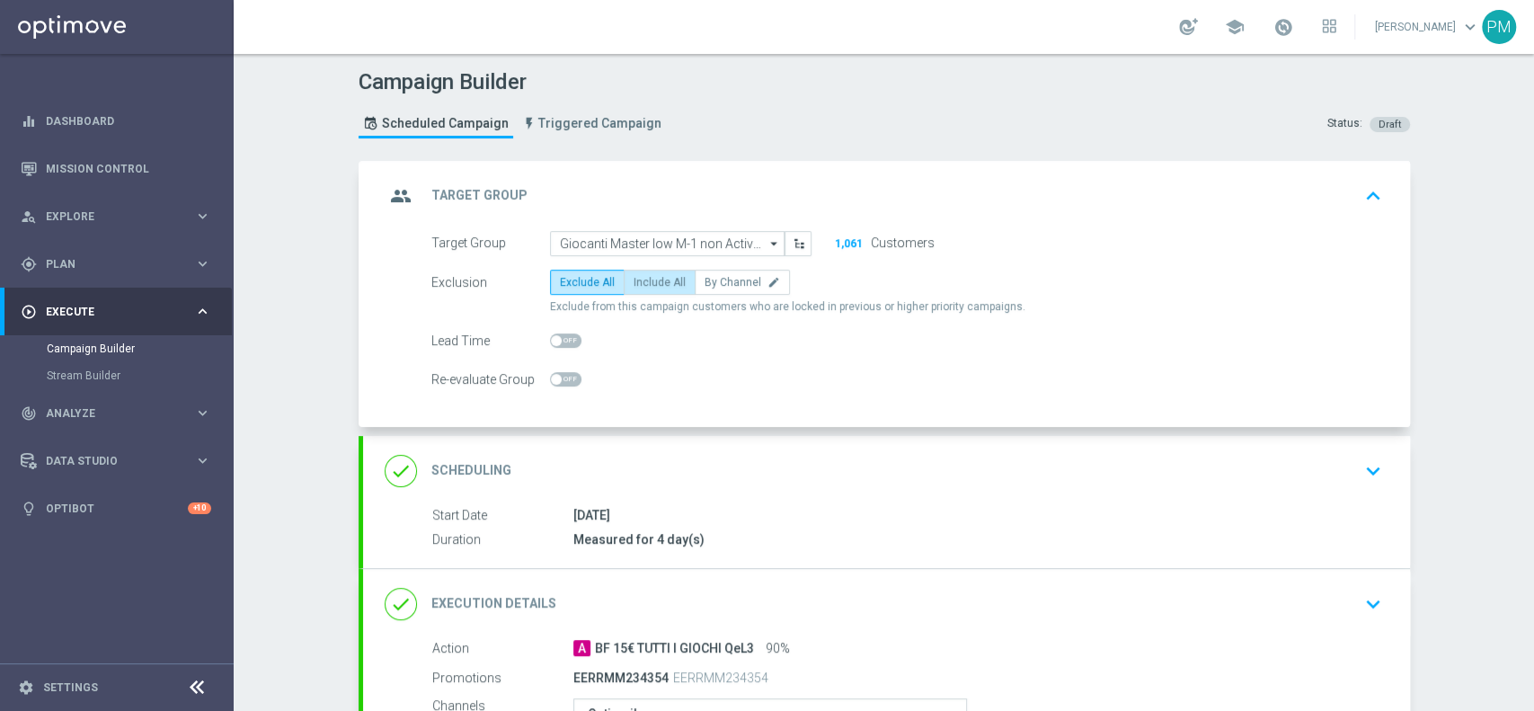
click at [641, 273] on label "Include All" at bounding box center [660, 282] width 72 height 25
click at [641, 279] on input "Include All" at bounding box center [639, 285] width 12 height 12
radio input "true"
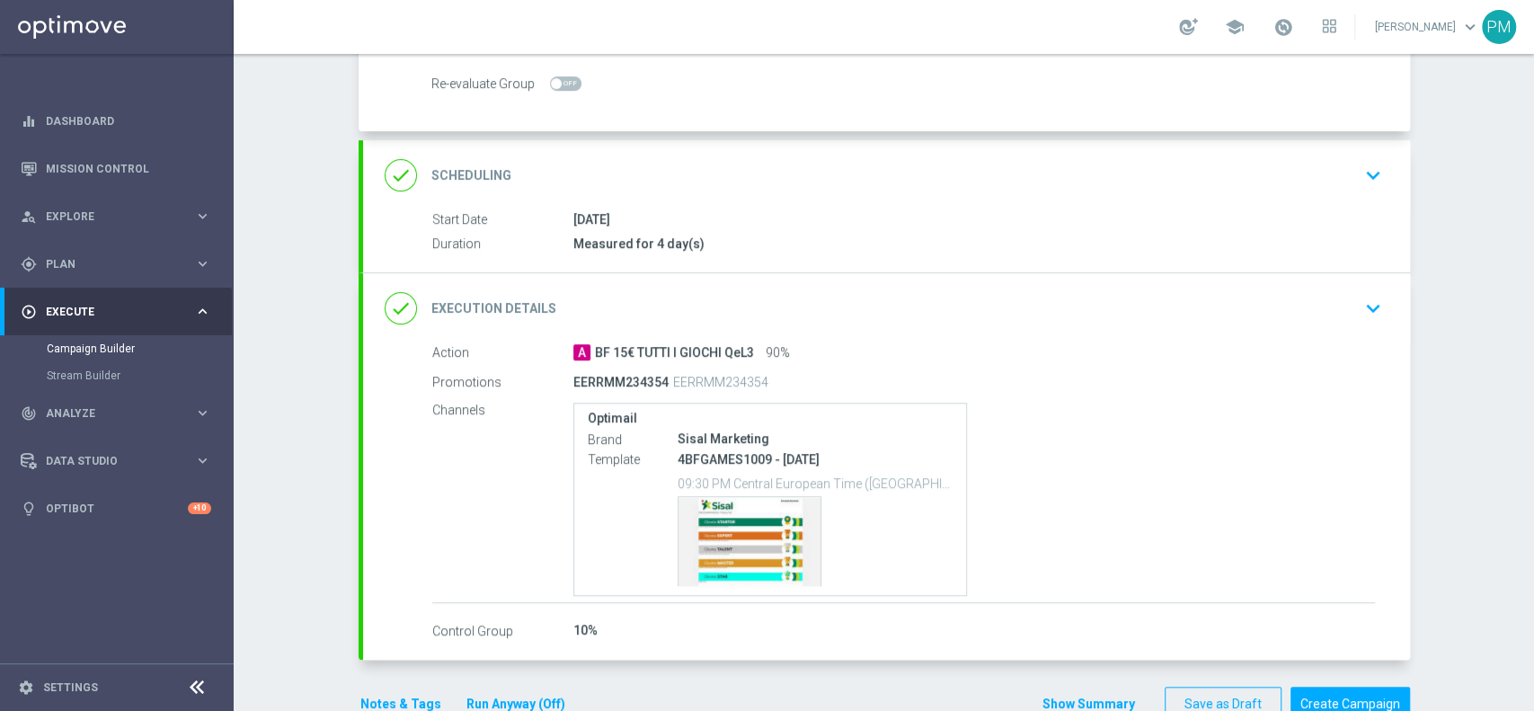
scroll to position [339, 0]
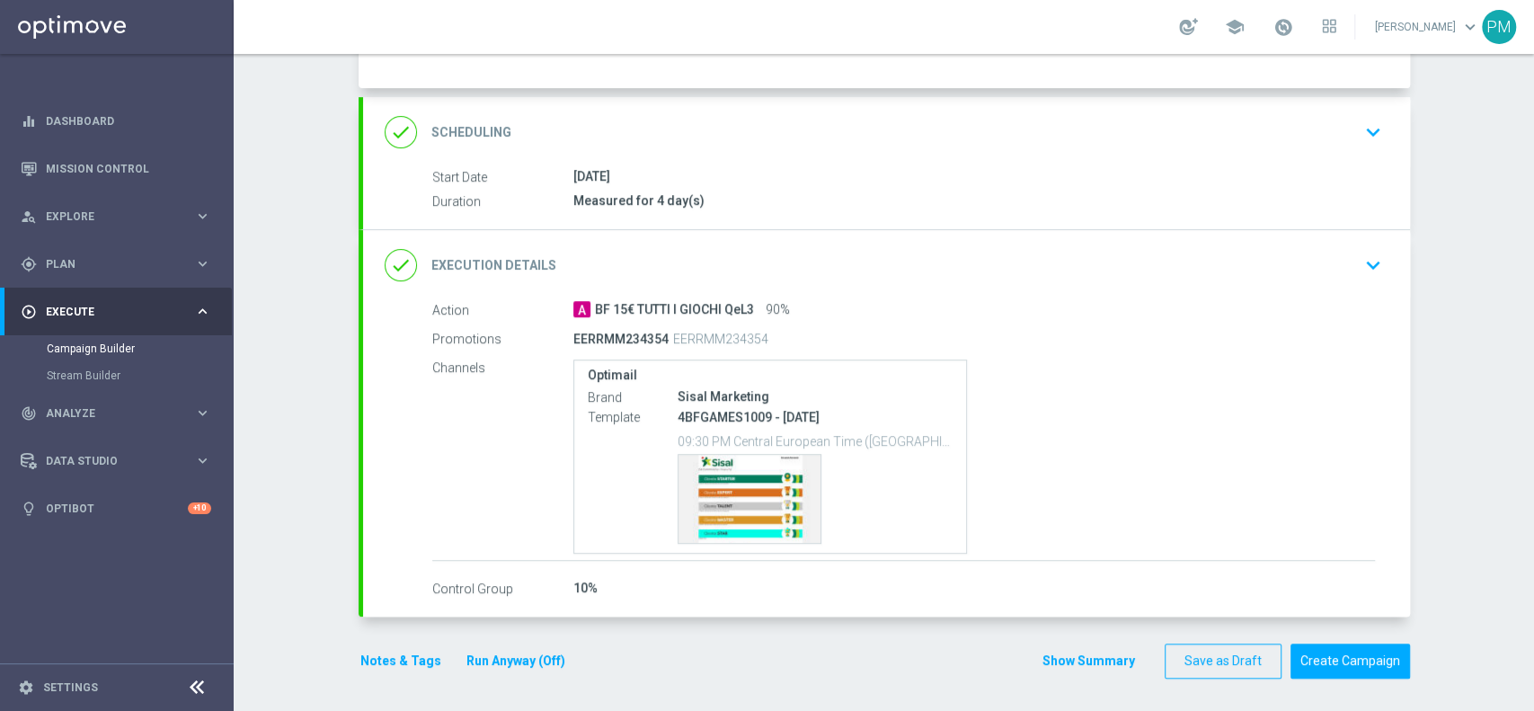
click at [1220, 270] on div "done Execution Details keyboard_arrow_down" at bounding box center [887, 265] width 1004 height 34
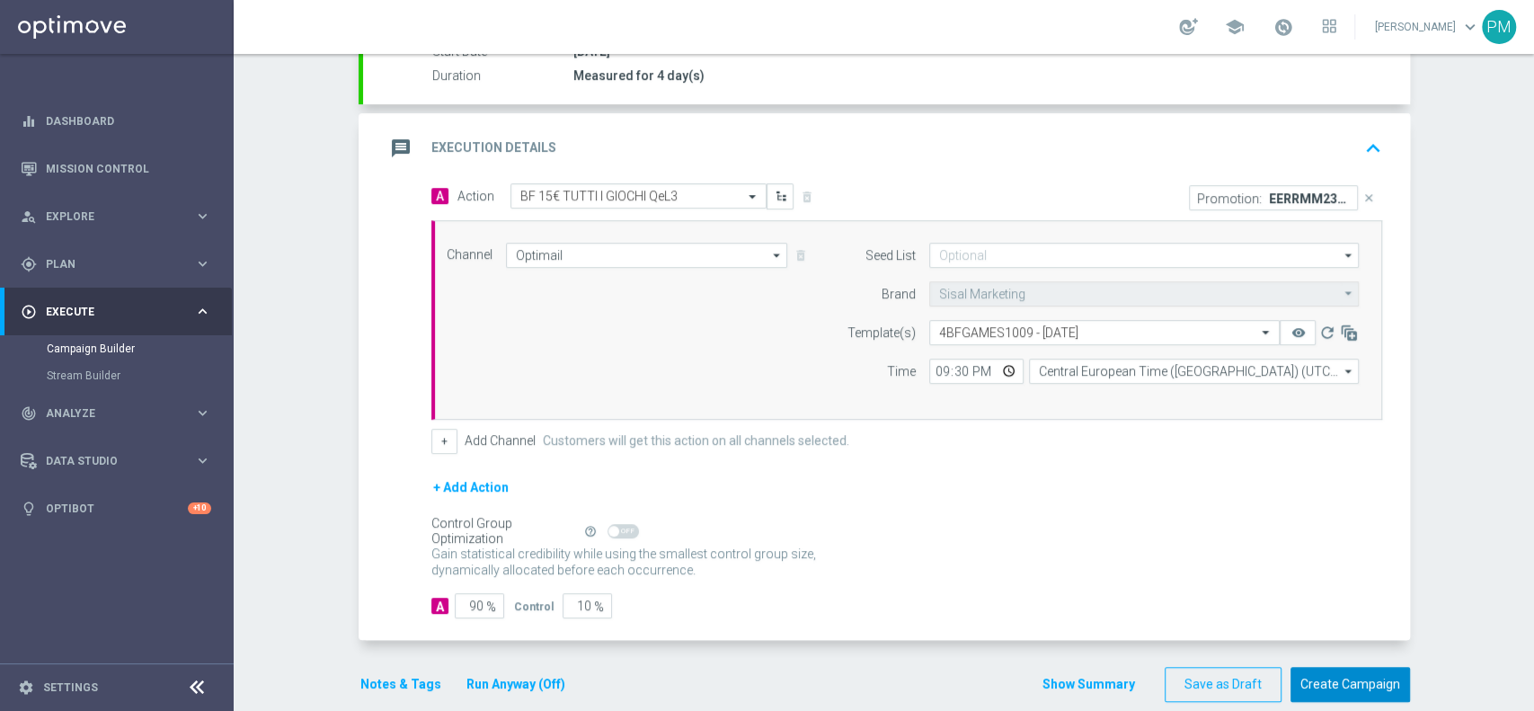
click at [1358, 683] on button "Create Campaign" at bounding box center [1350, 684] width 120 height 35
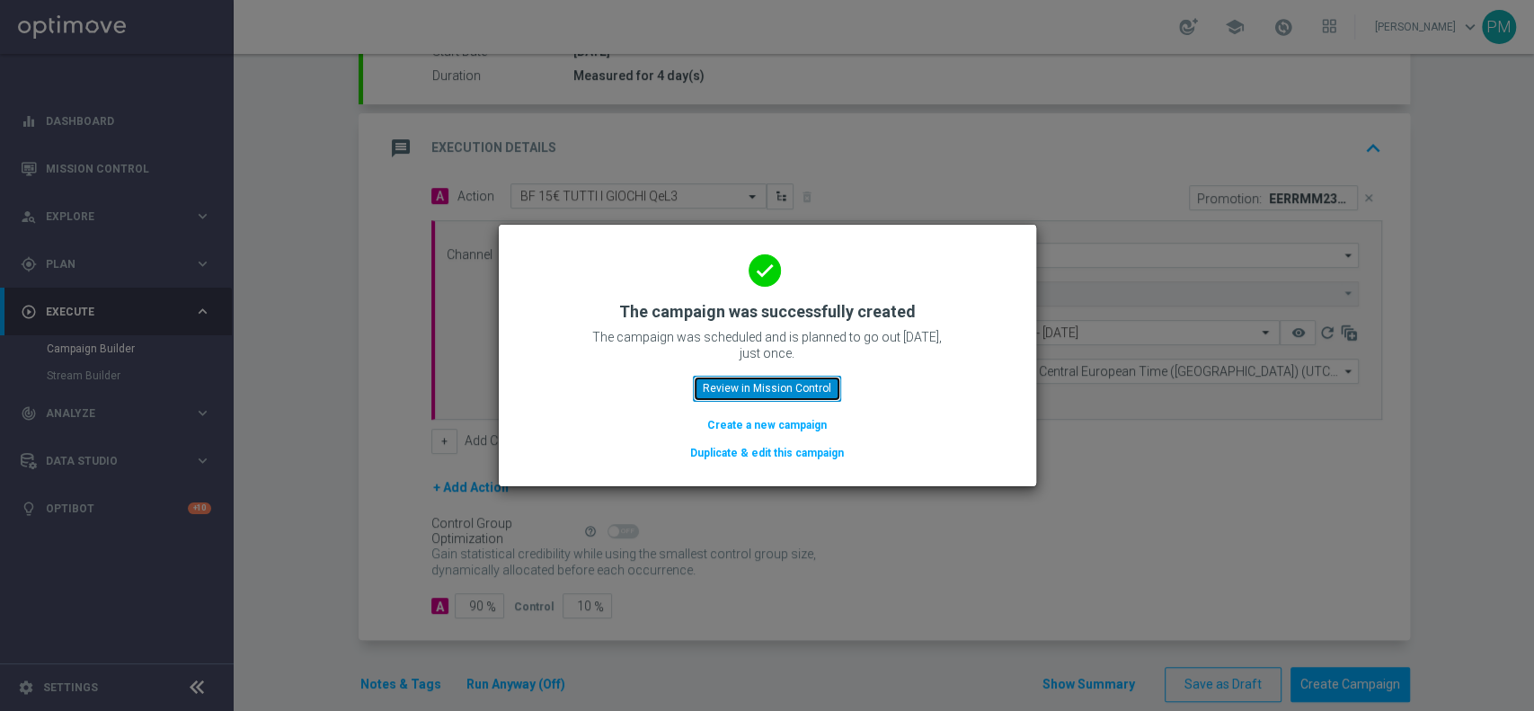
click at [822, 380] on button "Review in Mission Control" at bounding box center [767, 388] width 148 height 25
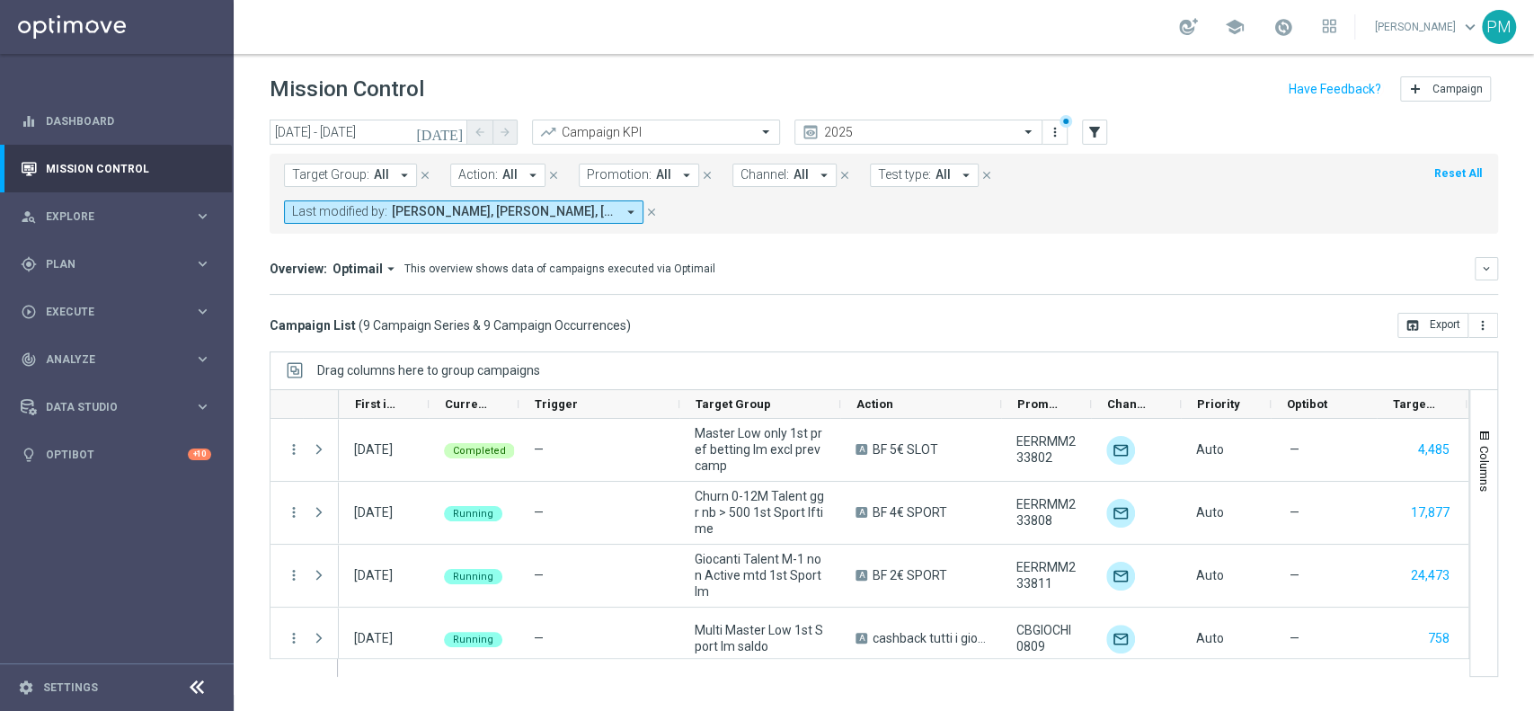
scroll to position [288, 0]
